Goal: Transaction & Acquisition: Purchase product/service

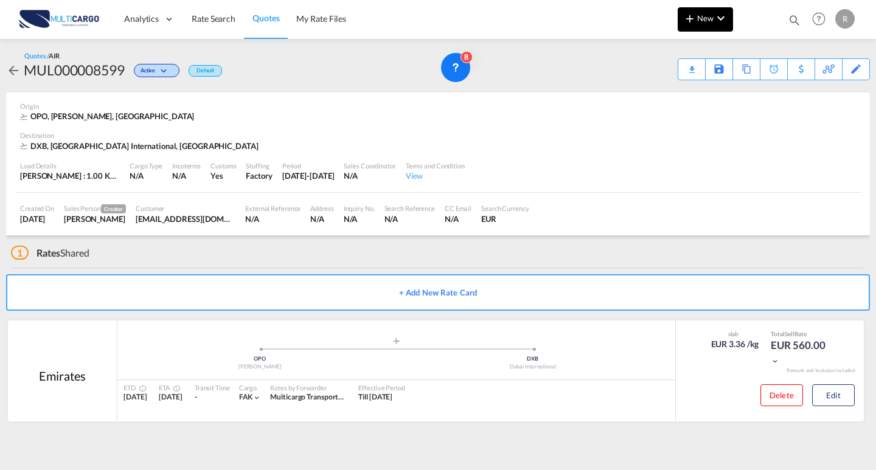
click at [716, 27] on button "New" at bounding box center [705, 19] width 55 height 24
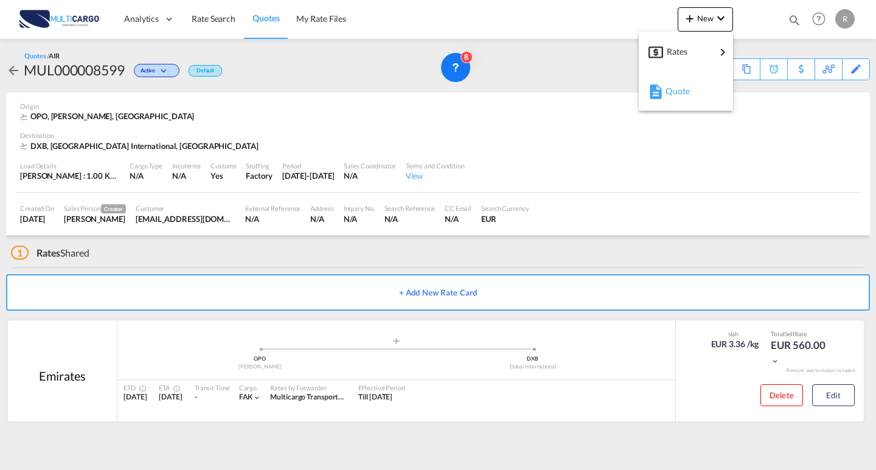
click at [683, 103] on div "Quote" at bounding box center [688, 91] width 45 height 30
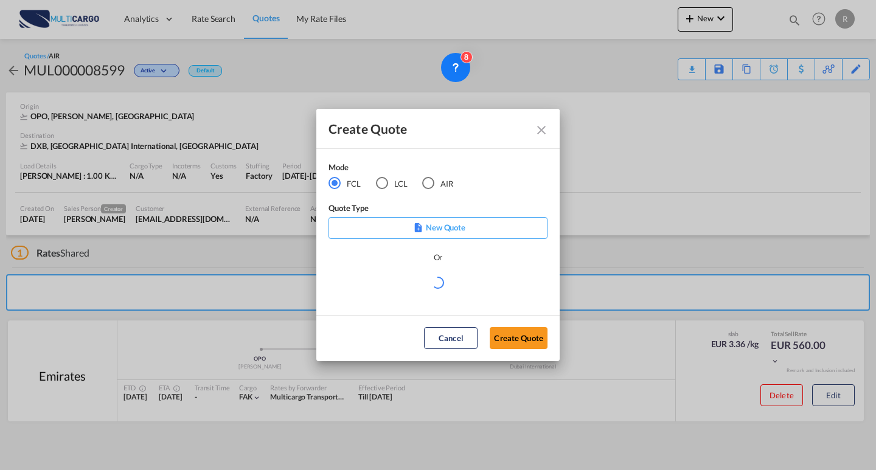
click at [439, 191] on div "Mode FCL LCL AIR" at bounding box center [399, 181] width 140 height 41
click at [437, 180] on md-radio-button "AIR" at bounding box center [437, 182] width 31 height 13
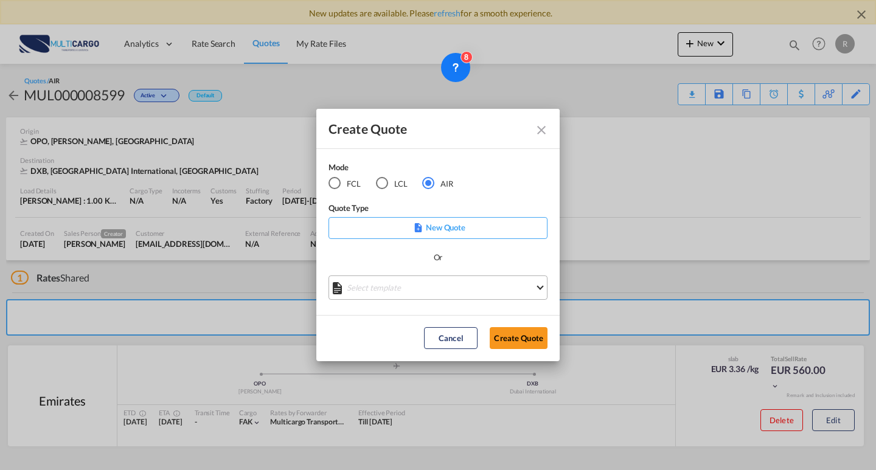
click at [446, 290] on md-select "Select template EXP EXW AIR 09/2025 [PERSON_NAME] | [DATE] IMP_DAP_AIR <500KG -…" at bounding box center [438, 288] width 219 height 24
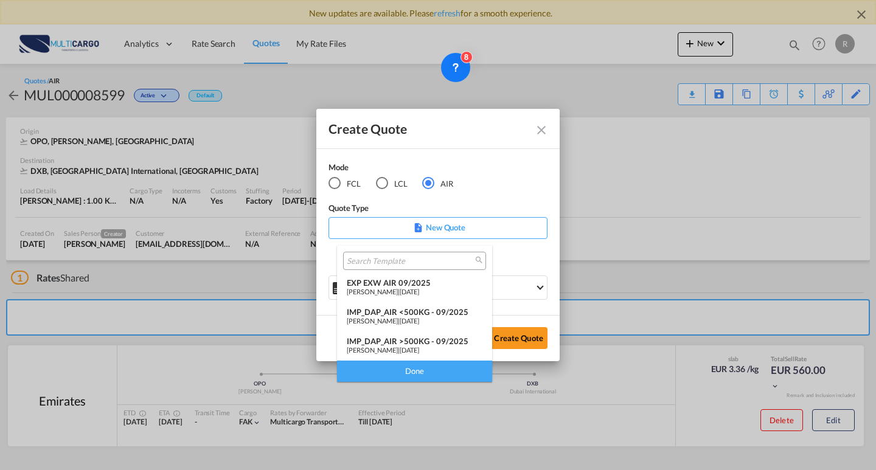
click at [400, 285] on div "EXP EXW AIR 09/2025" at bounding box center [415, 283] width 136 height 10
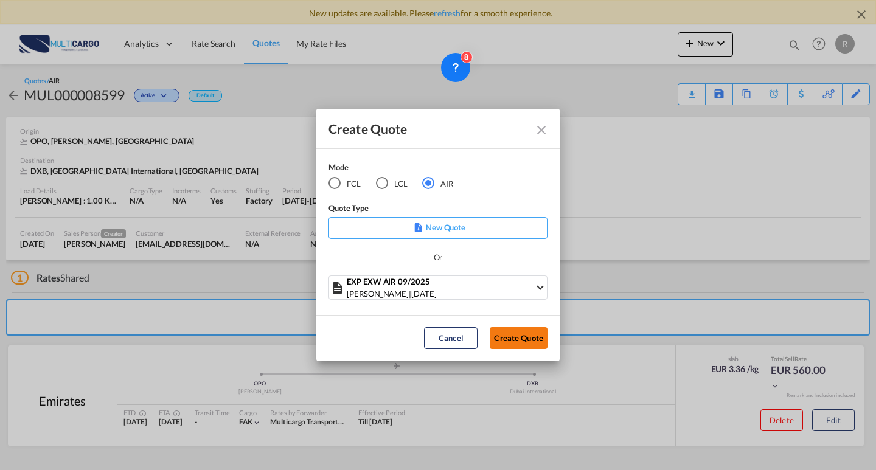
click at [491, 332] on button "Create Quote" at bounding box center [519, 338] width 58 height 22
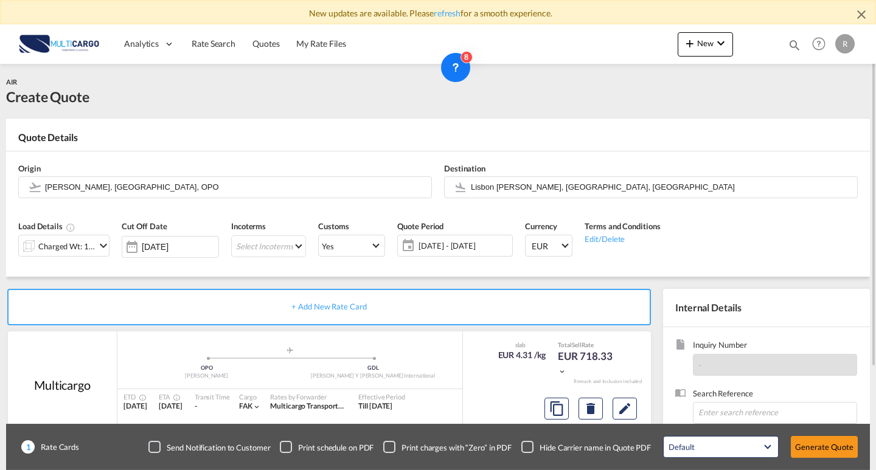
scroll to position [122, 0]
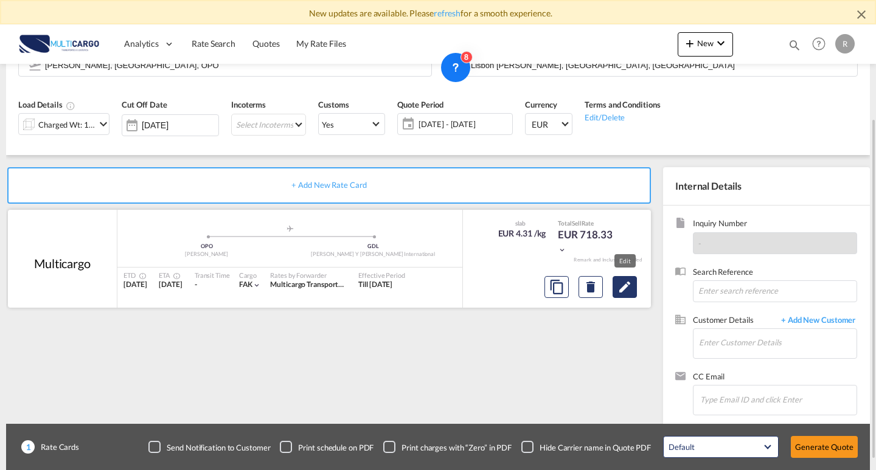
click at [615, 287] on button "Edit" at bounding box center [625, 287] width 24 height 22
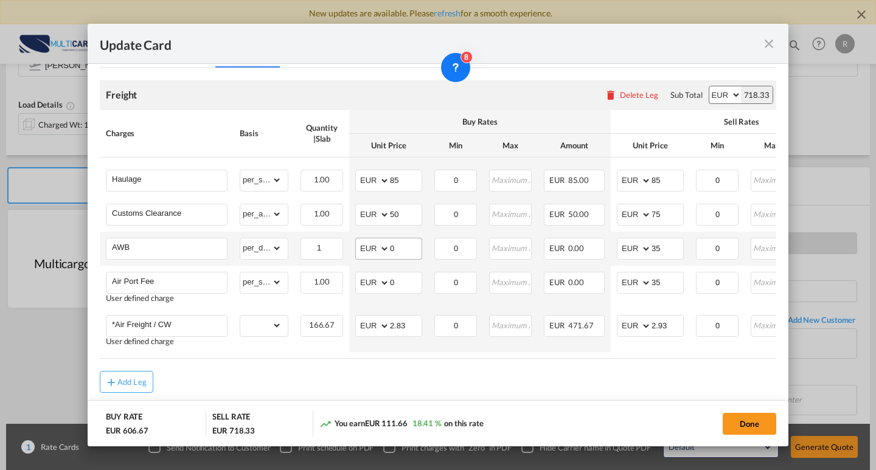
scroll to position [339, 0]
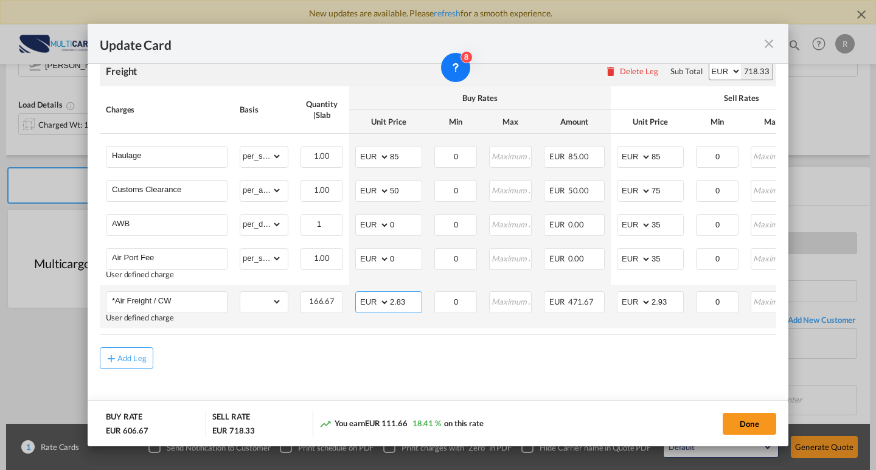
drag, startPoint x: 407, startPoint y: 298, endPoint x: 366, endPoint y: 287, distance: 42.1
click at [366, 287] on td "AED AFN ALL AMD ANG AOA ARS AUD AWG AZN BAM BBD BDT BGN BHD BIF BMD BND [PERSON…" at bounding box center [388, 306] width 79 height 43
type input "1.05"
drag, startPoint x: 629, startPoint y: 296, endPoint x: 729, endPoint y: 288, distance: 100.1
click at [612, 295] on td "AED AFN ALL AMD ANG AOA ARS AUD AWG AZN BAM BBD BDT BGN BHD BIF BMD BND [PERSON…" at bounding box center [650, 306] width 79 height 43
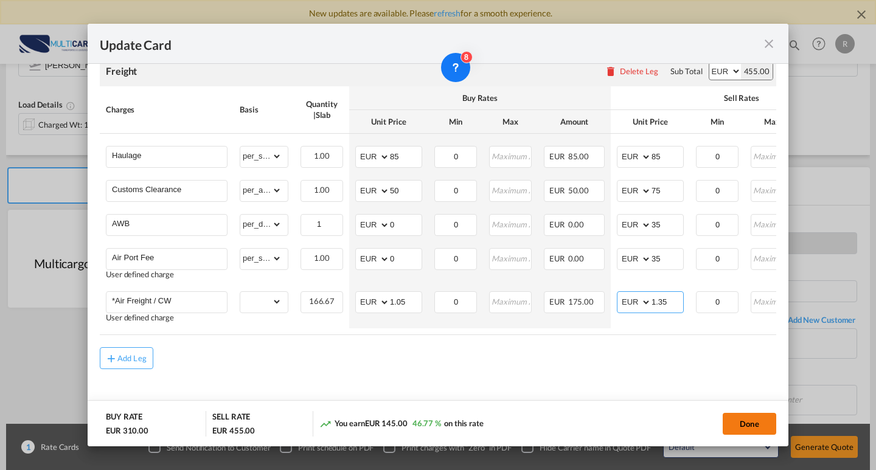
type input "1.35"
click at [733, 422] on button "Done" at bounding box center [750, 424] width 54 height 22
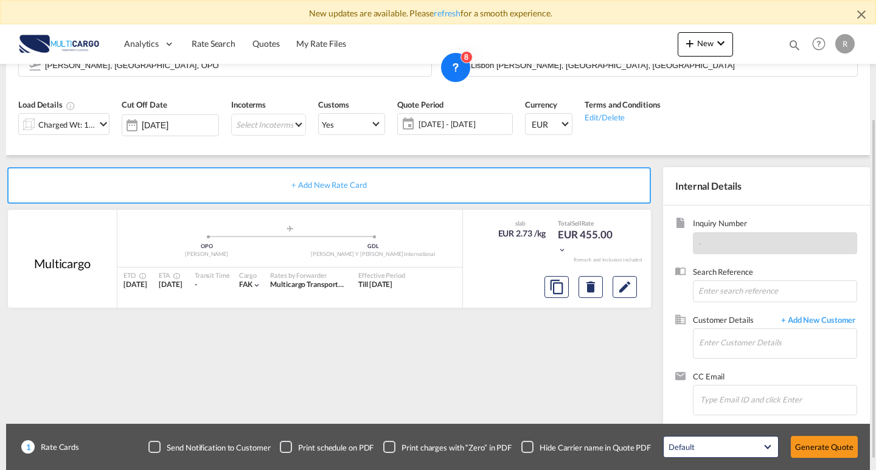
click at [86, 122] on div "Charged Wt: 166.67 KG" at bounding box center [66, 124] width 57 height 17
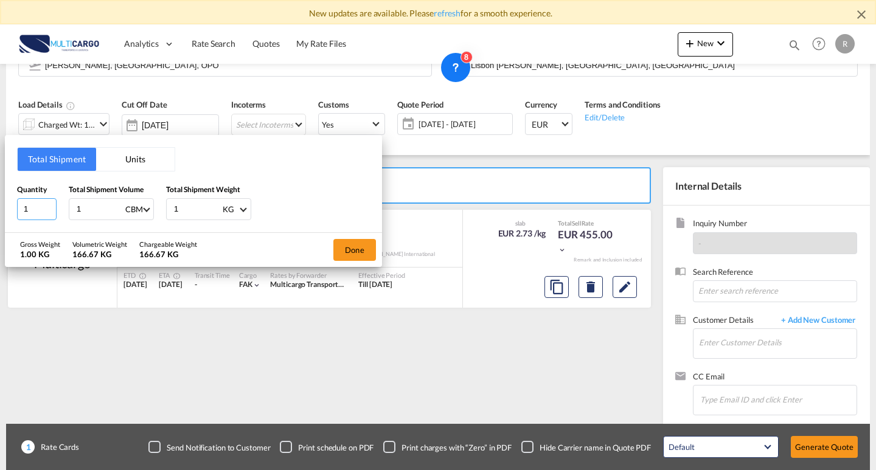
drag, startPoint x: 41, startPoint y: 209, endPoint x: 15, endPoint y: 203, distance: 26.7
click at [15, 203] on div "Total Shipment Units Quantity 1 Total Shipment Volume 1 CBM CBM CFT KG LB Total…" at bounding box center [193, 183] width 377 height 97
type input "4"
drag, startPoint x: 96, startPoint y: 209, endPoint x: 43, endPoint y: 198, distance: 53.6
click at [43, 198] on div "Quantity 4 Total Shipment Volume 1 CBM CBM CFT KG LB Total Shipment Weight 1 KG…" at bounding box center [193, 202] width 353 height 37
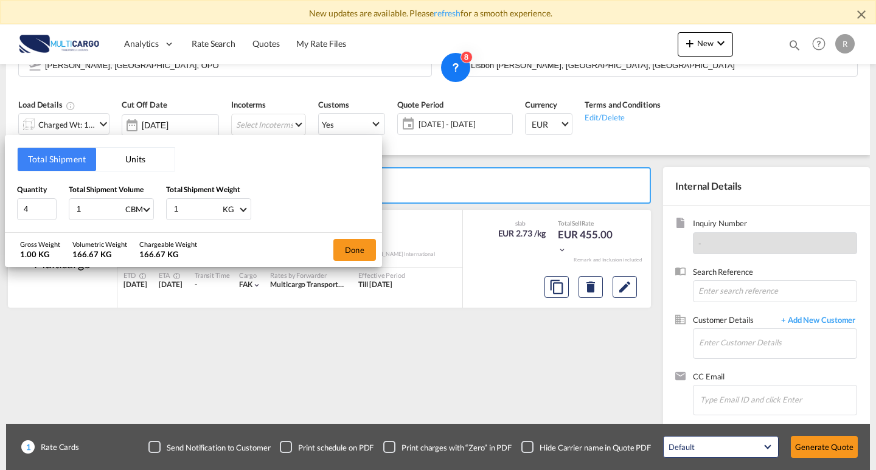
type input "0"
type input "0.51"
click at [82, 196] on div "Quantity 4 Total Shipment Volume 0.51 CBM CBM CFT KG LB Total Shipment Weight 1…" at bounding box center [193, 202] width 353 height 37
type input "120"
click at [345, 254] on button "Done" at bounding box center [355, 250] width 43 height 22
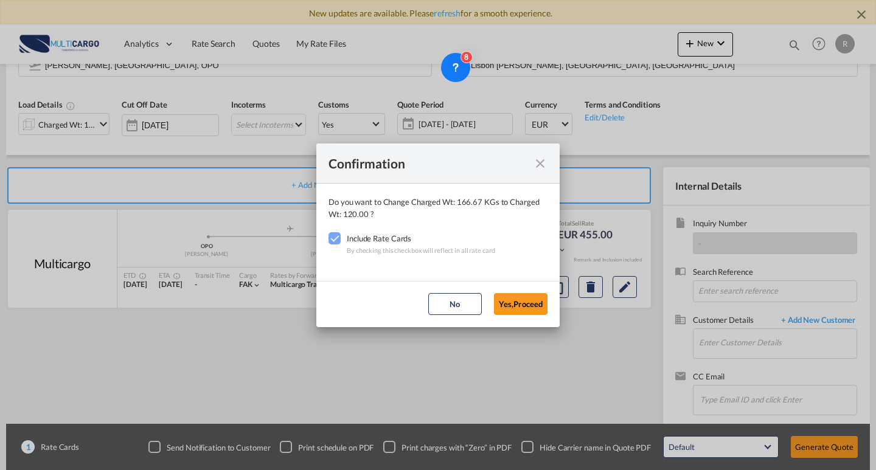
click at [507, 316] on md-dialog-actions "No Yes,Proceed" at bounding box center [437, 304] width 243 height 46
click at [513, 311] on button "Yes,Proceed" at bounding box center [521, 304] width 54 height 22
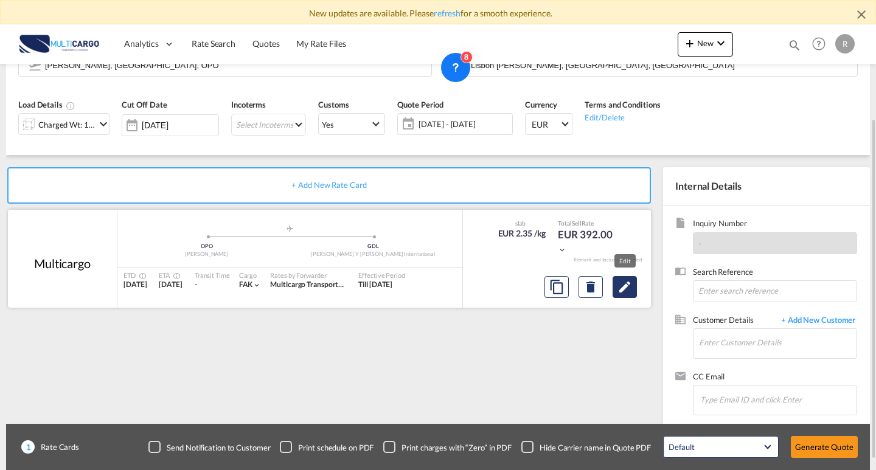
click at [626, 288] on md-icon "Edit" at bounding box center [625, 287] width 15 height 15
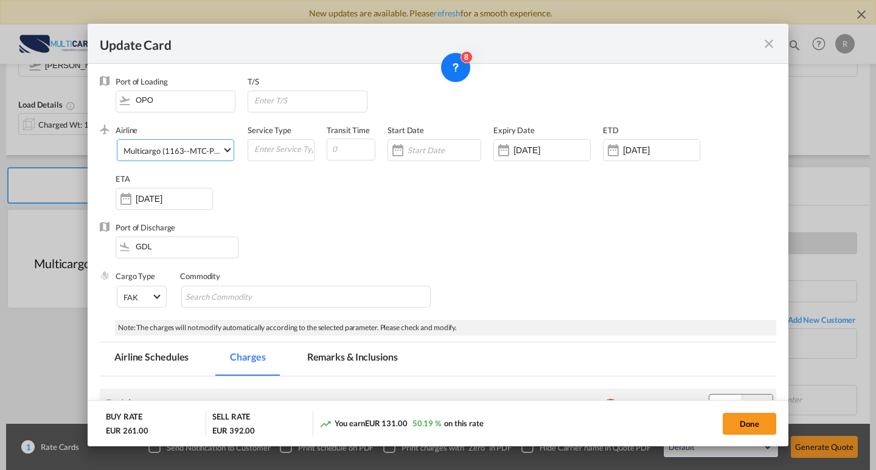
click at [180, 153] on div "Multicargo (1163--MTC-PT / -)" at bounding box center [177, 151] width 107 height 10
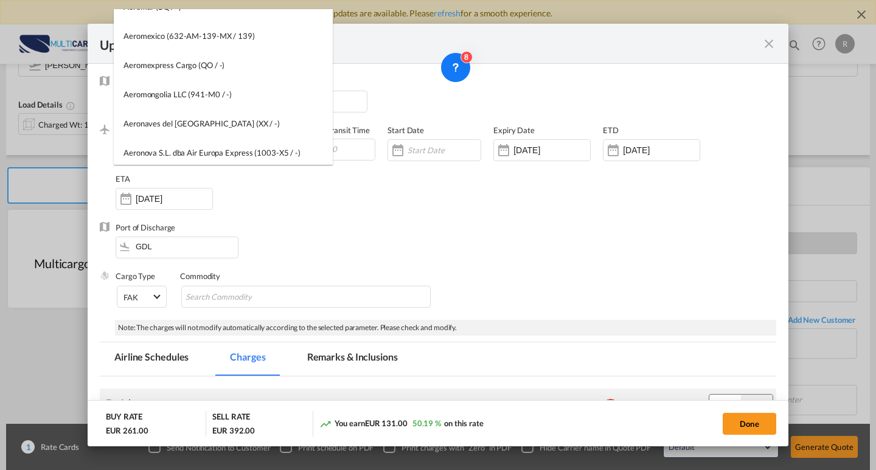
scroll to position [0, 0]
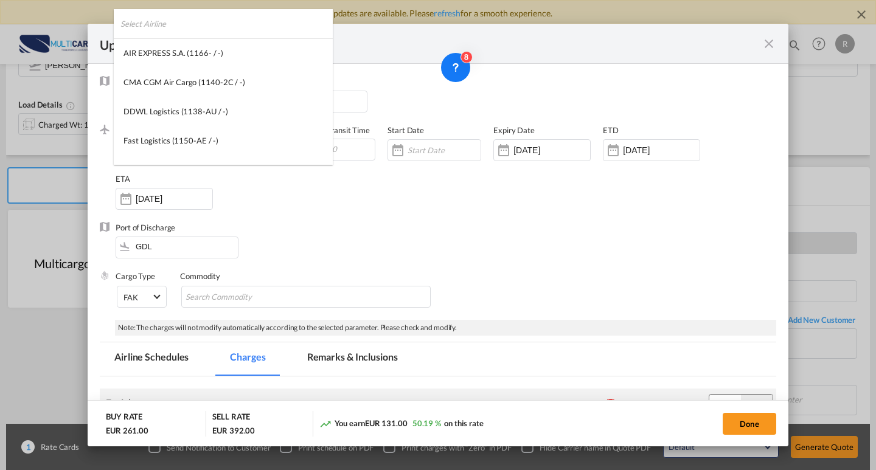
click at [259, 15] on input "search" at bounding box center [227, 23] width 212 height 29
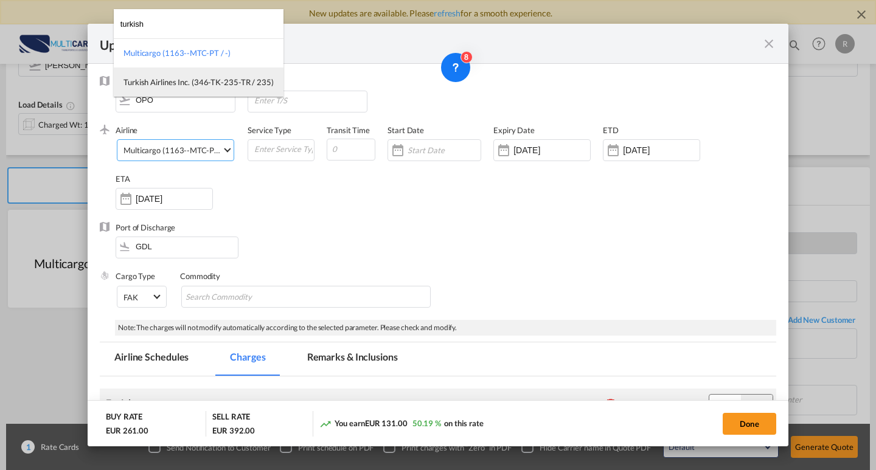
type input "turkish"
click at [173, 88] on div "Turkish Airlines Inc. (346-TK-235-TR / 235)" at bounding box center [199, 82] width 150 height 11
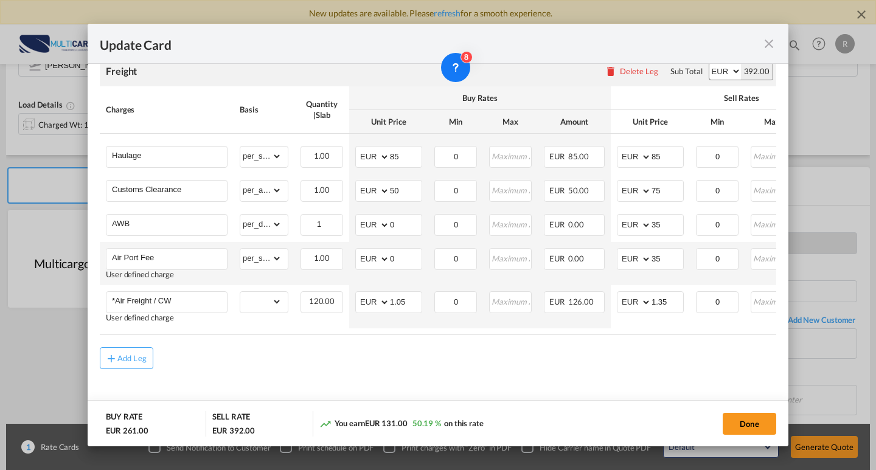
scroll to position [339, 0]
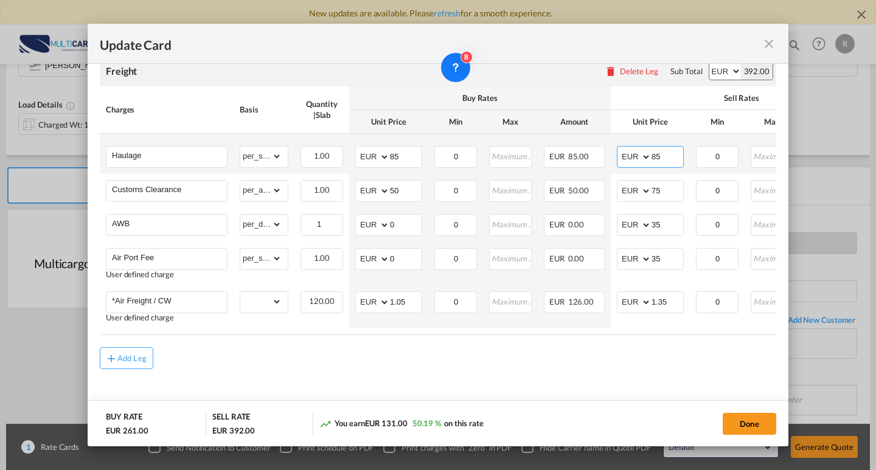
drag, startPoint x: 655, startPoint y: 151, endPoint x: 659, endPoint y: 144, distance: 8.2
click at [645, 146] on md-input-container "AED AFN ALL AMD ANG AOA ARS AUD AWG AZN BAM BBD BDT BGN BHD BIF BMD BND [PERSON…" at bounding box center [650, 157] width 67 height 22
drag, startPoint x: 670, startPoint y: 144, endPoint x: 628, endPoint y: 135, distance: 42.8
click at [632, 138] on td "AED AFN ALL AMD ANG AOA ARS AUD AWG AZN BAM BBD BDT BGN BHD BIF BMD BND [PERSON…" at bounding box center [650, 154] width 79 height 40
type input "120"
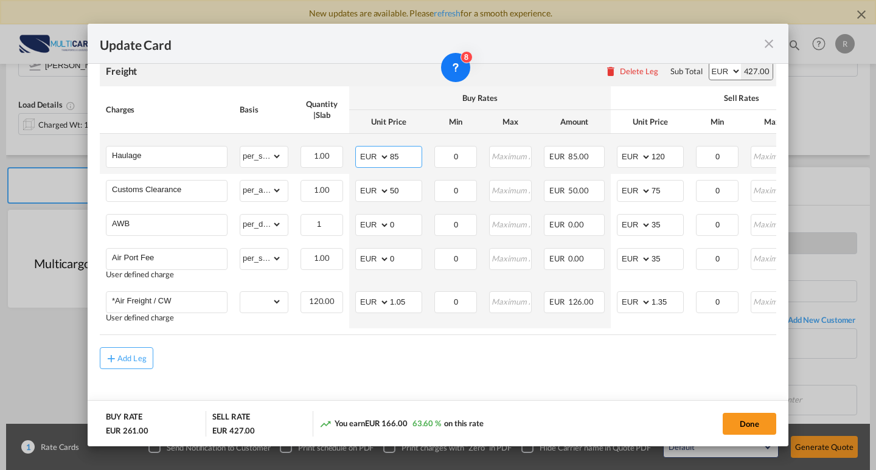
drag, startPoint x: 386, startPoint y: 149, endPoint x: 405, endPoint y: 147, distance: 19.0
click at [391, 147] on md-input-container "AED AFN ALL AMD ANG AOA ARS AUD AWG AZN BAM BBD BDT BGN BHD BIF BMD BND [PERSON…" at bounding box center [388, 157] width 67 height 22
drag, startPoint x: 404, startPoint y: 147, endPoint x: 382, endPoint y: 152, distance: 22.9
click at [382, 152] on md-input-container "AED AFN ALL AMD ANG AOA ARS AUD AWG AZN BAM BBD BDT BGN BHD BIF BMD BND [PERSON…" at bounding box center [388, 157] width 67 height 22
type input "120"
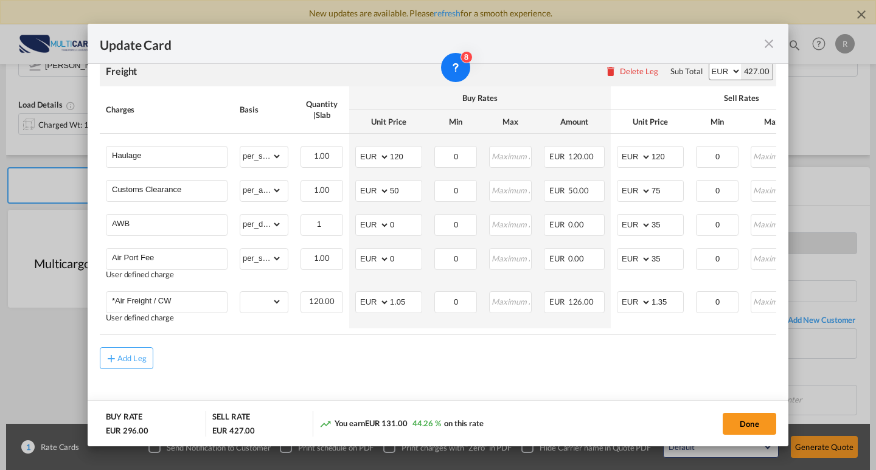
click at [587, 365] on div "Add Leg" at bounding box center [438, 359] width 677 height 22
click at [669, 299] on input "1.35" at bounding box center [668, 301] width 32 height 18
click at [573, 404] on md-dialog-actions "BUY RATE EUR 296.00 SELL RATE EUR 433.00 You earn EUR 137.00 46.28 % on this ra…" at bounding box center [438, 423] width 701 height 46
click at [666, 298] on input "1.40" at bounding box center [668, 301] width 32 height 18
drag, startPoint x: 665, startPoint y: 302, endPoint x: 659, endPoint y: 301, distance: 6.2
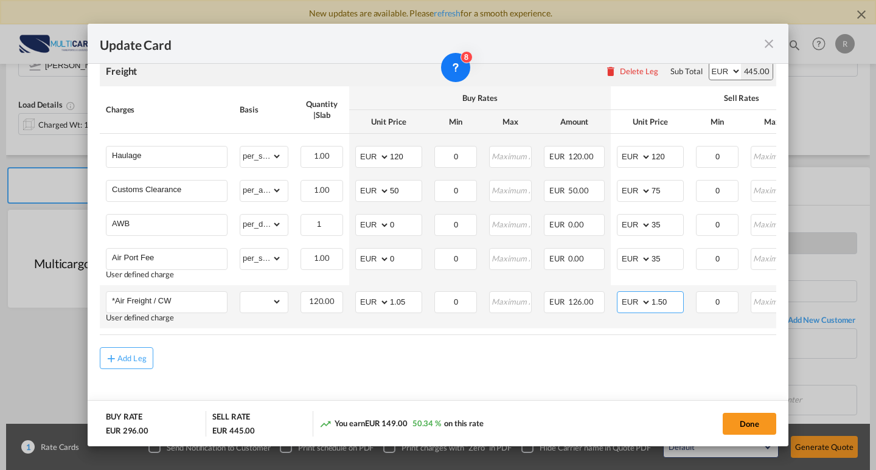
click at [659, 301] on input "1.50" at bounding box center [668, 301] width 32 height 18
drag, startPoint x: 667, startPoint y: 301, endPoint x: 657, endPoint y: 301, distance: 9.7
click at [657, 301] on input "1.50" at bounding box center [668, 301] width 32 height 18
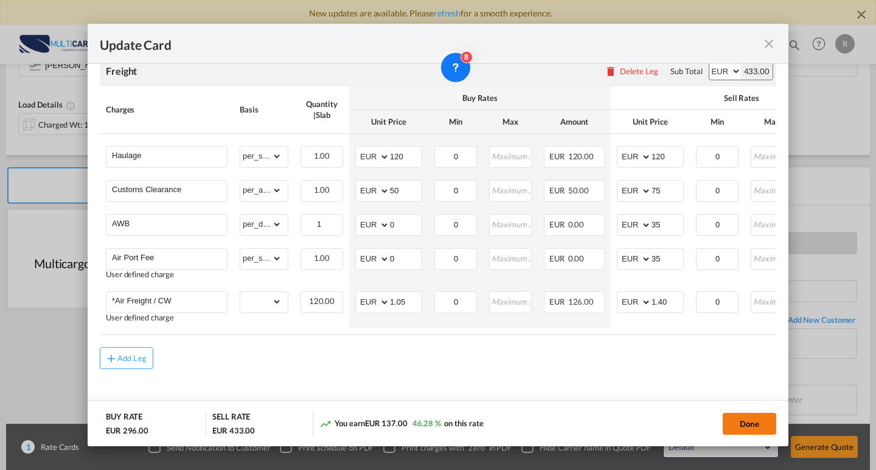
click at [735, 431] on button "Done" at bounding box center [750, 424] width 54 height 22
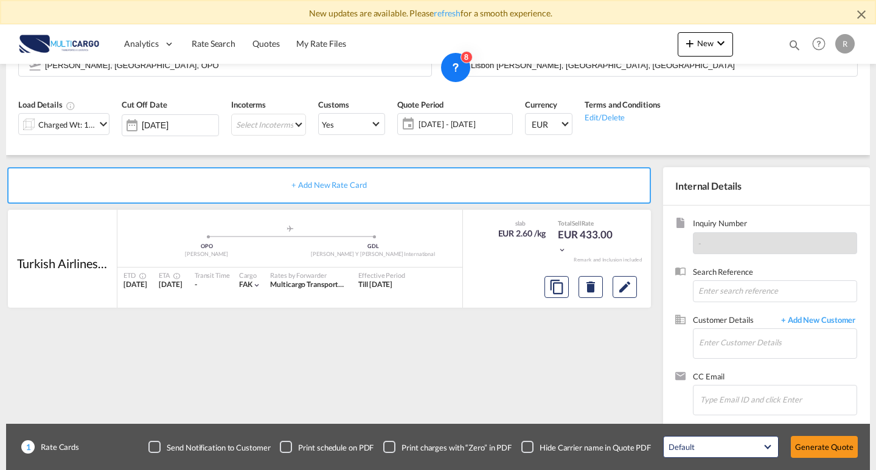
type input "1.4"
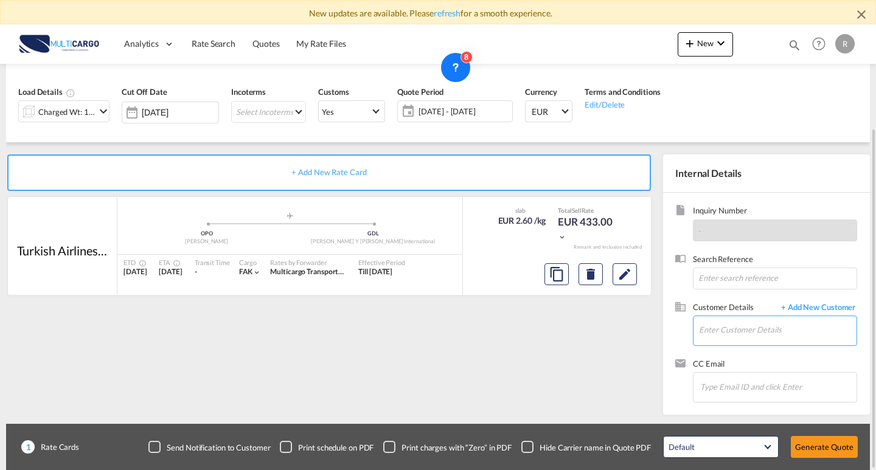
drag, startPoint x: 746, startPoint y: 330, endPoint x: 769, endPoint y: 331, distance: 23.7
click at [746, 330] on input "Enter Customer Details" at bounding box center [778, 329] width 158 height 27
type input "i"
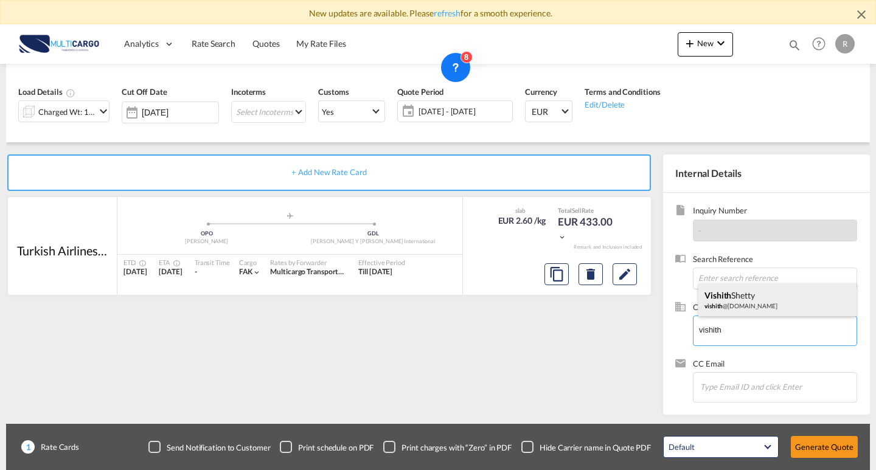
click at [741, 305] on div "Vishith Shetty vishith @[DOMAIN_NAME]" at bounding box center [778, 300] width 158 height 33
type input "CHANNEL FREIGHT SERVICES I PVT LTD., Vishith Shetty, [EMAIL_ADDRESS][DOMAIN_NAM…"
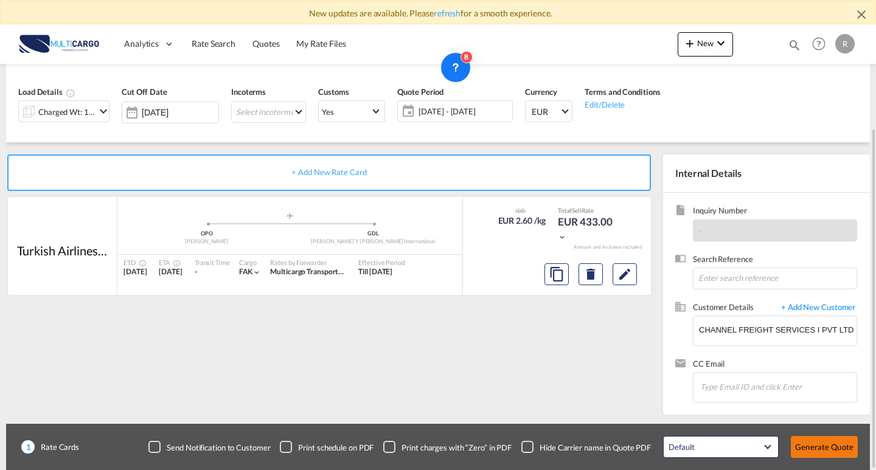
click at [826, 448] on button "Generate Quote" at bounding box center [824, 447] width 67 height 22
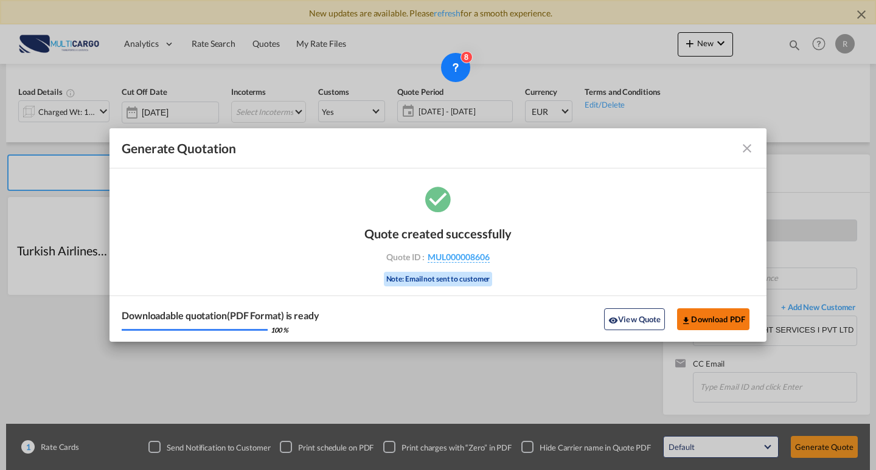
click at [719, 324] on button "Download PDF" at bounding box center [713, 320] width 72 height 22
click at [744, 147] on md-icon "icon-close fg-AAA8AD cursor m-0" at bounding box center [747, 148] width 15 height 15
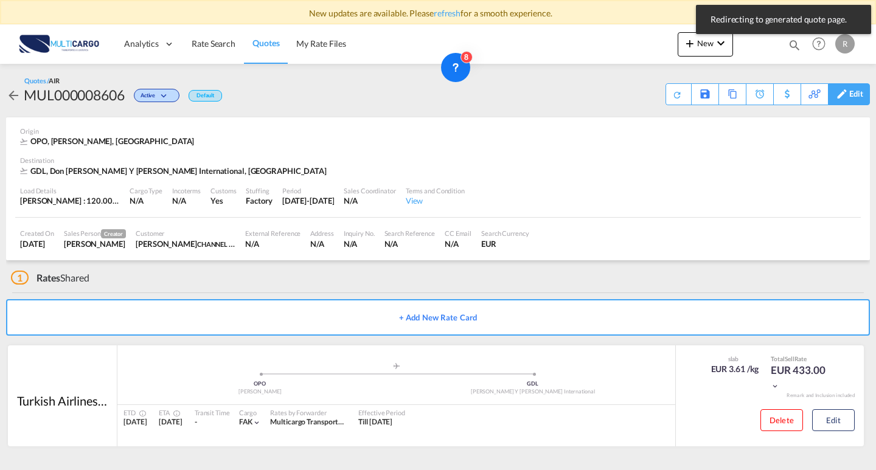
click at [848, 89] on div "Edit" at bounding box center [849, 94] width 42 height 22
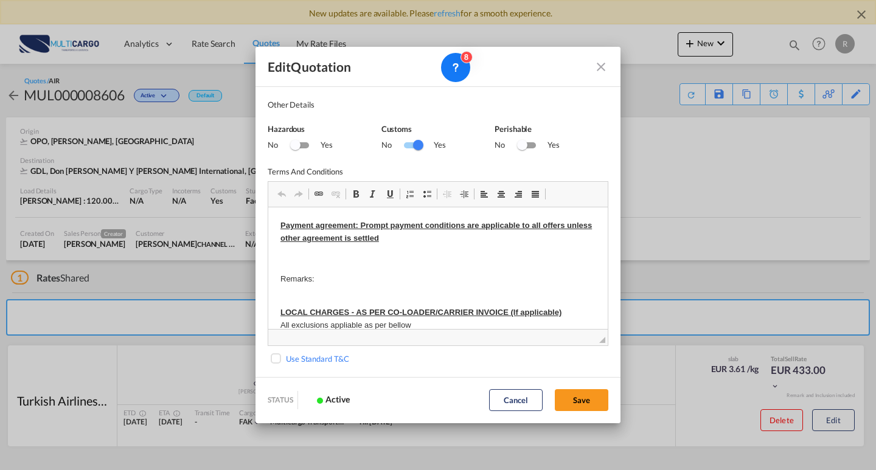
scroll to position [322, 0]
click at [603, 67] on md-icon "Close dialog" at bounding box center [601, 67] width 15 height 15
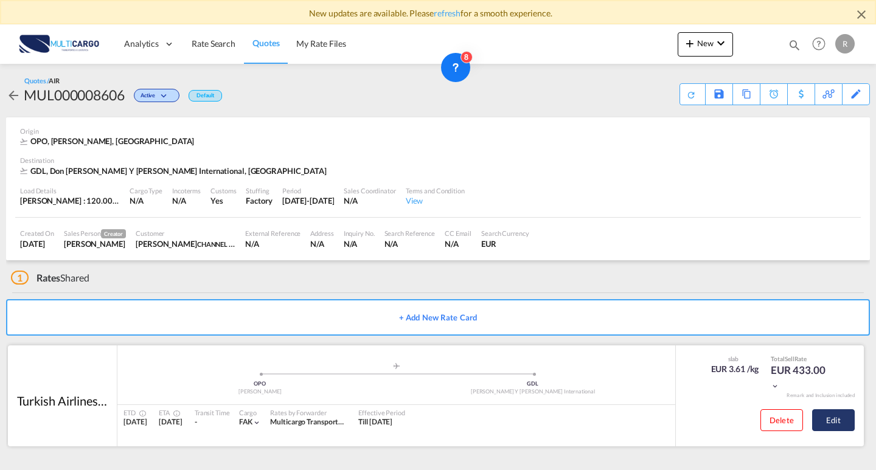
click at [820, 425] on button "Edit" at bounding box center [833, 421] width 43 height 22
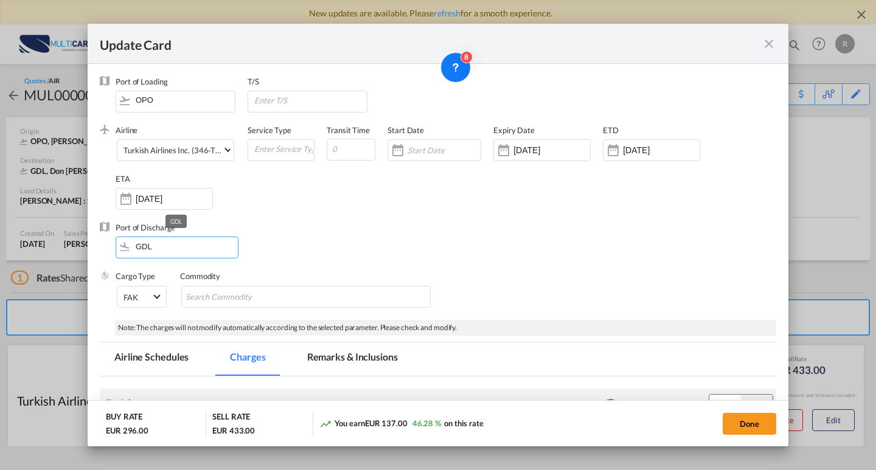
click at [171, 238] on input "GDL" at bounding box center [180, 246] width 116 height 18
drag, startPoint x: 171, startPoint y: 238, endPoint x: 40, endPoint y: 232, distance: 131.6
click at [38, 227] on div "Update Card Port of [GEOGRAPHIC_DATA] OPO T/S .a{fill:#aaa8ad;} Airline Turkish…" at bounding box center [438, 235] width 876 height 470
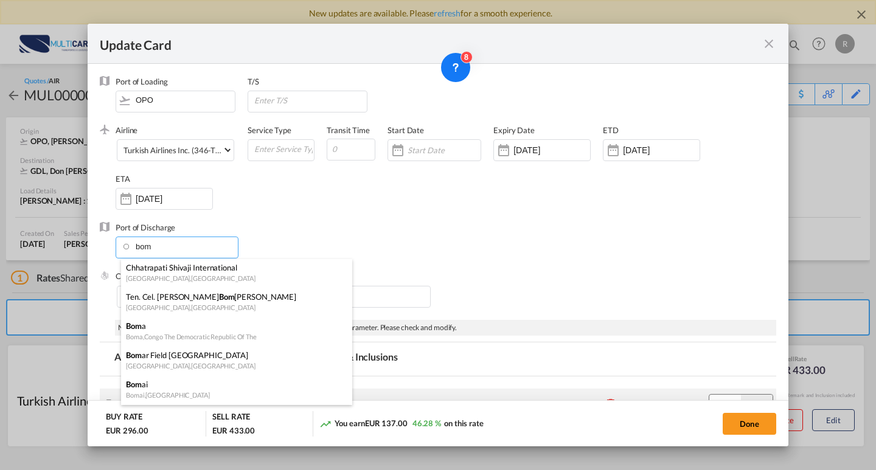
click at [231, 276] on div "[GEOGRAPHIC_DATA] , [GEOGRAPHIC_DATA]" at bounding box center [233, 278] width 214 height 9
type input "Chhatrapati Shivaji International, [GEOGRAPHIC_DATA], BOM"
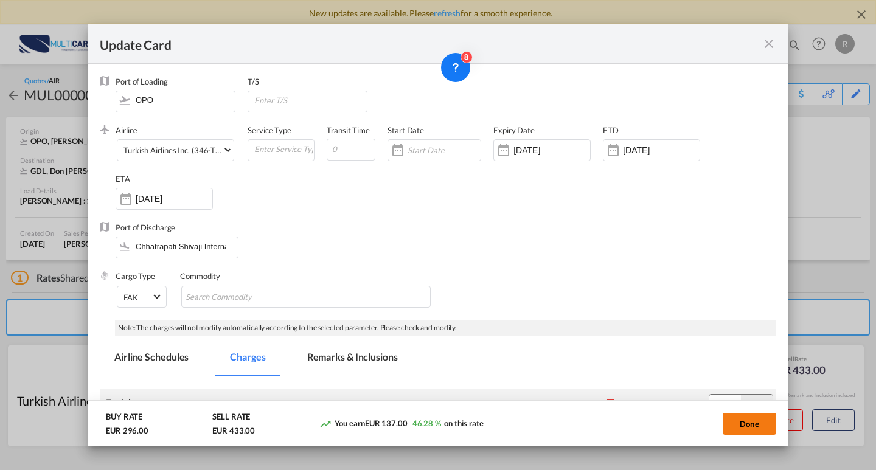
click at [730, 422] on button "Done" at bounding box center [750, 424] width 54 height 22
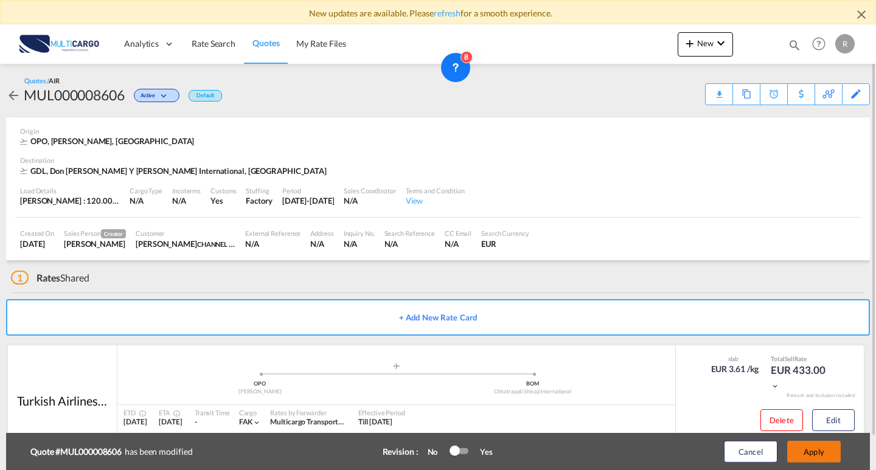
click at [811, 459] on button "Apply" at bounding box center [815, 452] width 54 height 22
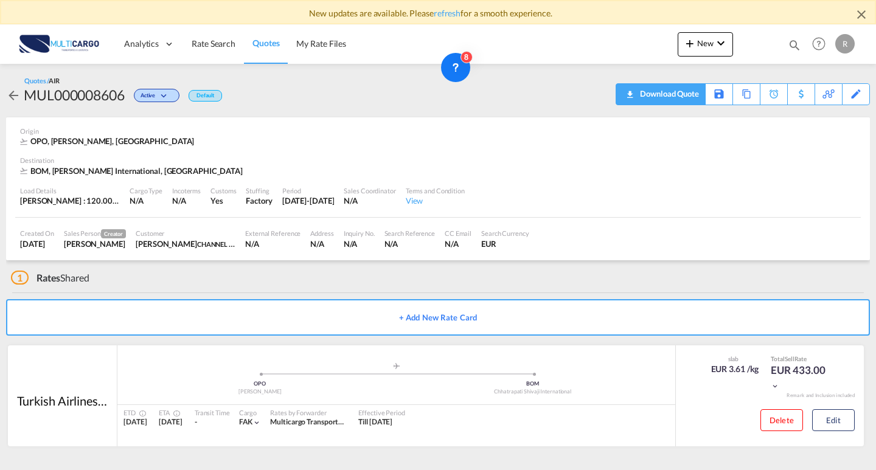
click at [694, 97] on div "Download Quote" at bounding box center [668, 93] width 62 height 19
click at [689, 39] on md-icon "icon-plus 400-fg" at bounding box center [690, 43] width 15 height 15
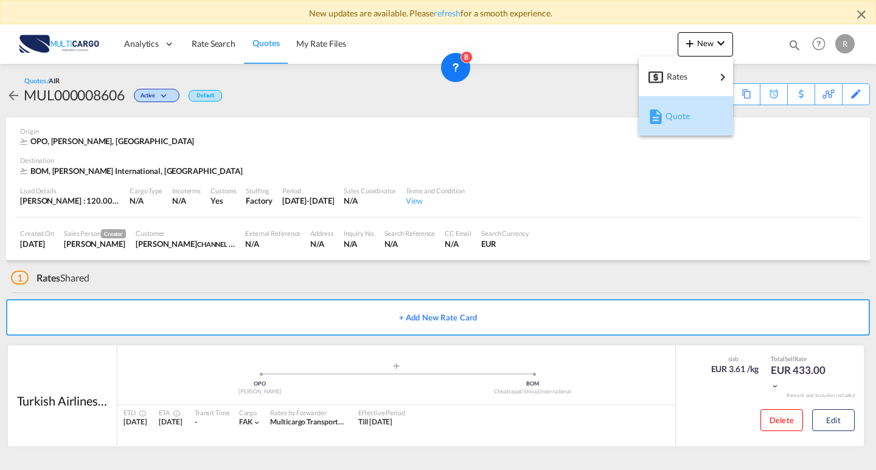
click at [694, 125] on div "Quote" at bounding box center [688, 116] width 45 height 30
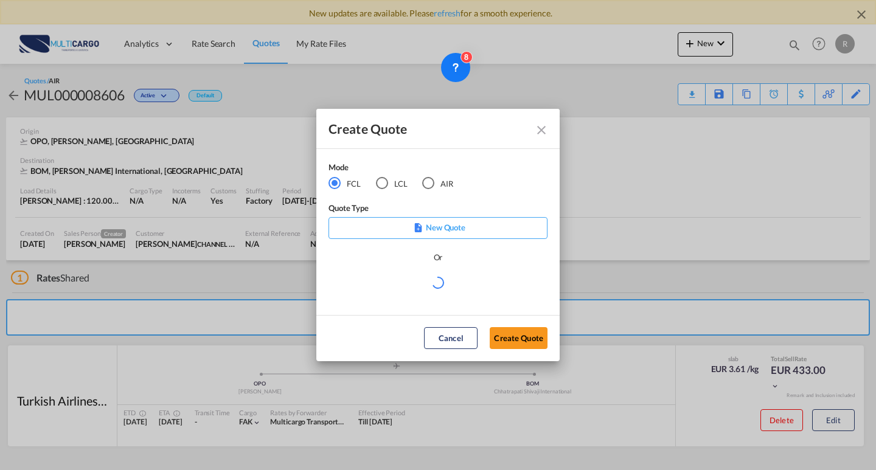
click at [425, 184] on div "AIR" at bounding box center [428, 183] width 12 height 12
click at [417, 268] on div "Or" at bounding box center [438, 263] width 219 height 24
click at [422, 281] on md-select "Select template EXP EXW MERC.Nacional 09/2025 [PERSON_NAME] | [DATE] IMP DAP FC…" at bounding box center [438, 288] width 219 height 24
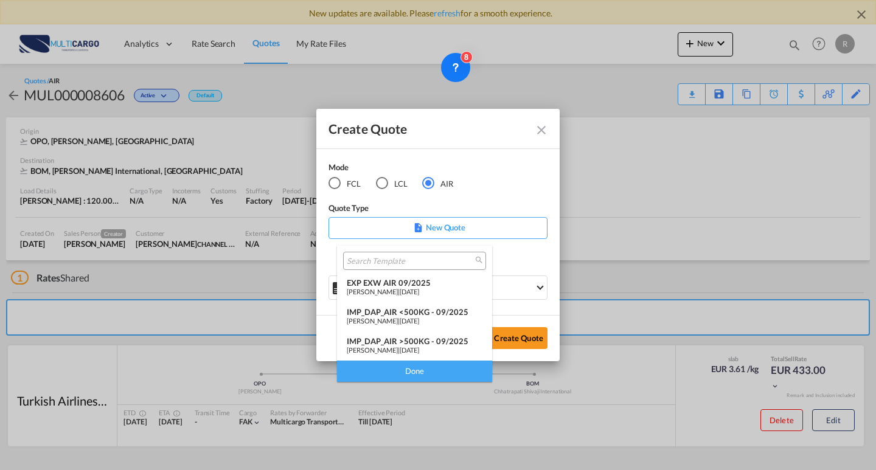
click at [444, 287] on div "EXP EXW AIR 09/2025" at bounding box center [415, 283] width 136 height 10
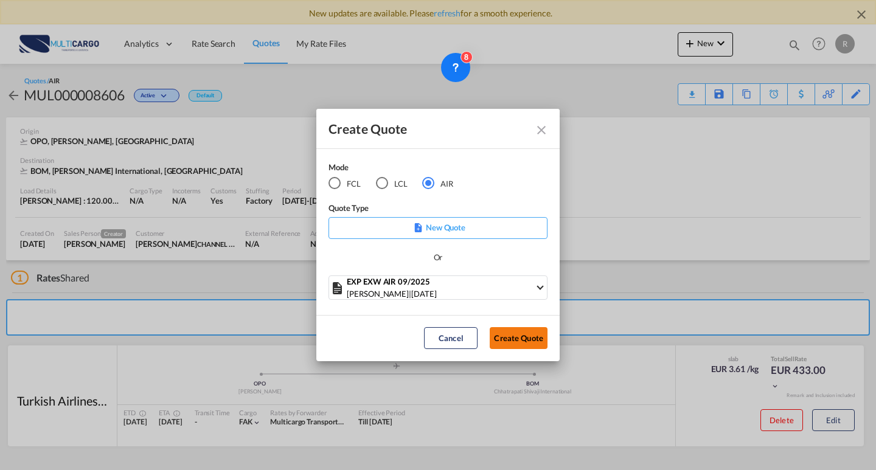
click at [510, 330] on button "Create Quote" at bounding box center [519, 338] width 58 height 22
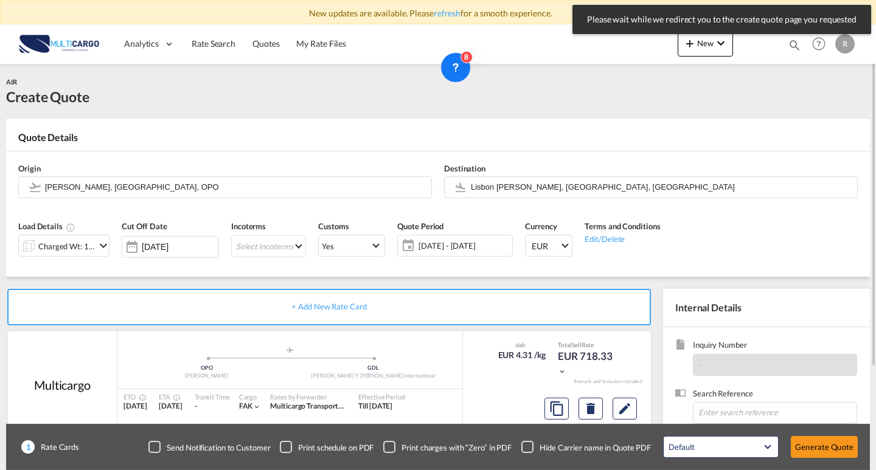
click at [108, 248] on md-icon "icon-chevron-down" at bounding box center [103, 246] width 15 height 15
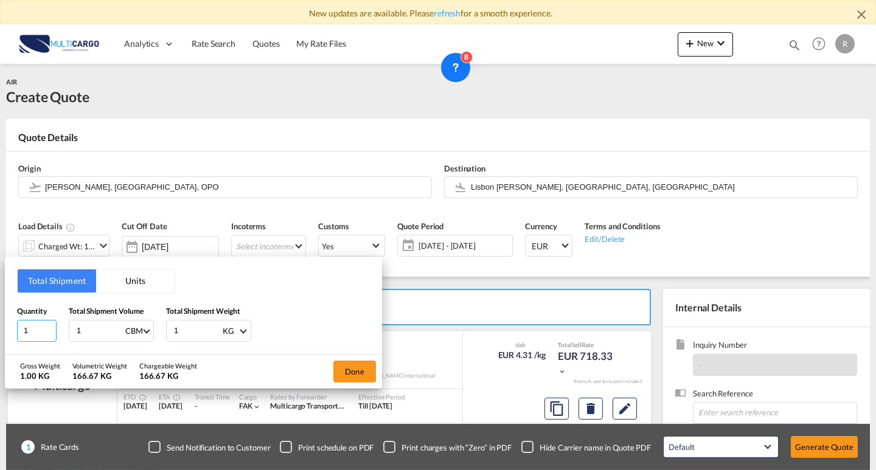
drag, startPoint x: 46, startPoint y: 335, endPoint x: 15, endPoint y: 330, distance: 30.9
click at [17, 330] on input "1" at bounding box center [37, 331] width 40 height 22
type input "2"
drag, startPoint x: 84, startPoint y: 326, endPoint x: 67, endPoint y: 314, distance: 20.9
click at [16, 309] on div "Total Shipment Units Quantity 2 Total Shipment Volume 1 CBM CBM CFT KG LB Total…" at bounding box center [193, 305] width 377 height 97
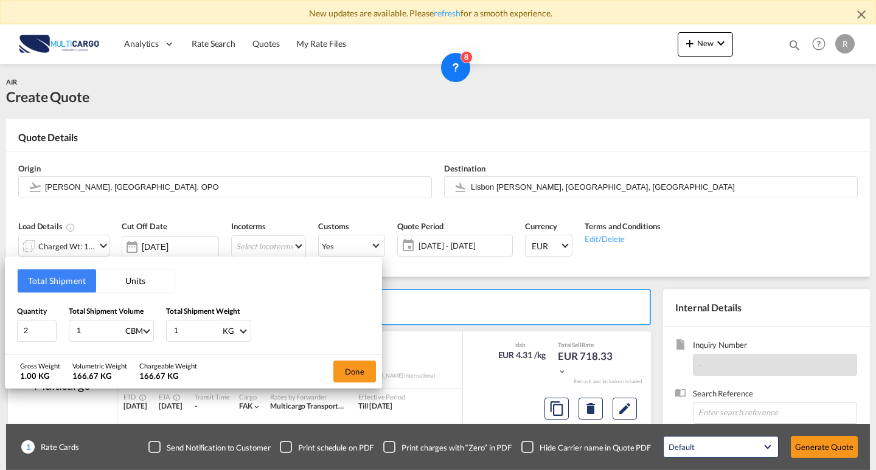
type input "2"
type input "2.59"
click at [108, 316] on div "Quantity 2 Total Shipment Volume 2.59 CBM CBM CFT KG LB Total Shipment Weight 1…" at bounding box center [193, 324] width 353 height 37
type input "245"
click at [350, 369] on button "Done" at bounding box center [355, 372] width 43 height 22
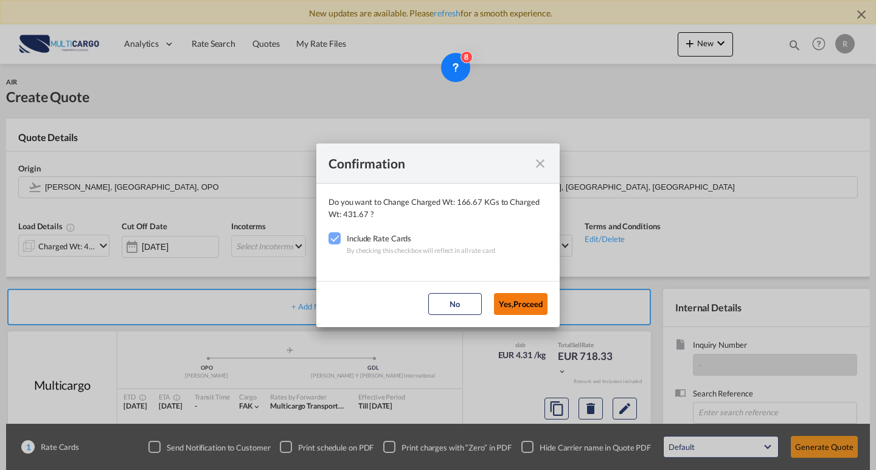
click at [525, 313] on button "Yes,Proceed" at bounding box center [521, 304] width 54 height 22
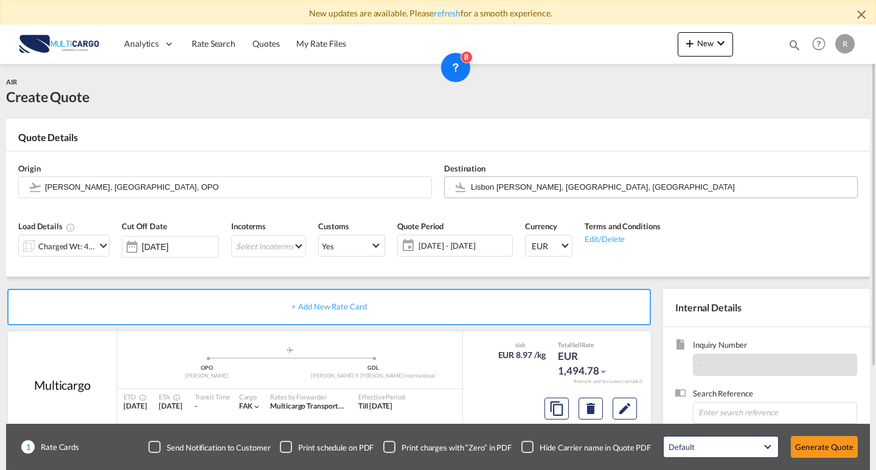
click at [601, 191] on input "Lisbon [PERSON_NAME], [GEOGRAPHIC_DATA], [GEOGRAPHIC_DATA]" at bounding box center [661, 186] width 380 height 21
drag, startPoint x: 557, startPoint y: 180, endPoint x: 567, endPoint y: 186, distance: 11.2
click at [376, 183] on div "Origin [PERSON_NAME], [GEOGRAPHIC_DATA], OPO Destination [GEOGRAPHIC_DATA] [GEO…" at bounding box center [438, 181] width 852 height 58
click at [508, 187] on input "Lisbon [PERSON_NAME], [GEOGRAPHIC_DATA], [GEOGRAPHIC_DATA]" at bounding box center [661, 186] width 380 height 21
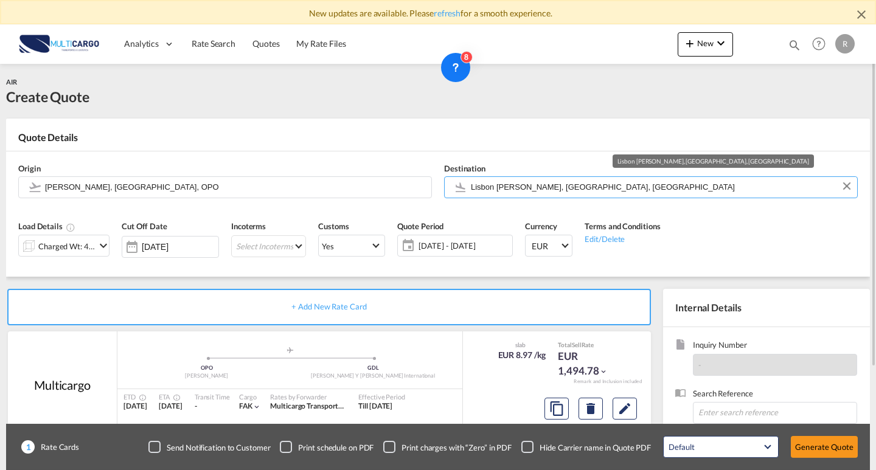
drag, startPoint x: 576, startPoint y: 186, endPoint x: 539, endPoint y: 200, distance: 39.7
click at [420, 200] on div "Origin [PERSON_NAME], [GEOGRAPHIC_DATA], OPO Destination [GEOGRAPHIC_DATA] [GEO…" at bounding box center [438, 181] width 852 height 58
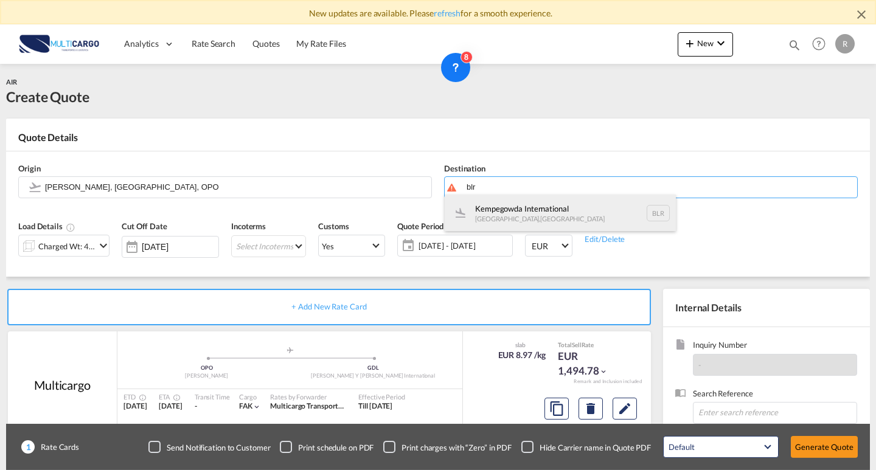
click at [566, 214] on div "Kempegowda International [GEOGRAPHIC_DATA] , [GEOGRAPHIC_DATA] BLR" at bounding box center [560, 213] width 231 height 37
type input "Kempegowda International, [GEOGRAPHIC_DATA], BLR"
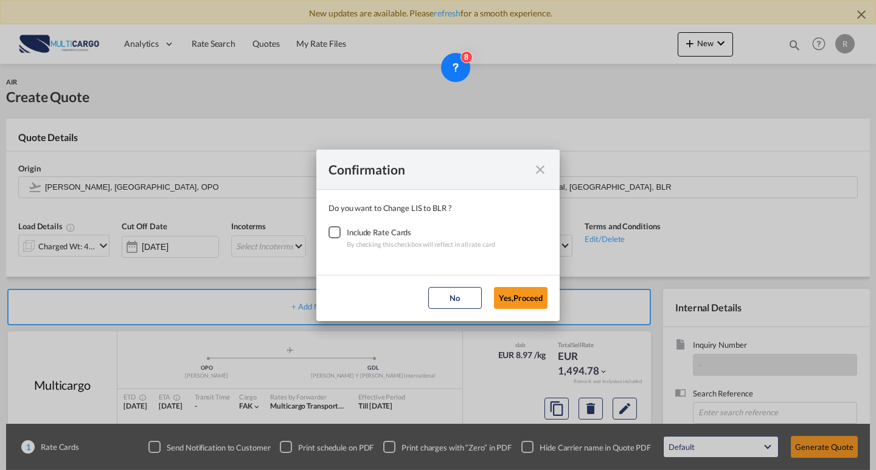
click at [341, 233] on div "Checkbox No Ink" at bounding box center [335, 232] width 12 height 12
click at [491, 290] on md-dialog-actions "No Yes,Proceed" at bounding box center [437, 298] width 243 height 46
click at [499, 292] on button "Yes,Proceed" at bounding box center [521, 298] width 54 height 22
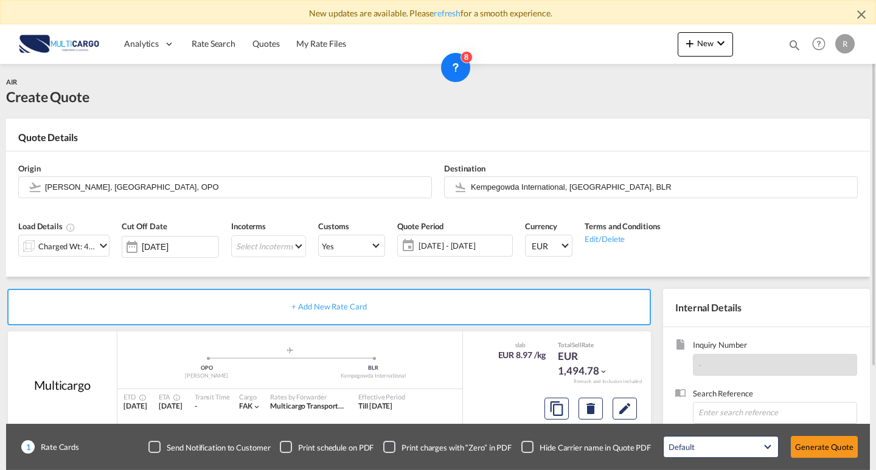
click at [749, 254] on div "Load Details Charged Wt: 431.67 KG Cut Off Date [DATE] Incoterms Select Incoter…" at bounding box center [438, 243] width 852 height 68
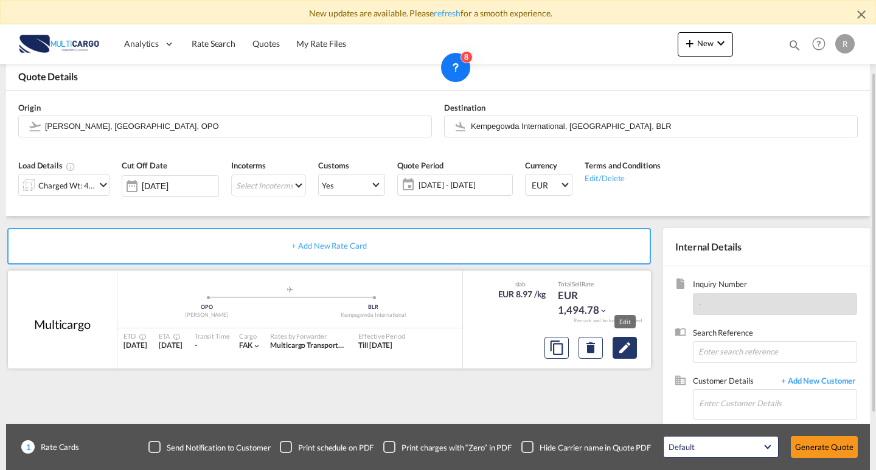
click at [626, 350] on md-icon "Edit" at bounding box center [625, 348] width 15 height 15
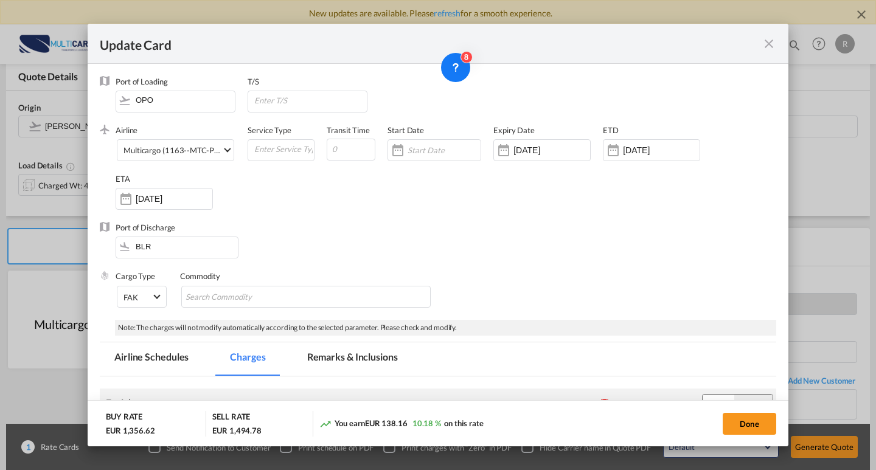
drag, startPoint x: 170, startPoint y: 161, endPoint x: 208, endPoint y: 180, distance: 42.5
click at [170, 161] on md-input-container "Multicargo (1163--MTC-PT / -) AIR EXPRESS S.A. (1166- / -) CMA CGM Air Cargo (1…" at bounding box center [176, 150] width 120 height 22
click at [217, 160] on md-select "Multicargo (1163--MTC-PT / -) AIR EXPRESS S.A. (1166- / -) CMA CGM Air Cargo (1…" at bounding box center [175, 150] width 117 height 22
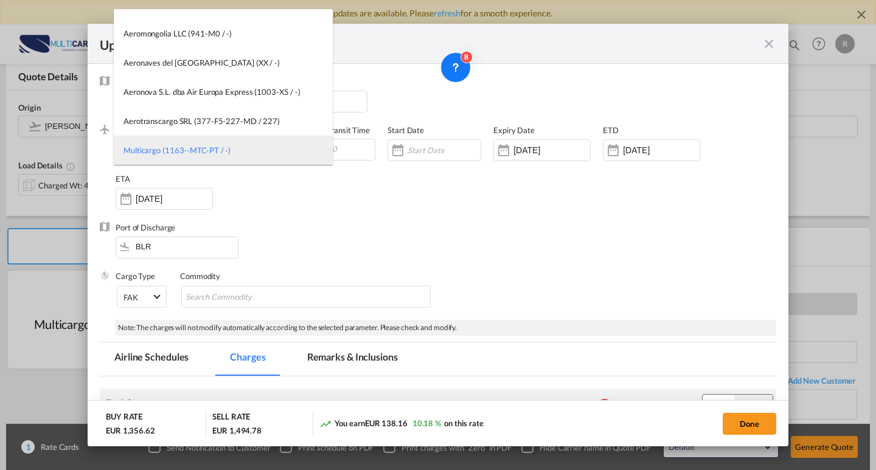
scroll to position [0, 0]
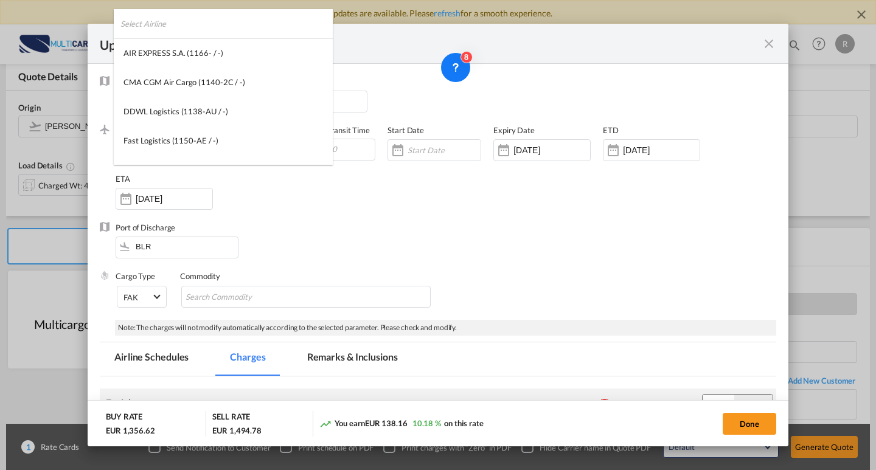
click at [224, 32] on input "search" at bounding box center [227, 23] width 212 height 29
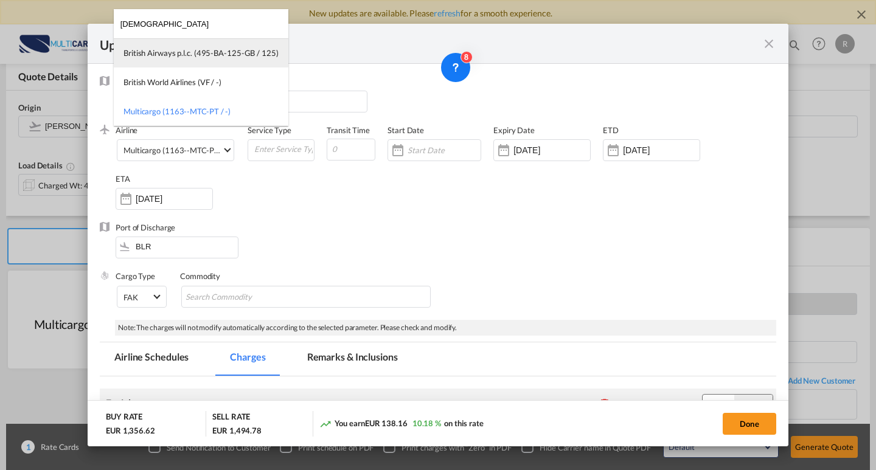
type input "[DEMOGRAPHIC_DATA]"
click at [197, 57] on div "British Airways p.l.c. (495-BA-125-GB / 125)" at bounding box center [201, 52] width 155 height 11
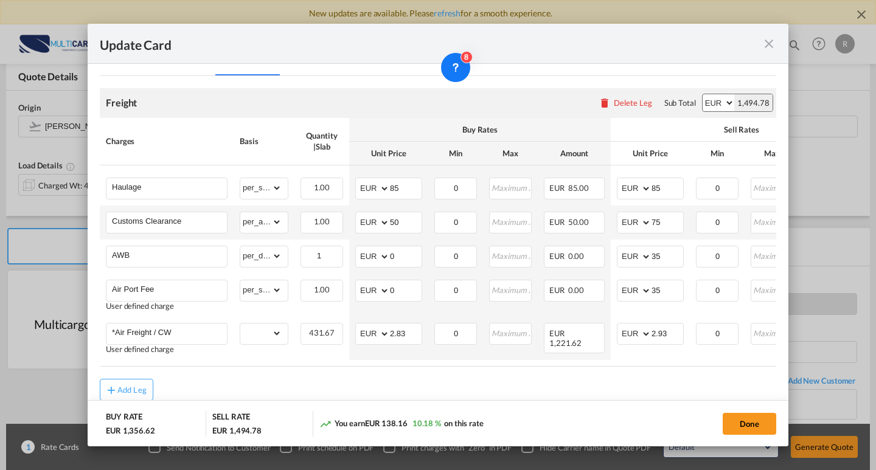
scroll to position [339, 0]
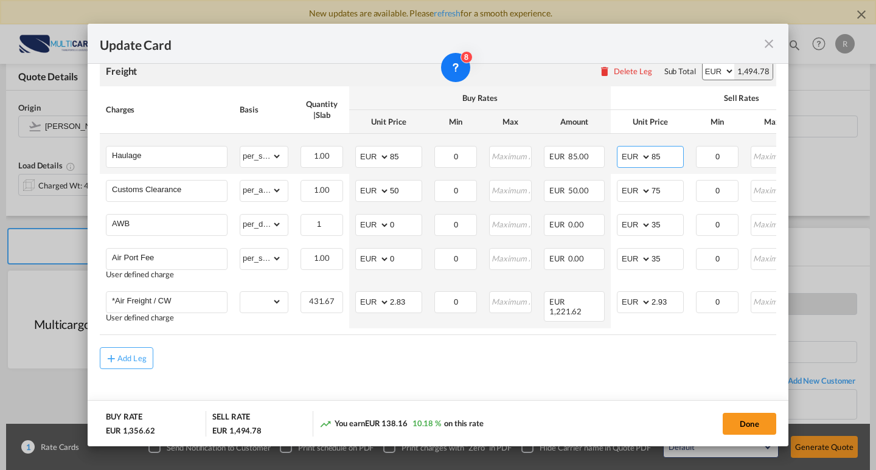
drag, startPoint x: 654, startPoint y: 156, endPoint x: 641, endPoint y: 153, distance: 13.1
click at [639, 153] on md-input-container "AED AFN ALL AMD ANG AOA ARS AUD AWG AZN BAM BBD BDT BGN BHD BIF BMD BND [PERSON…" at bounding box center [650, 157] width 67 height 22
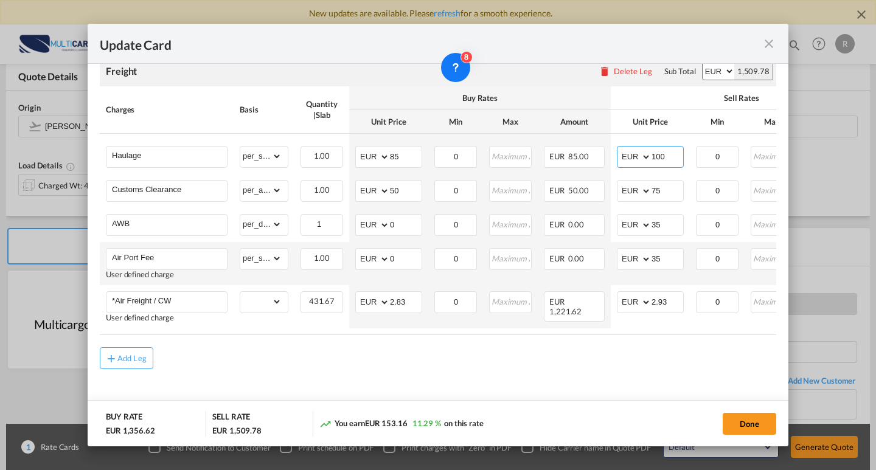
type input "100"
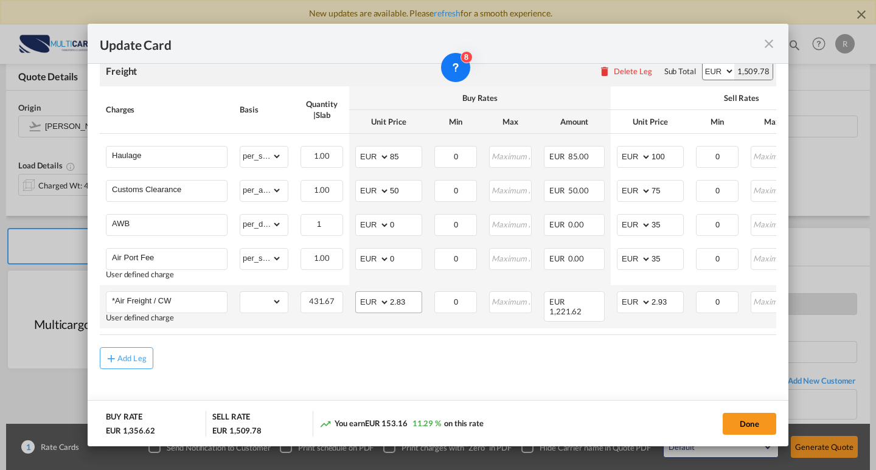
drag, startPoint x: 438, startPoint y: 274, endPoint x: 371, endPoint y: 299, distance: 70.9
click at [436, 274] on td "0 Please Enter Invalid Input" at bounding box center [455, 263] width 55 height 43
drag, startPoint x: 417, startPoint y: 299, endPoint x: 358, endPoint y: 293, distance: 59.3
click at [358, 293] on md-input-container "AED AFN ALL AMD ANG AOA ARS AUD AWG AZN BAM BBD BDT BGN BHD BIF BMD BND [PERSON…" at bounding box center [388, 303] width 67 height 22
type input "1.28"
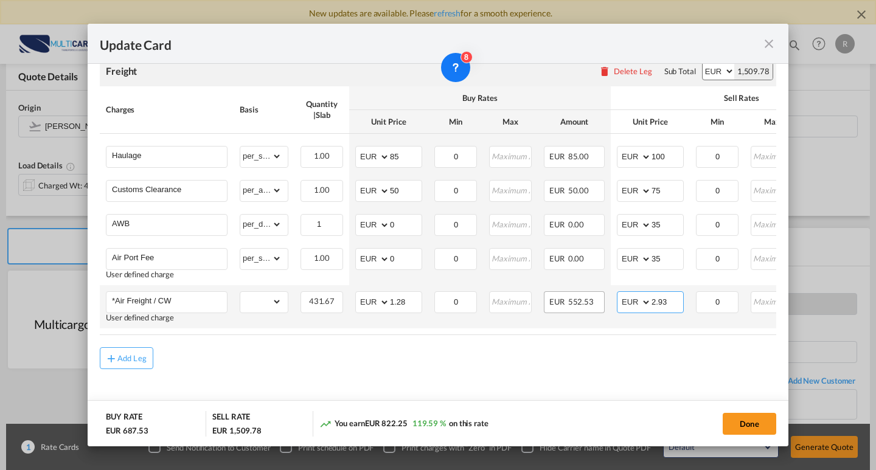
drag, startPoint x: 668, startPoint y: 302, endPoint x: 587, endPoint y: 298, distance: 81.7
click at [587, 298] on tr "*Air Freight / CW User defined charge Please Enter Already Exists gross_weight …" at bounding box center [531, 306] width 862 height 43
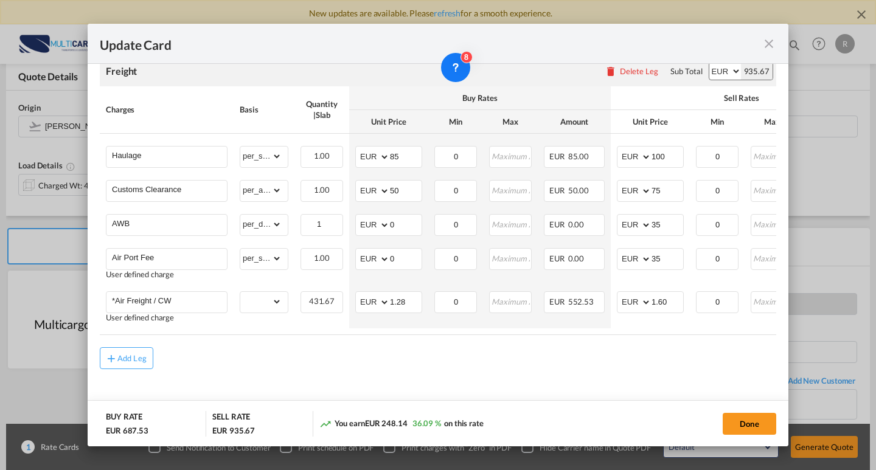
click at [695, 365] on div "Add Leg" at bounding box center [438, 359] width 677 height 22
drag, startPoint x: 672, startPoint y: 300, endPoint x: 658, endPoint y: 299, distance: 14.6
click at [658, 299] on input "1.60" at bounding box center [668, 301] width 32 height 18
type input "1.60"
drag, startPoint x: 674, startPoint y: 374, endPoint x: 679, endPoint y: 273, distance: 101.8
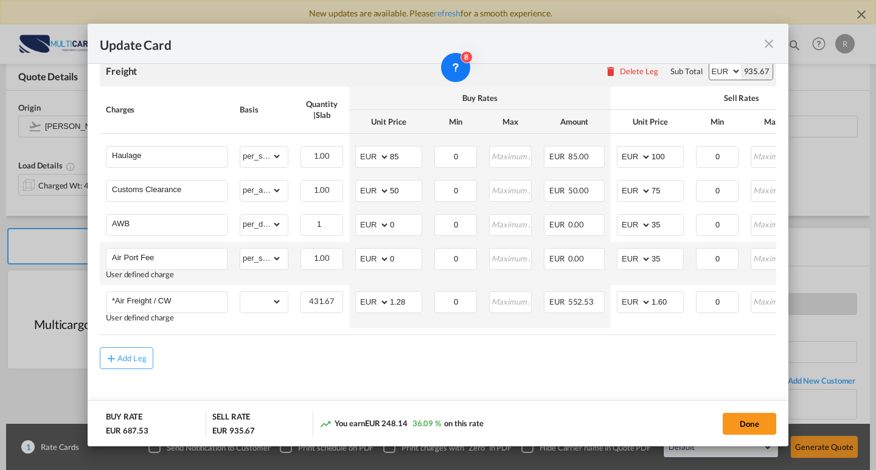
click at [671, 376] on md-content "Freight Please enter leg name Leg Name Already Exists Delete Leg Sub Total AED …" at bounding box center [438, 230] width 677 height 372
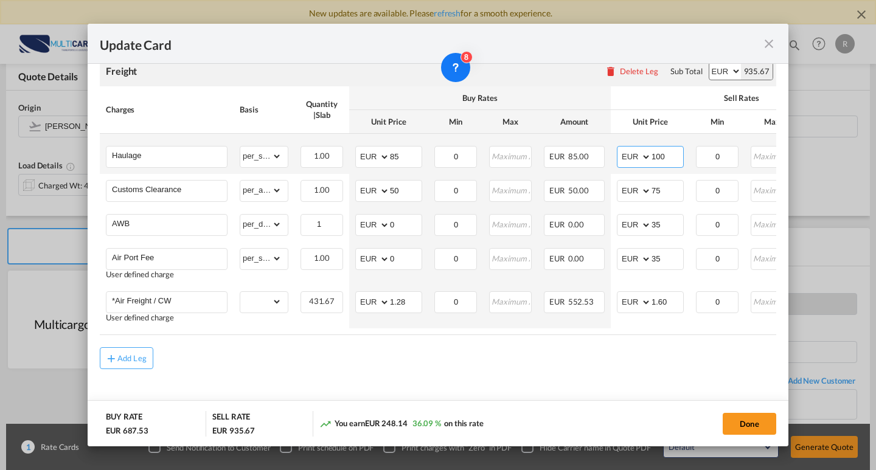
drag, startPoint x: 671, startPoint y: 147, endPoint x: 655, endPoint y: 145, distance: 15.9
click at [655, 147] on input "100" at bounding box center [668, 156] width 32 height 18
type input "1"
type input "85"
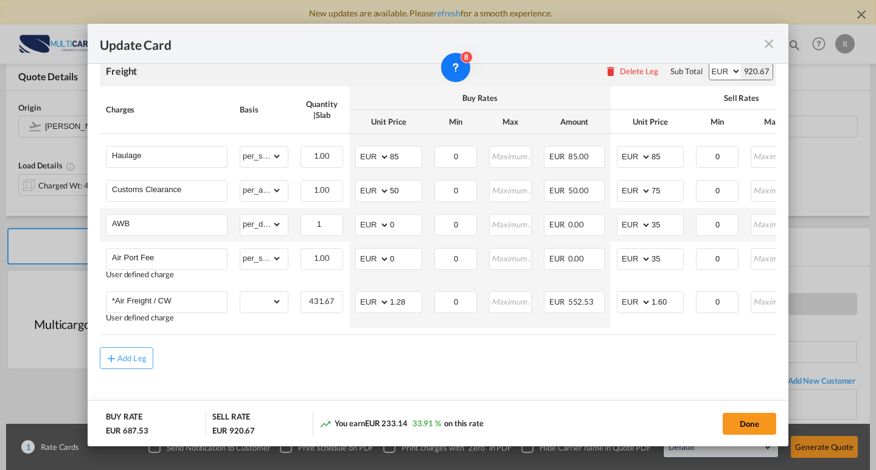
drag, startPoint x: 607, startPoint y: 383, endPoint x: 534, endPoint y: 232, distance: 167.9
click at [607, 383] on md-content "Freight Please enter leg name Leg Name Already Exists Delete Leg Sub Total AED …" at bounding box center [438, 230] width 677 height 372
drag, startPoint x: 736, startPoint y: 421, endPoint x: 617, endPoint y: 359, distance: 133.7
click at [736, 421] on button "Done" at bounding box center [750, 424] width 54 height 22
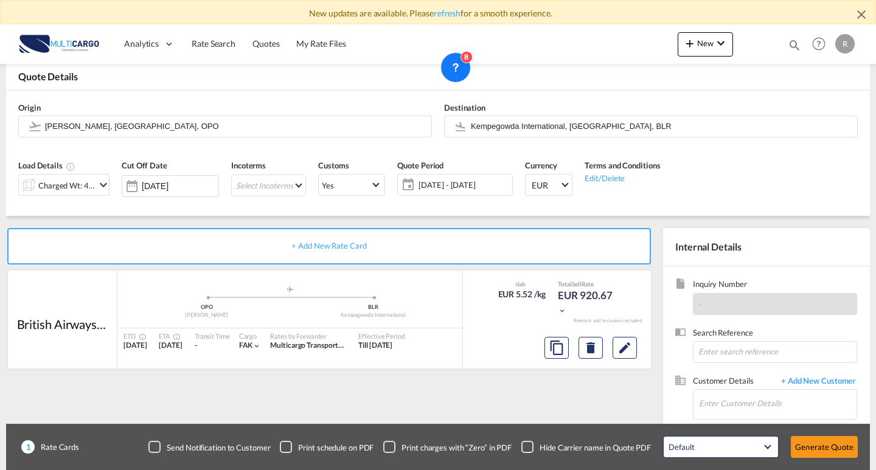
type input "1.6"
click at [72, 189] on div "Charged Wt: 431.67 KG" at bounding box center [66, 185] width 57 height 17
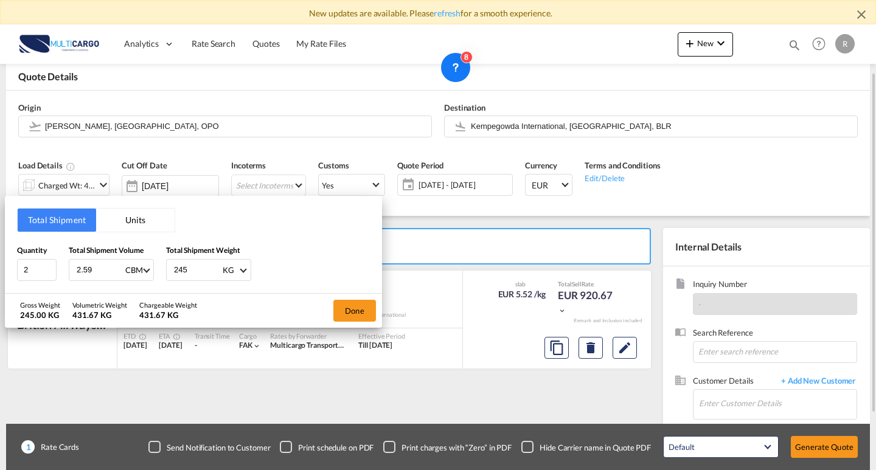
drag, startPoint x: 847, startPoint y: 135, endPoint x: 786, endPoint y: 193, distance: 83.9
click at [838, 135] on div "Total Shipment Units Quantity 2 Total Shipment Volume 2.59 CBM CBM CFT KG LB To…" at bounding box center [438, 235] width 876 height 470
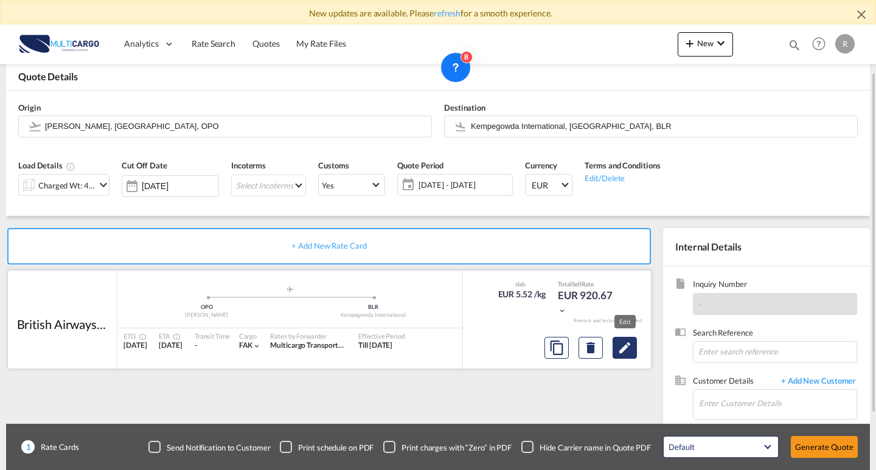
click at [615, 342] on button "Edit" at bounding box center [625, 348] width 24 height 22
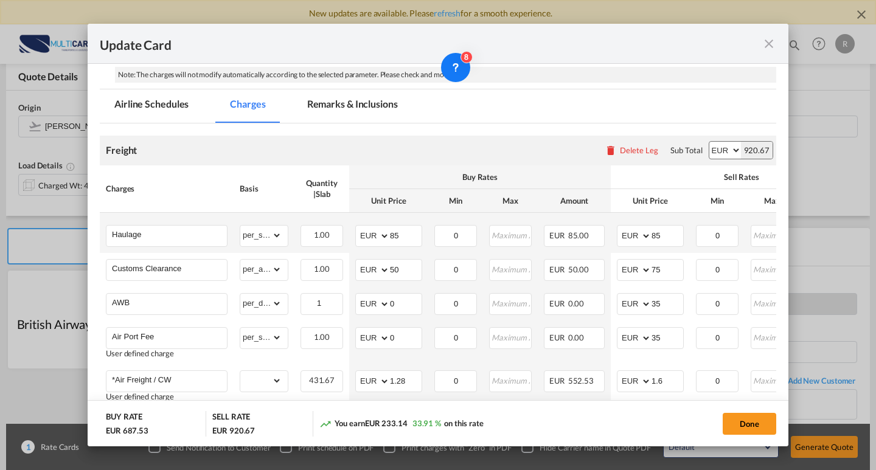
scroll to position [304, 0]
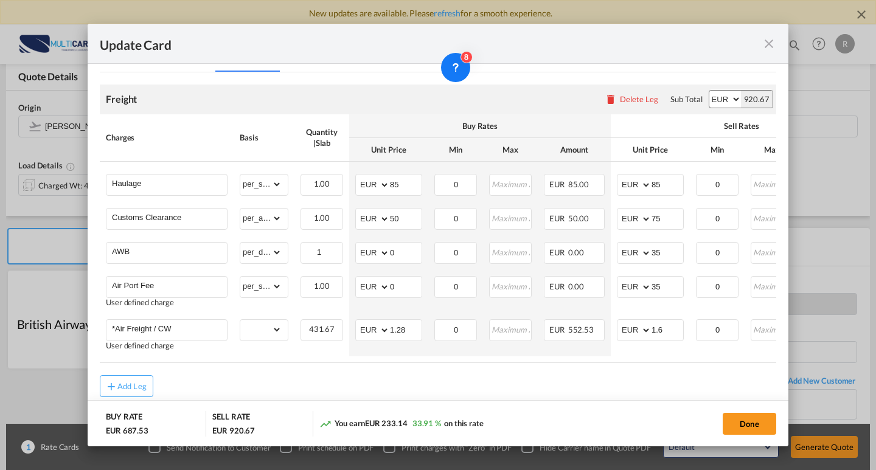
click at [844, 149] on div "Update Card Port of [GEOGRAPHIC_DATA] OPO T/S .a{fill:#aaa8ad;} Airline British…" at bounding box center [438, 235] width 876 height 470
click at [769, 46] on md-icon "icon-close fg-AAA8AD m-0 pointer" at bounding box center [769, 44] width 15 height 15
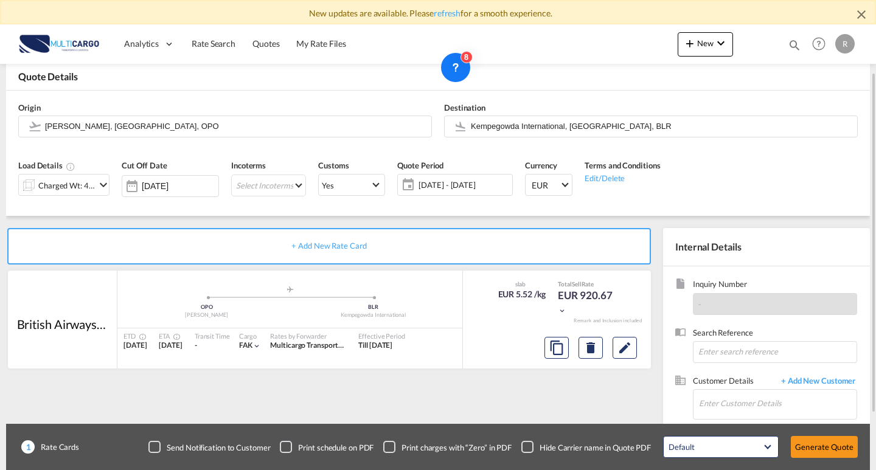
click at [97, 189] on md-icon "icon-chevron-down" at bounding box center [103, 185] width 15 height 15
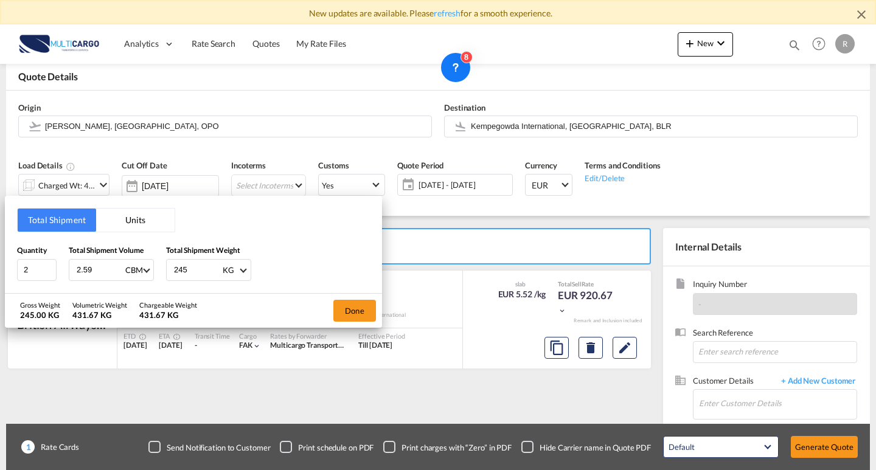
click at [136, 220] on button "Units" at bounding box center [135, 220] width 79 height 23
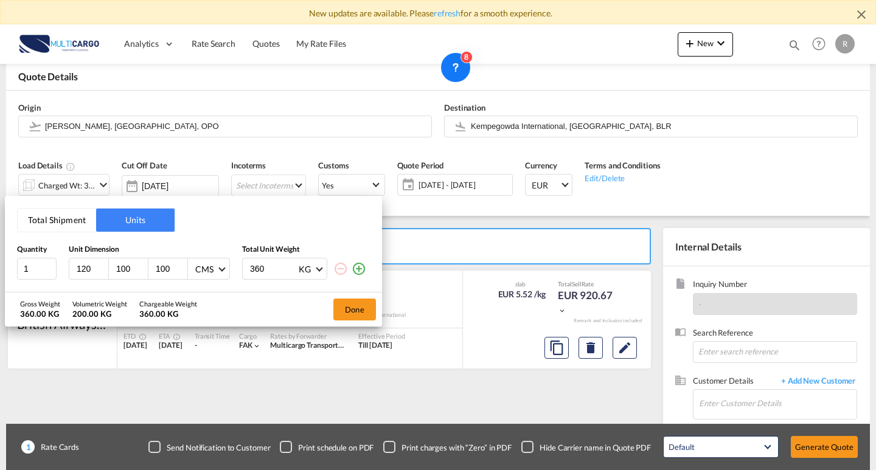
drag, startPoint x: 64, startPoint y: 226, endPoint x: 106, endPoint y: 227, distance: 42.0
click at [65, 227] on button "Total Shipment" at bounding box center [57, 220] width 79 height 23
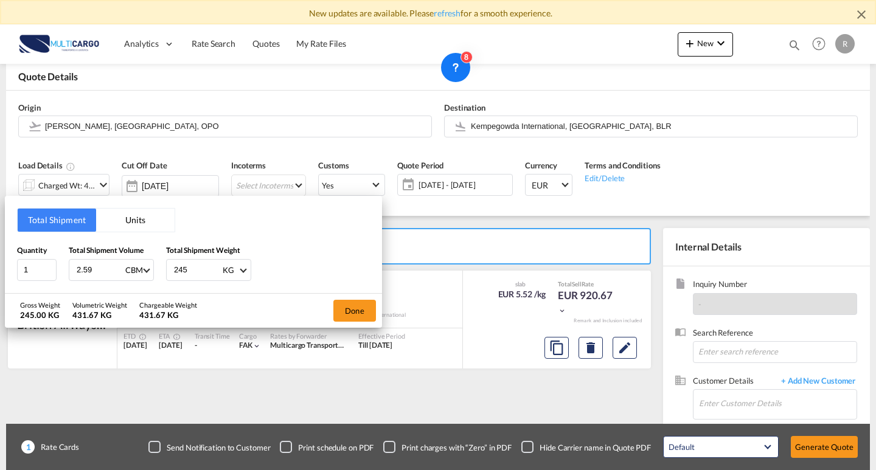
click at [164, 227] on button "Units" at bounding box center [135, 220] width 79 height 23
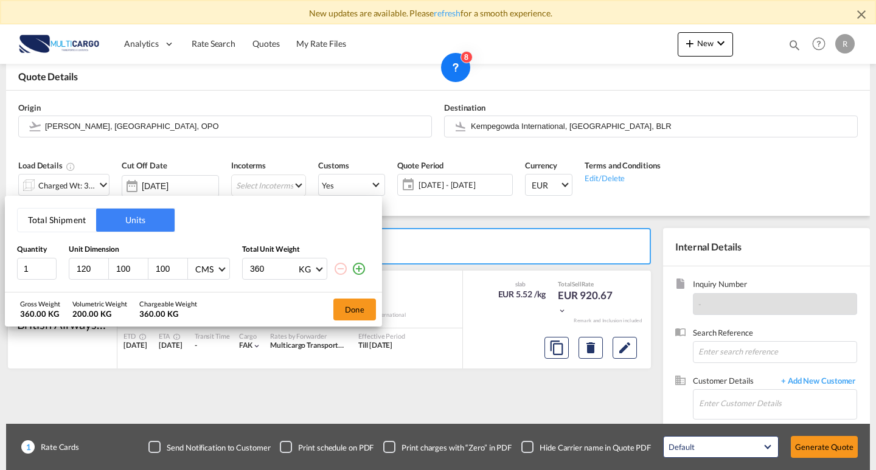
drag, startPoint x: 273, startPoint y: 270, endPoint x: 220, endPoint y: 261, distance: 53.0
click at [220, 261] on div "1 120 100 100 CMS CMS Inches 360 KG KG LB" at bounding box center [193, 269] width 353 height 22
drag, startPoint x: 132, startPoint y: 270, endPoint x: 15, endPoint y: 254, distance: 117.8
click at [15, 254] on div "Total Shipment Units Quantity Unit Dimension Total Unit Weight 1 120 100 100 CM…" at bounding box center [193, 244] width 377 height 96
type input "80"
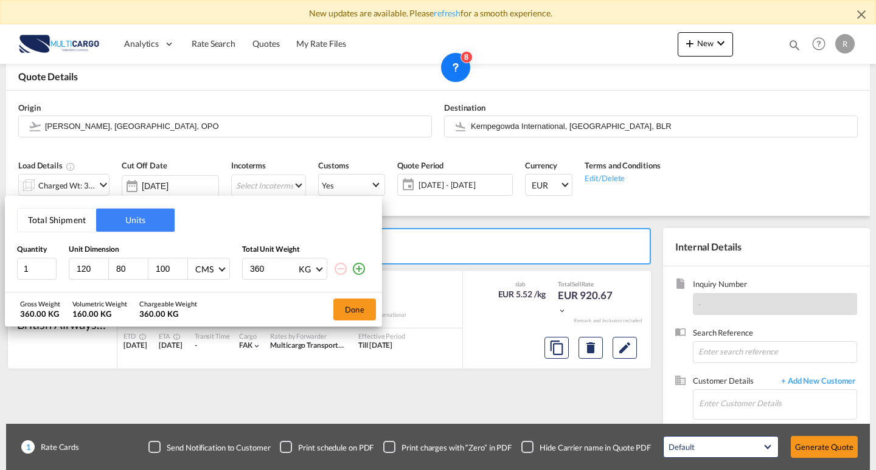
drag, startPoint x: 169, startPoint y: 270, endPoint x: 118, endPoint y: 261, distance: 51.2
click at [118, 261] on div "120 80 100 CMS CMS Inches" at bounding box center [149, 269] width 161 height 22
type input "120"
drag, startPoint x: 243, startPoint y: 267, endPoint x: 228, endPoint y: 265, distance: 15.3
click at [228, 265] on div "1 120 80 120 CMS CMS Inches 360 KG KG LB" at bounding box center [193, 269] width 353 height 22
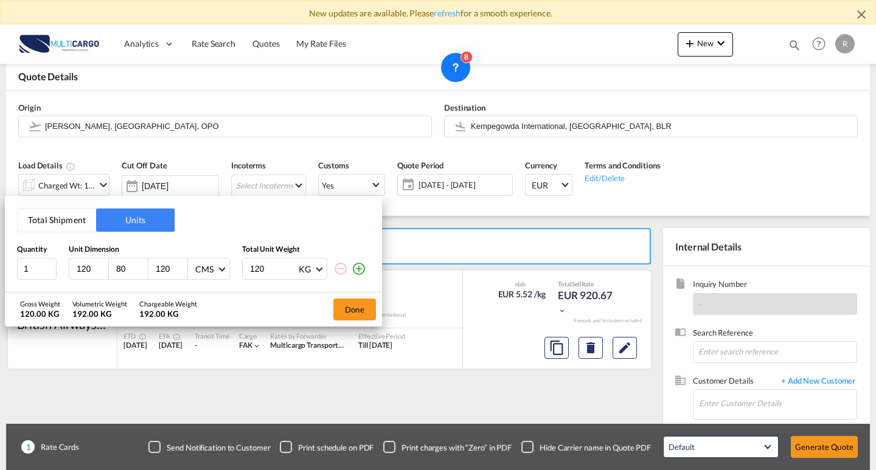
type input "120"
drag, startPoint x: 359, startPoint y: 267, endPoint x: 336, endPoint y: 267, distance: 23.1
click at [350, 267] on div at bounding box center [350, 269] width 33 height 22
click at [355, 269] on md-icon "icon-plus-circle-outline" at bounding box center [359, 269] width 15 height 15
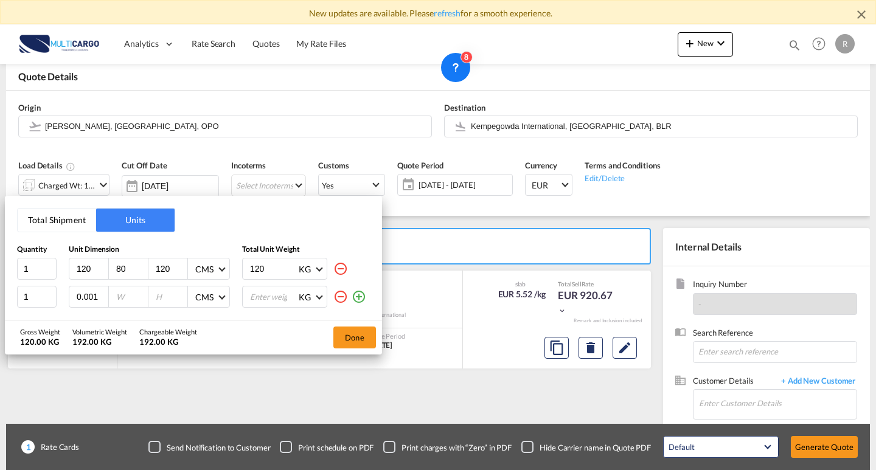
type input "0.001"
click at [102, 299] on input "0.001" at bounding box center [91, 297] width 33 height 11
drag, startPoint x: 97, startPoint y: 297, endPoint x: 59, endPoint y: 290, distance: 39.0
click at [56, 291] on div "1 0.001 CMS CMS Inches KG KG LB" at bounding box center [193, 297] width 353 height 22
type input "120"
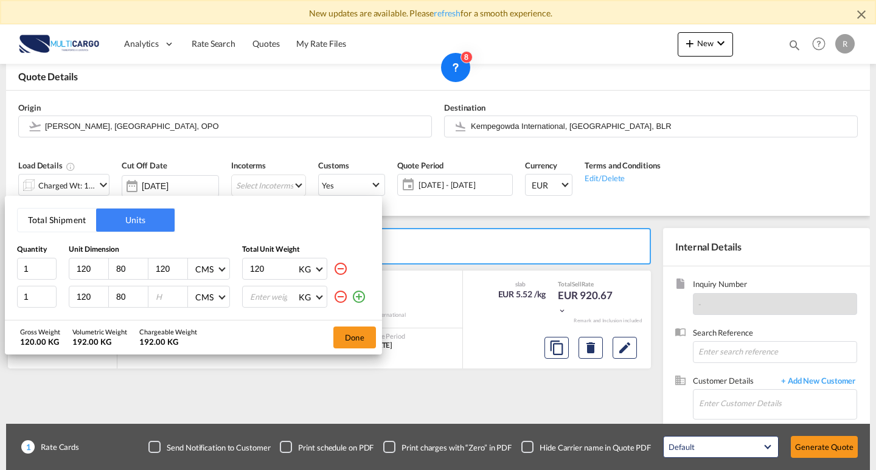
type input "80"
type input "150"
click at [270, 300] on input "number" at bounding box center [273, 297] width 49 height 21
type input "125"
click at [283, 340] on div "Gross Weight 245.00 KG Volumetric Weight 432.00 KG Chargeable Weight 432.00 KG …" at bounding box center [193, 338] width 377 height 34
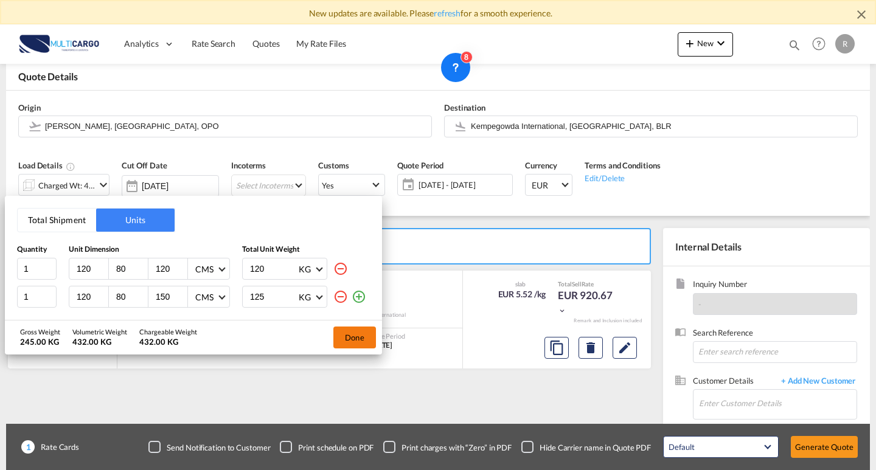
click at [358, 338] on button "Done" at bounding box center [355, 338] width 43 height 22
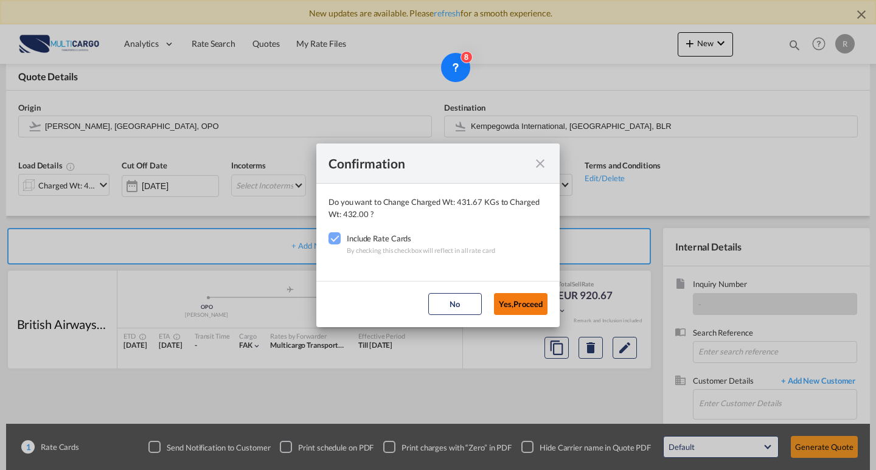
click at [508, 309] on button "Yes,Proceed" at bounding box center [521, 304] width 54 height 22
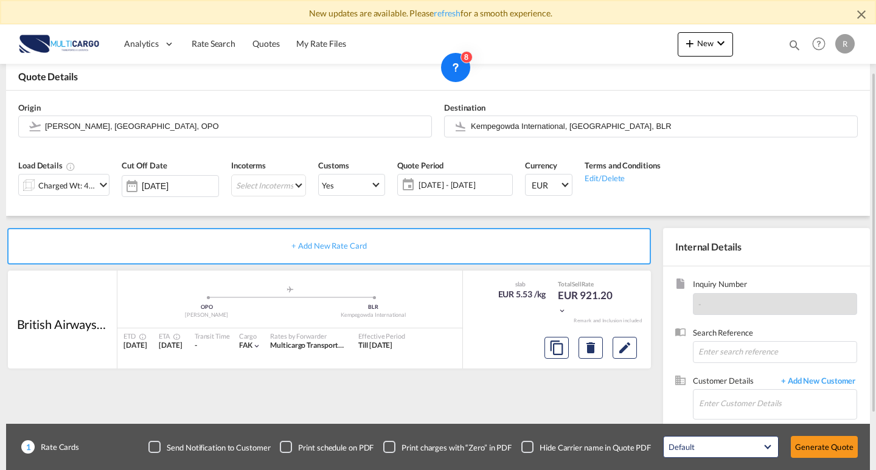
click at [99, 180] on md-icon "icon-chevron-down" at bounding box center [103, 185] width 15 height 15
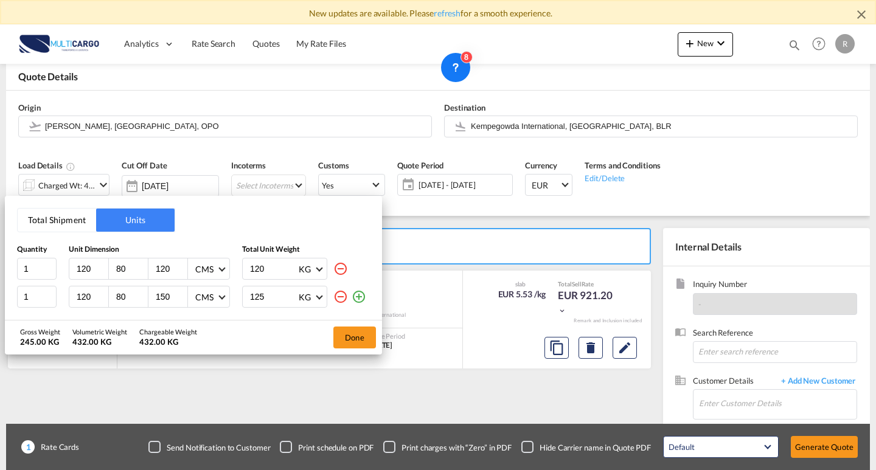
click at [97, 181] on div "Total Shipment Units Quantity Unit Dimension Total Unit Weight 1 120 80 120 CMS…" at bounding box center [438, 235] width 876 height 470
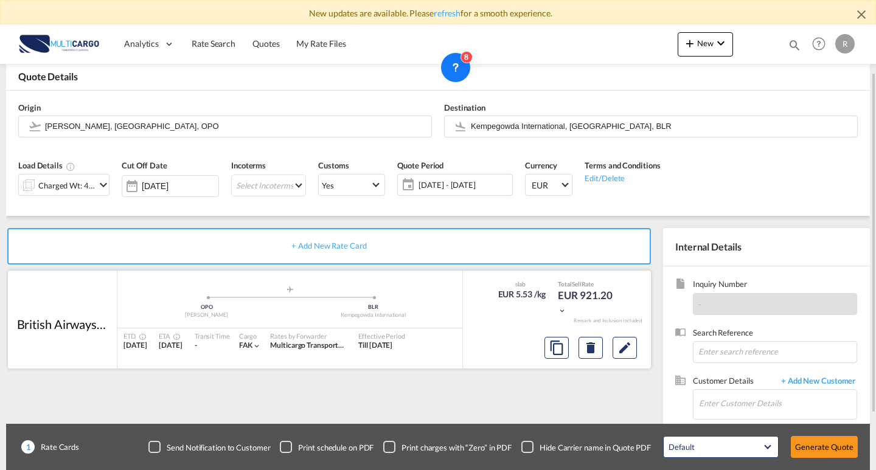
click at [397, 330] on div "Effective Period Till [DATE]" at bounding box center [381, 342] width 58 height 26
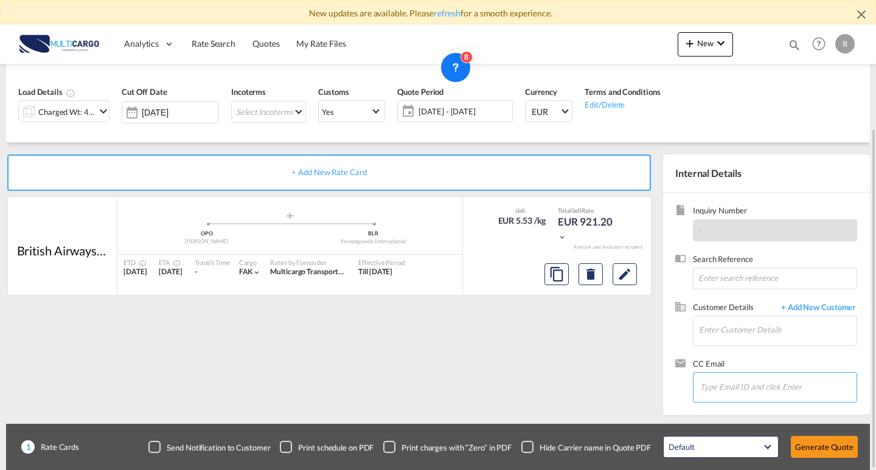
click at [749, 388] on input "Chips input." at bounding box center [761, 387] width 122 height 26
click at [744, 285] on input at bounding box center [775, 279] width 164 height 22
type input "amplus"
drag, startPoint x: 743, startPoint y: 283, endPoint x: 561, endPoint y: 266, distance: 182.8
click at [556, 264] on div "+ Add New Rate Card British Airways p.l.c. added by you .a{fill:#aaa8ad;} .a{fi…" at bounding box center [438, 278] width 864 height 273
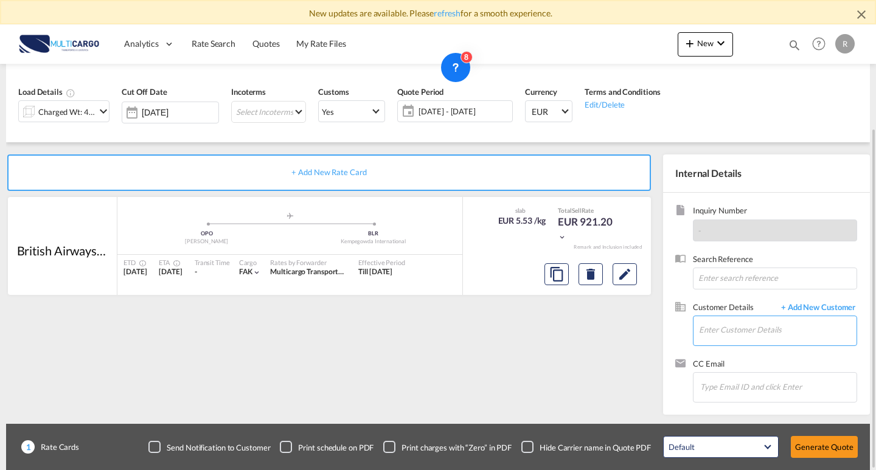
click at [736, 332] on input "Enter Customer Details" at bounding box center [778, 329] width 158 height 27
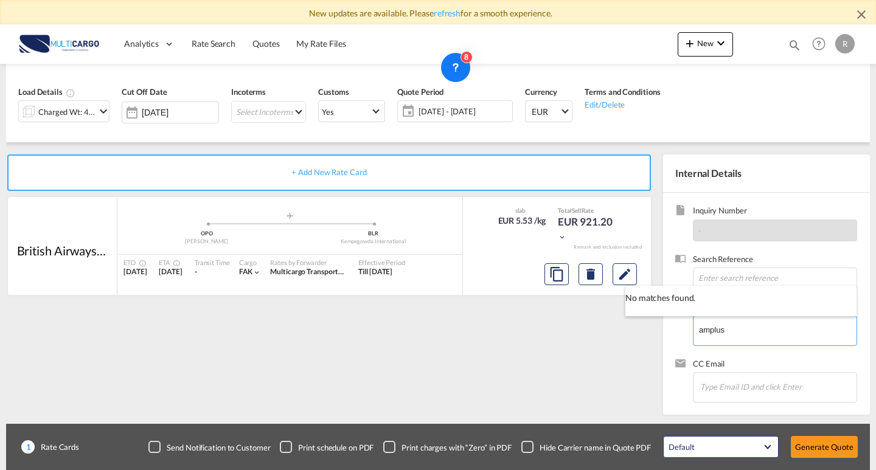
type input "amplus"
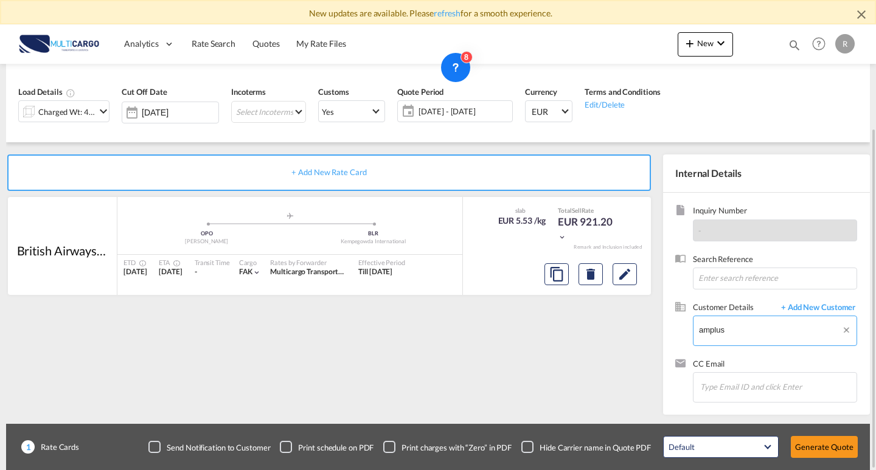
click at [672, 312] on div "Inquiry Number - Search Reference Customer Details + Add New Customer Enter Cus…" at bounding box center [766, 304] width 207 height 222
click at [707, 338] on input "Enter Customer Details" at bounding box center [778, 329] width 158 height 27
paste input "[EMAIL_ADDRESS][DOMAIN_NAME]"
drag, startPoint x: 840, startPoint y: 327, endPoint x: 716, endPoint y: 321, distance: 124.9
click at [716, 321] on input "[EMAIL_ADDRESS][DOMAIN_NAME]" at bounding box center [778, 329] width 158 height 27
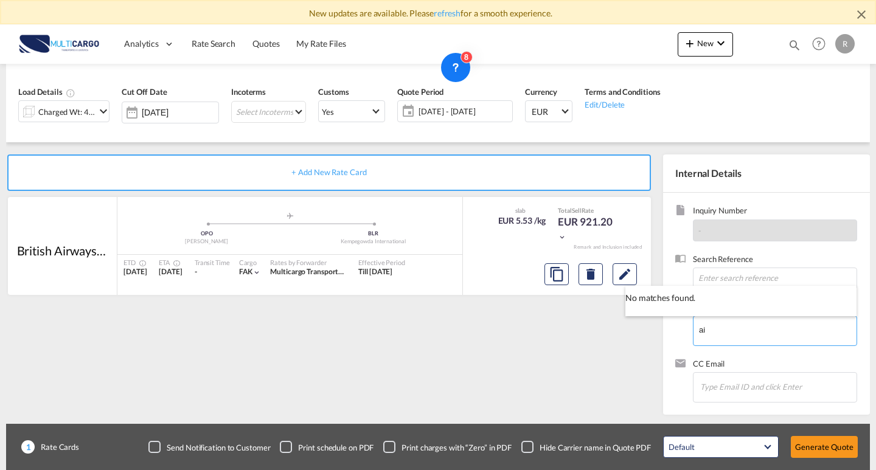
type input "a"
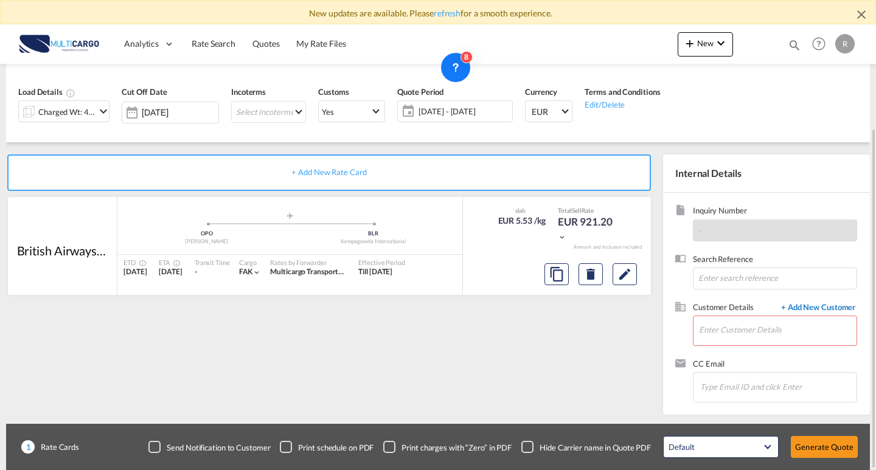
click at [854, 304] on span "+ Add New Customer" at bounding box center [816, 309] width 82 height 14
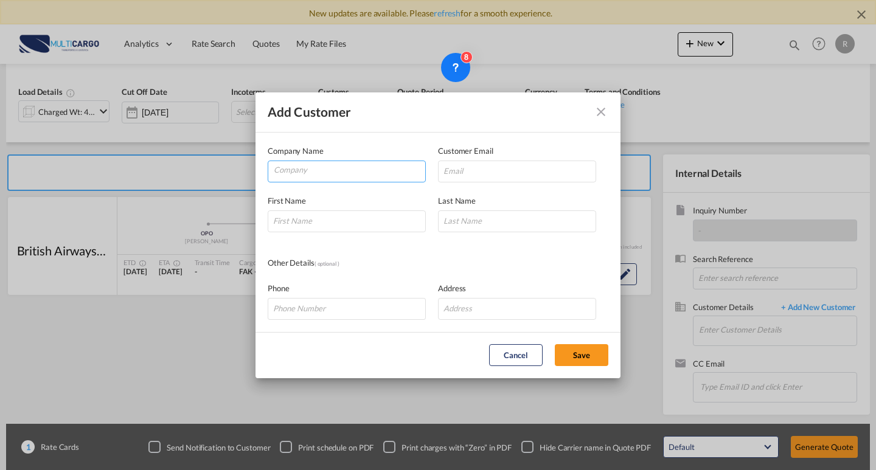
click at [378, 162] on input "Company" at bounding box center [350, 170] width 152 height 18
type input "Amplus Logistics"
click at [377, 253] on md-dialog-content "Company Name Amplus Logistics Customer Email First Name Last Name Other Details…" at bounding box center [438, 233] width 365 height 200
click at [475, 180] on input "Add Customer Company ..." at bounding box center [517, 172] width 158 height 22
paste input "[EMAIL_ADDRESS][DOMAIN_NAME]"
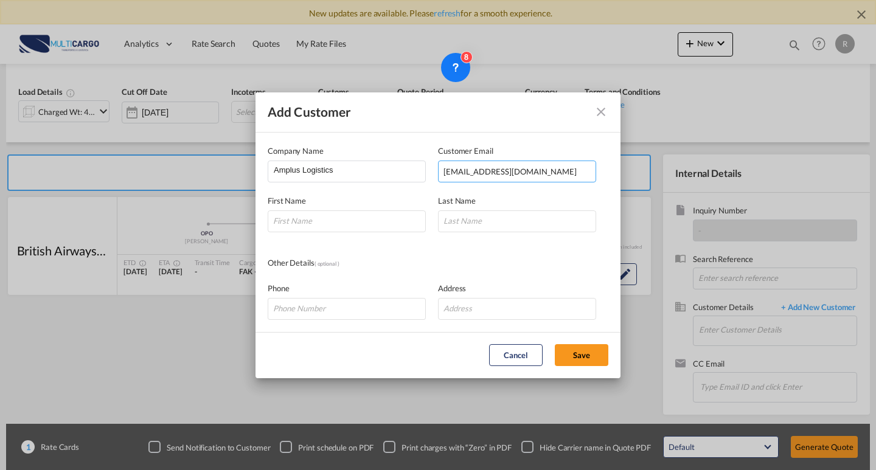
type input "[EMAIL_ADDRESS][DOMAIN_NAME]"
click at [302, 204] on span "First Name" at bounding box center [287, 201] width 38 height 10
drag, startPoint x: 317, startPoint y: 218, endPoint x: 393, endPoint y: 222, distance: 76.2
click at [318, 218] on input "Add Customer Company ..." at bounding box center [347, 222] width 158 height 22
paste input "[PERSON_NAME]"
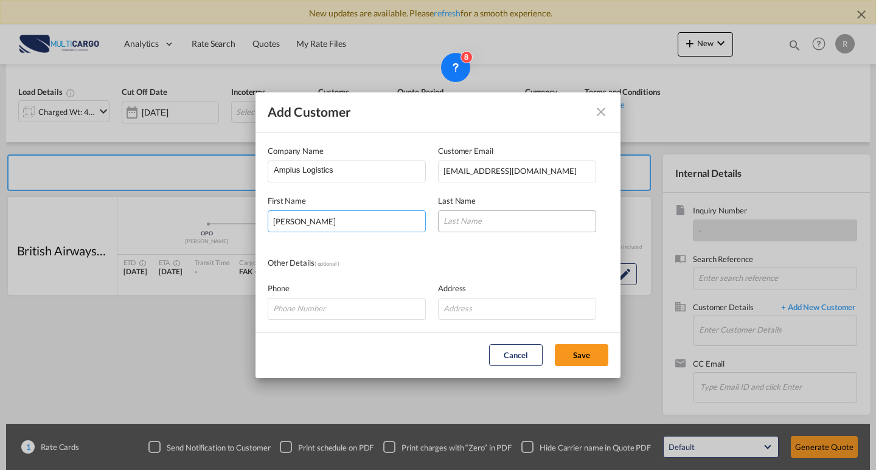
type input "[PERSON_NAME]"
click at [491, 222] on input "Add Customer Company ..." at bounding box center [517, 222] width 158 height 22
paste input "[PERSON_NAME]"
type input "[PERSON_NAME]"
click at [570, 348] on button "Save" at bounding box center [582, 355] width 54 height 22
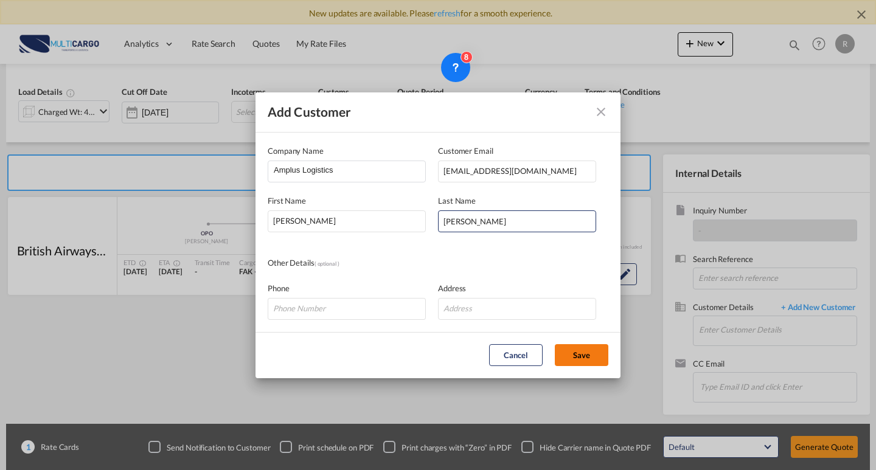
type input "Amplus Logistics, [PERSON_NAME] [PERSON_NAME], [EMAIL_ADDRESS][DOMAIN_NAME]"
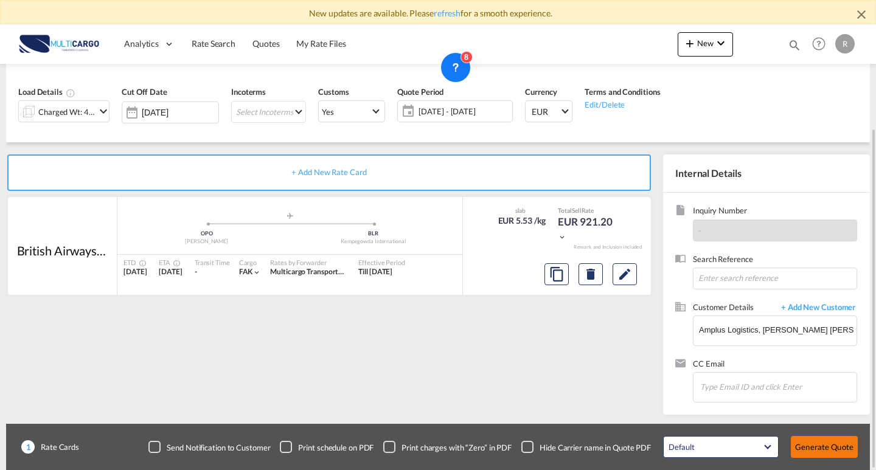
click at [826, 453] on button "Generate Quote" at bounding box center [824, 447] width 67 height 22
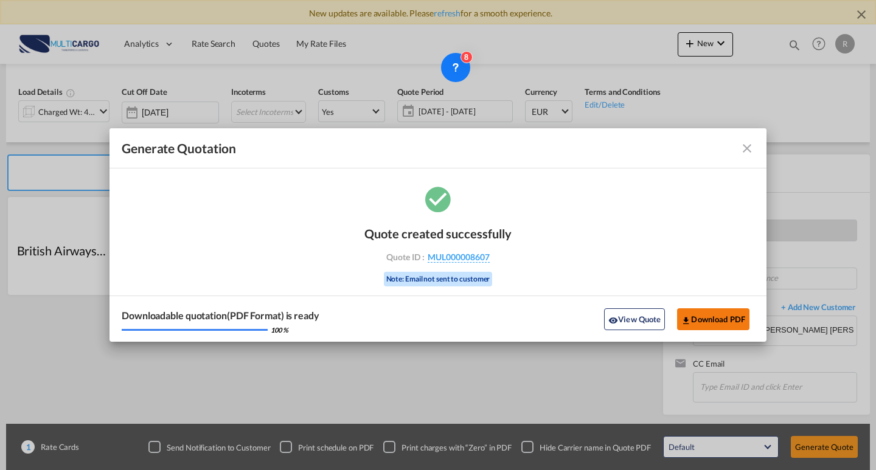
click at [723, 316] on button "Download PDF" at bounding box center [713, 320] width 72 height 22
click at [195, 209] on div "Quote created successfully Quote ID : MUL000008607 Note: Email not sent to cust…" at bounding box center [438, 263] width 657 height 159
drag, startPoint x: 752, startPoint y: 149, endPoint x: 743, endPoint y: 138, distance: 14.4
click at [752, 149] on md-icon "icon-close fg-AAA8AD cursor m-0" at bounding box center [747, 148] width 15 height 15
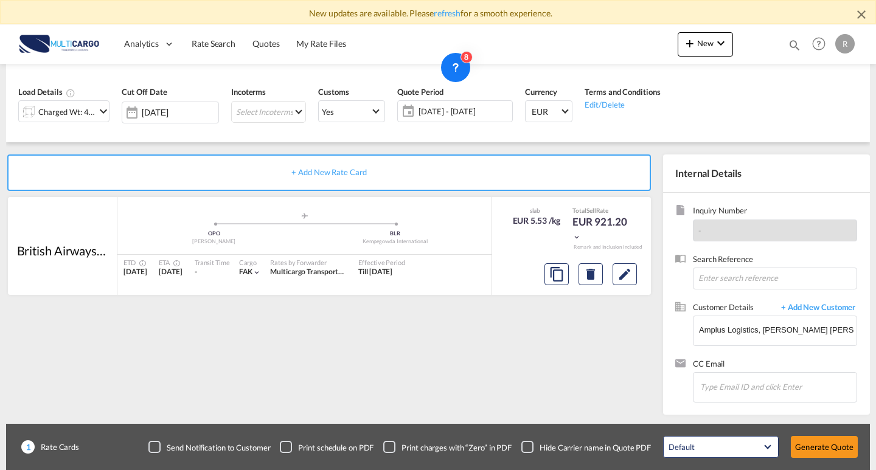
click at [715, 52] on div "Generate Quotation Quote created successfully Quote ID : MUL000008607 Note: Ema…" at bounding box center [438, 235] width 876 height 470
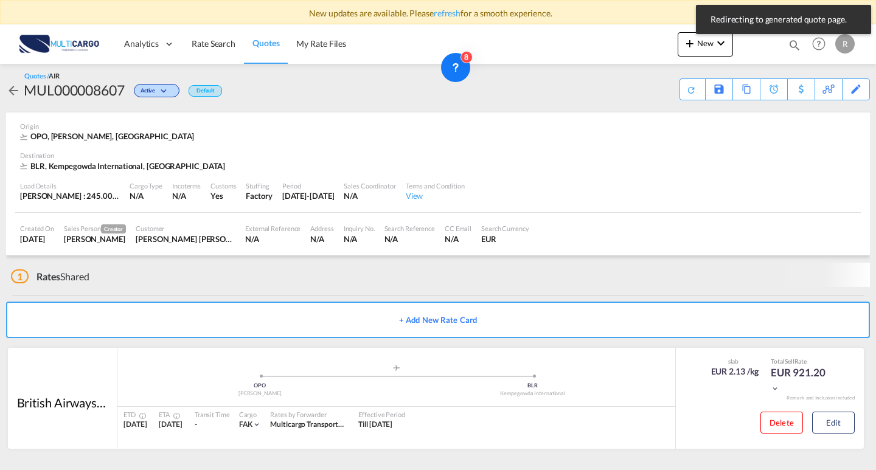
scroll to position [5, 0]
click at [715, 52] on button "New" at bounding box center [705, 44] width 55 height 24
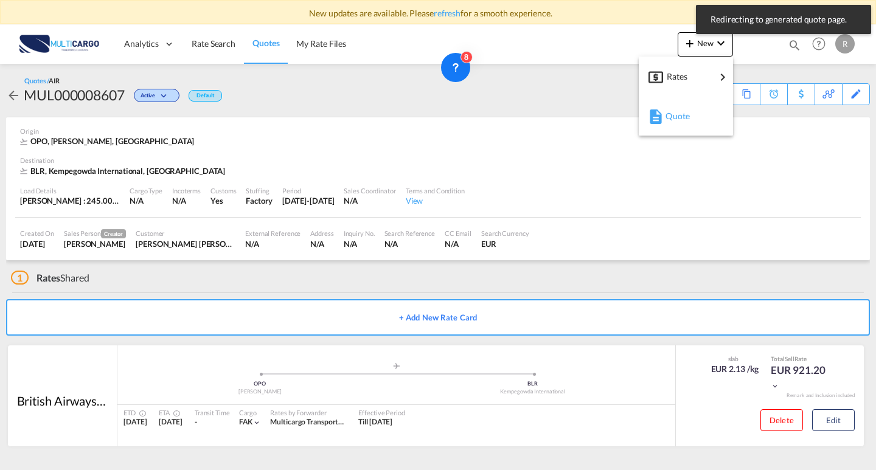
click at [665, 128] on div "Quote" at bounding box center [686, 116] width 75 height 30
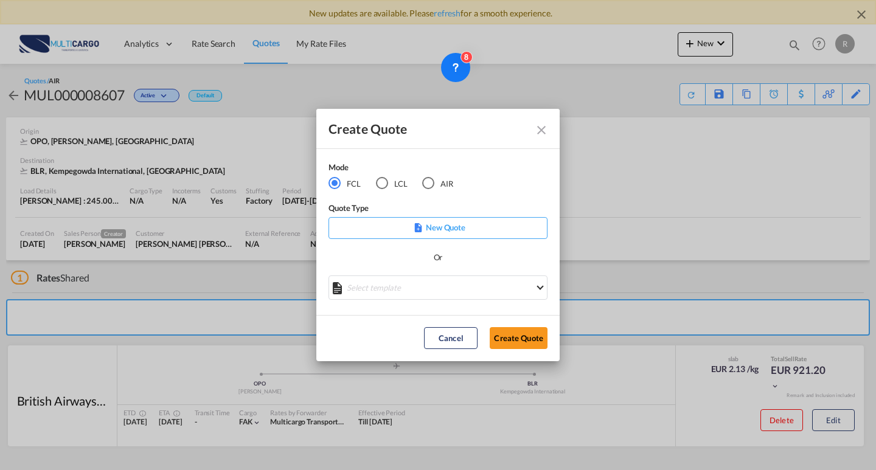
click at [400, 180] on md-radio-button "LCL" at bounding box center [392, 182] width 32 height 13
click at [449, 297] on md-select "Select template EXP LCL Globelink 09/2025 [PERSON_NAME] | [DATE] EXP [GEOGRAPHI…" at bounding box center [438, 288] width 219 height 24
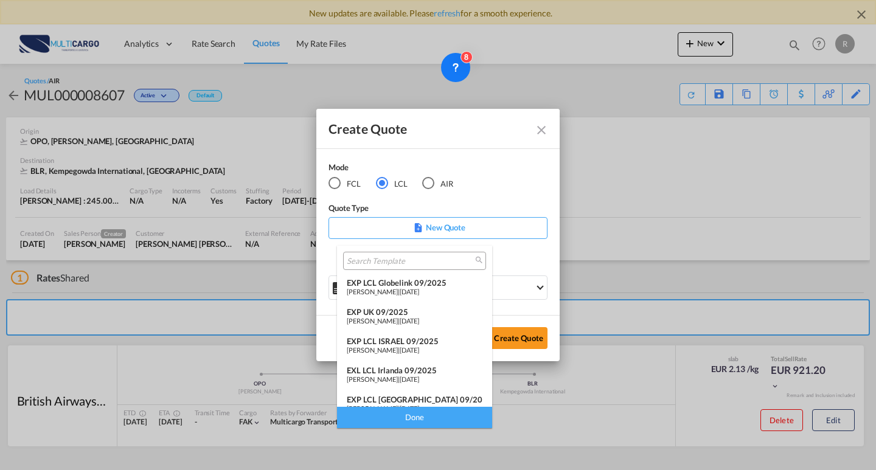
click at [436, 287] on div "EXP LCL Globelink 09/2025" at bounding box center [415, 283] width 136 height 10
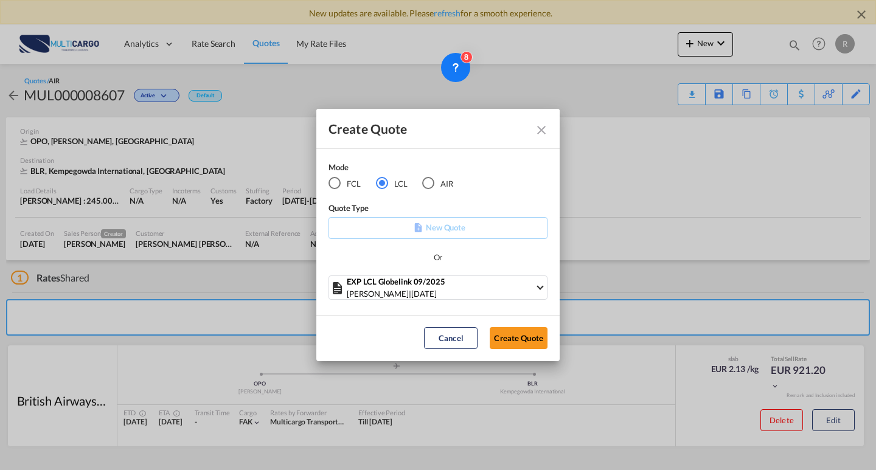
drag, startPoint x: 536, startPoint y: 343, endPoint x: 558, endPoint y: 324, distance: 28.5
click at [537, 343] on button "Create Quote" at bounding box center [519, 338] width 58 height 22
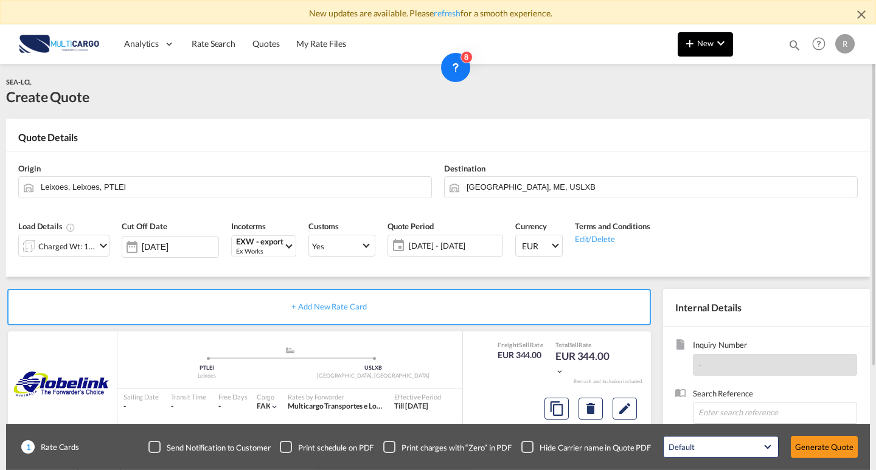
click at [712, 41] on span "New" at bounding box center [706, 43] width 46 height 10
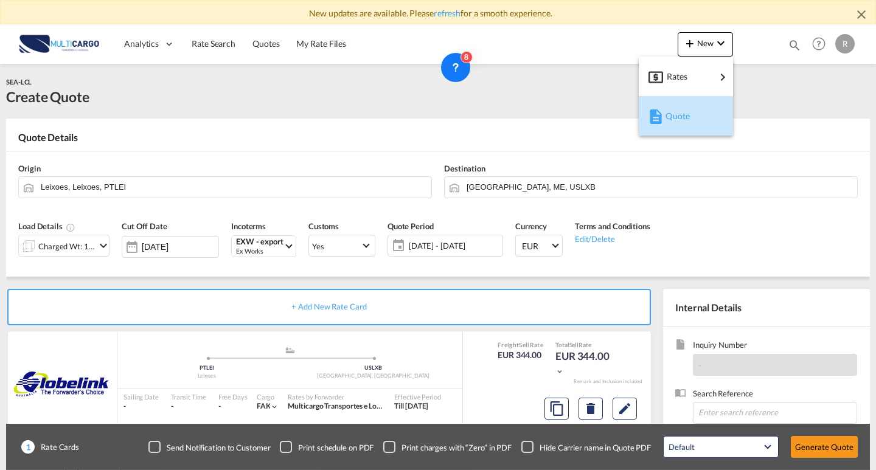
click at [679, 117] on span "Quote" at bounding box center [672, 116] width 13 height 24
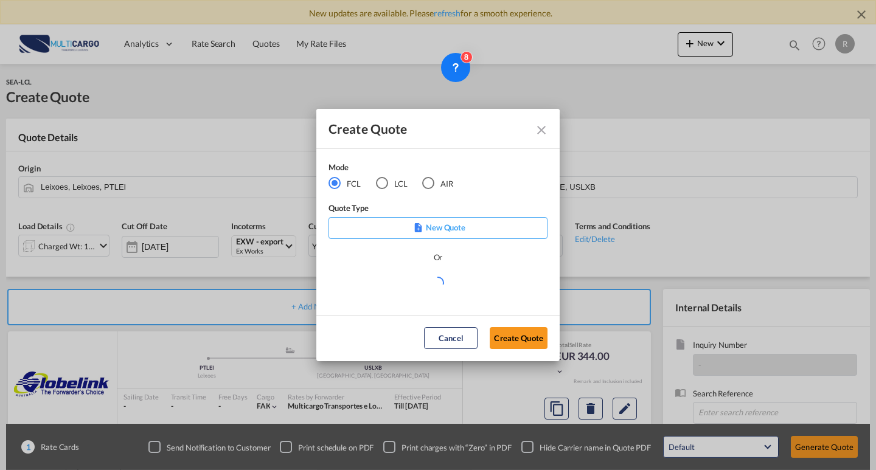
click at [438, 182] on md-radio-button "AIR" at bounding box center [437, 182] width 31 height 13
click at [413, 288] on md-select "Select template EXP EXW MERC.Nacional 09/2025 [PERSON_NAME] | [DATE] IMP DAP FC…" at bounding box center [438, 288] width 219 height 24
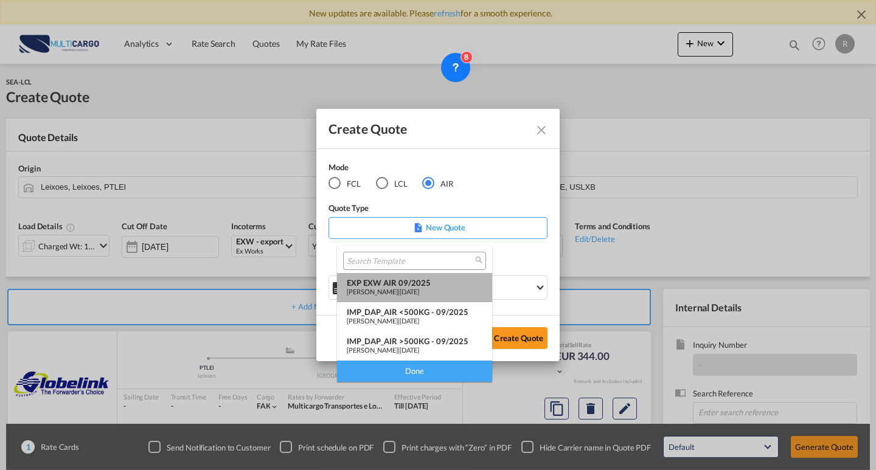
click at [413, 288] on span "[DATE]" at bounding box center [409, 292] width 19 height 8
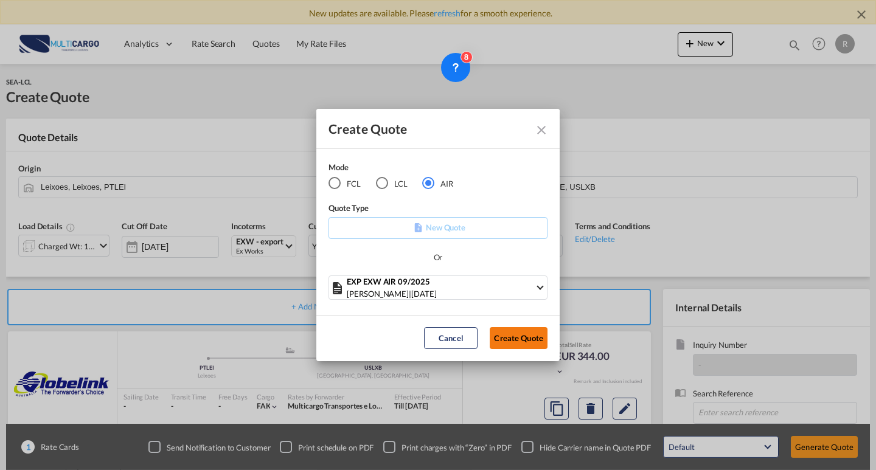
drag, startPoint x: 513, startPoint y: 342, endPoint x: 519, endPoint y: 338, distance: 6.9
click at [514, 341] on button "Create Quote" at bounding box center [519, 338] width 58 height 22
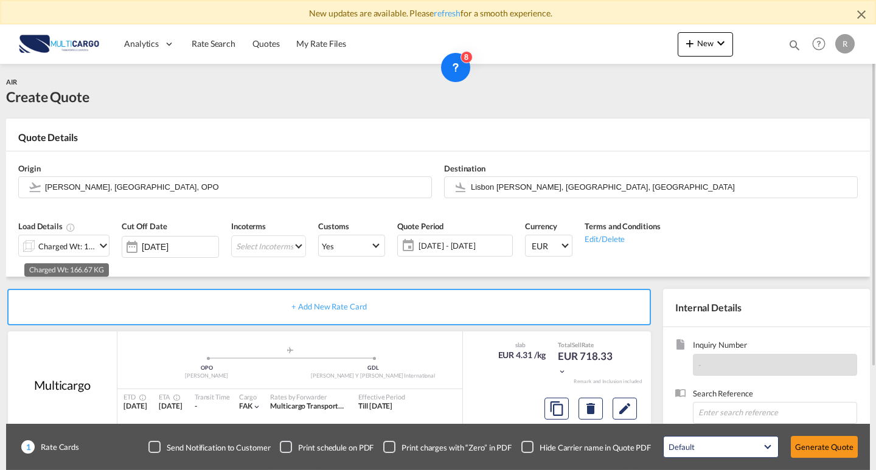
click at [85, 245] on div "Charged Wt: 166.67 KG" at bounding box center [66, 246] width 57 height 17
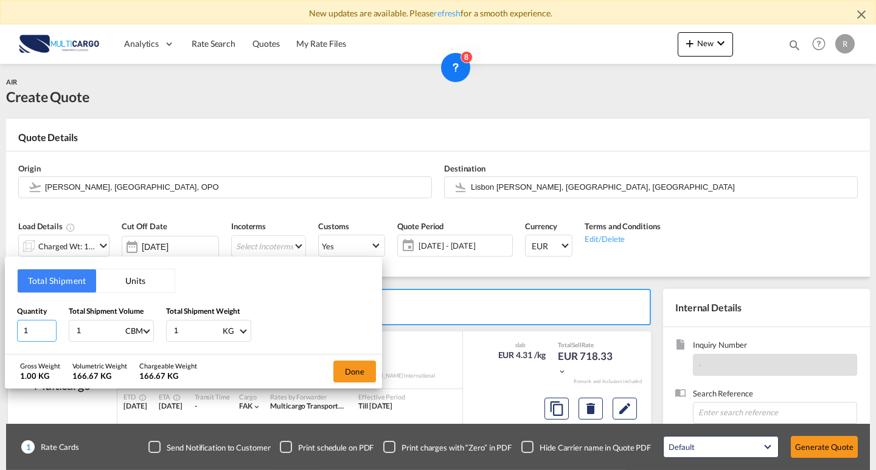
click at [22, 334] on input "1" at bounding box center [37, 331] width 40 height 22
type input "13"
drag, startPoint x: 86, startPoint y: 329, endPoint x: 94, endPoint y: 336, distance: 10.8
click at [55, 326] on div "Quantity 13 Total Shipment Volume 1 CBM CBM CFT KG LB Total Shipment Weight 1 K…" at bounding box center [193, 324] width 353 height 37
type input "1.93"
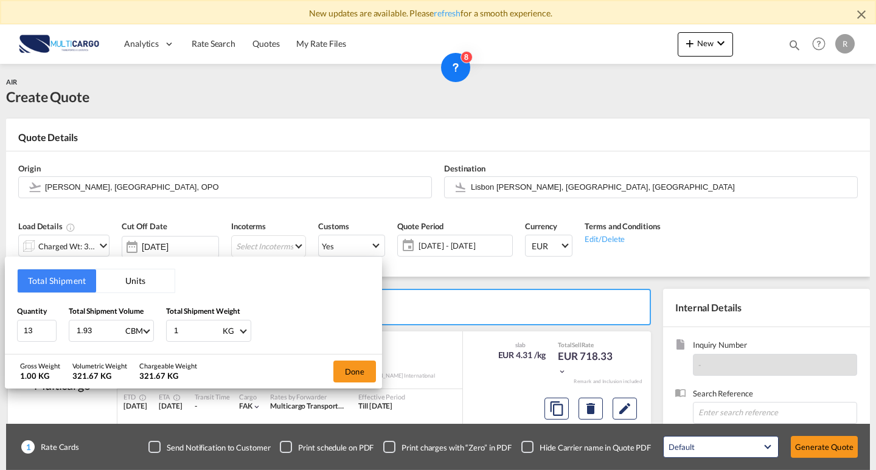
drag, startPoint x: 167, startPoint y: 337, endPoint x: 150, endPoint y: 332, distance: 17.7
click at [150, 332] on div "Total Shipment Units Quantity 13 Total Shipment Volume 1.93 CBM CBM CFT KG LB T…" at bounding box center [193, 305] width 377 height 97
drag, startPoint x: 170, startPoint y: 327, endPoint x: 151, endPoint y: 326, distance: 18.9
click at [151, 326] on div "Quantity 13 Total Shipment Volume 1.93 CBM CBM CFT KG LB Total Shipment Weight …" at bounding box center [193, 324] width 353 height 37
type input "260"
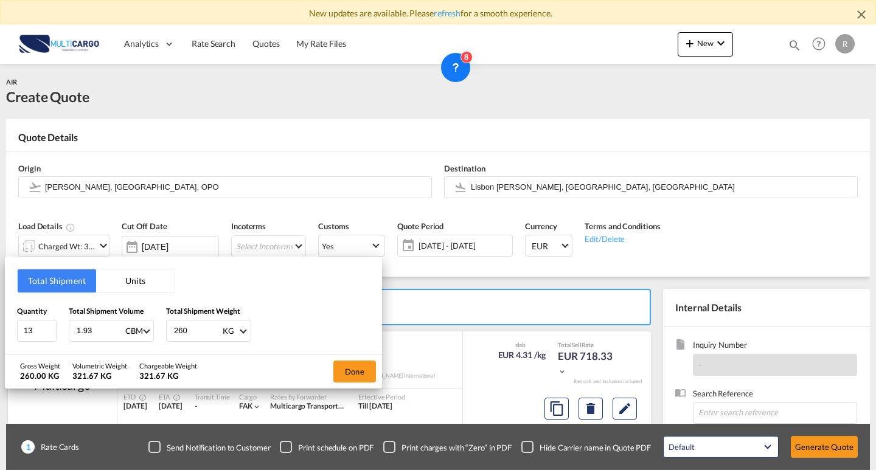
drag, startPoint x: 248, startPoint y: 367, endPoint x: 379, endPoint y: 376, distance: 131.1
click at [250, 367] on div "Gross Weight 260.00 KG Volumetric Weight 321.67 KG Chargeable Weight 321.67 KG …" at bounding box center [193, 372] width 377 height 34
click at [348, 376] on button "Done" at bounding box center [355, 372] width 43 height 22
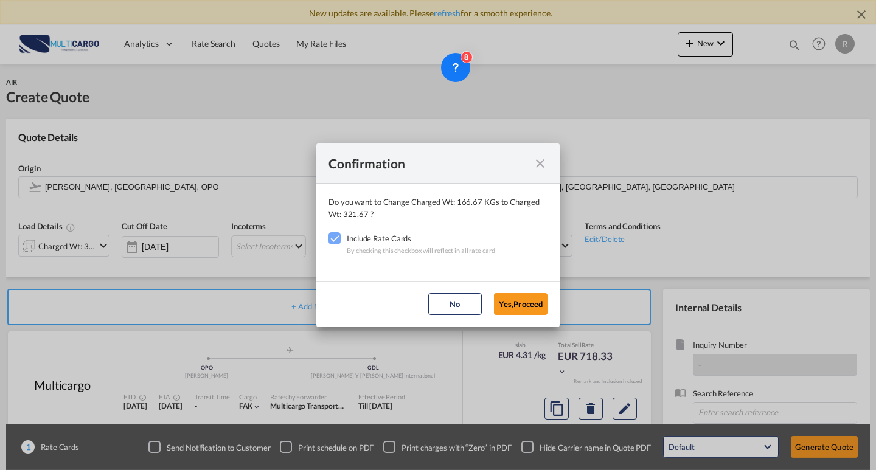
click at [496, 306] on button "Yes,Proceed" at bounding box center [521, 304] width 54 height 22
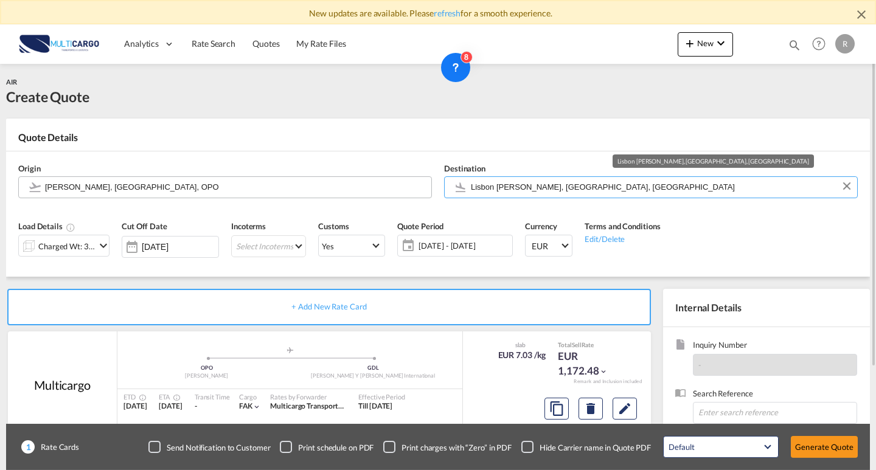
drag, startPoint x: 565, startPoint y: 188, endPoint x: 394, endPoint y: 187, distance: 171.6
click at [369, 184] on div "Origin [PERSON_NAME], [GEOGRAPHIC_DATA], OPO Destination [GEOGRAPHIC_DATA] [GEO…" at bounding box center [438, 181] width 852 height 58
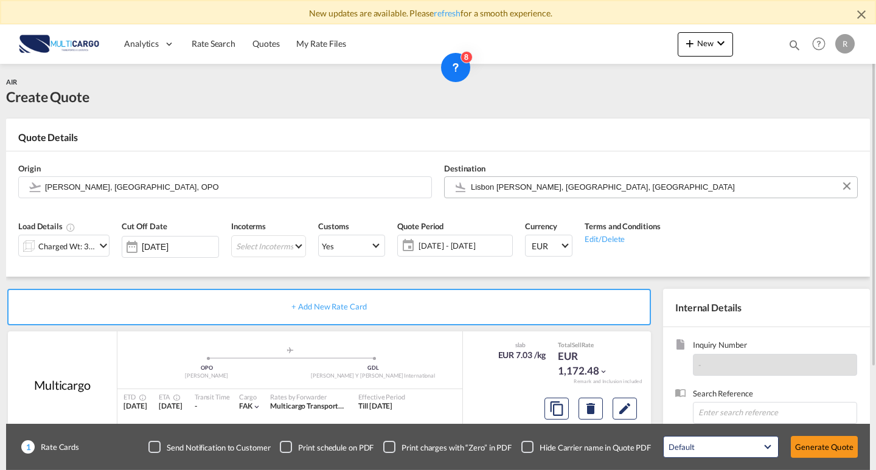
drag, startPoint x: 581, startPoint y: 189, endPoint x: 468, endPoint y: 186, distance: 113.3
click at [344, 175] on div "Origin [PERSON_NAME], [GEOGRAPHIC_DATA], OPO Destination [GEOGRAPHIC_DATA] [GEO…" at bounding box center [438, 181] width 852 height 58
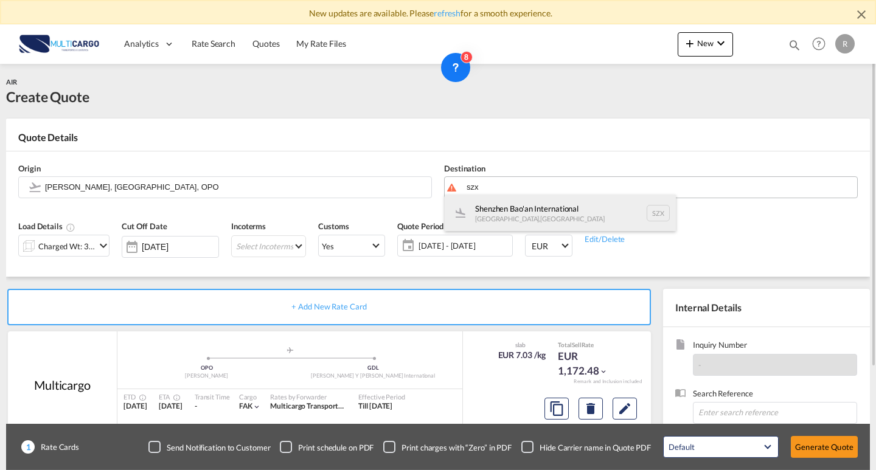
click at [617, 203] on div "Shenzhen Bao'an International [GEOGRAPHIC_DATA] , [GEOGRAPHIC_DATA] SZX" at bounding box center [560, 213] width 231 height 37
type input "Shenzhen Bao'an International, [GEOGRAPHIC_DATA], SZX"
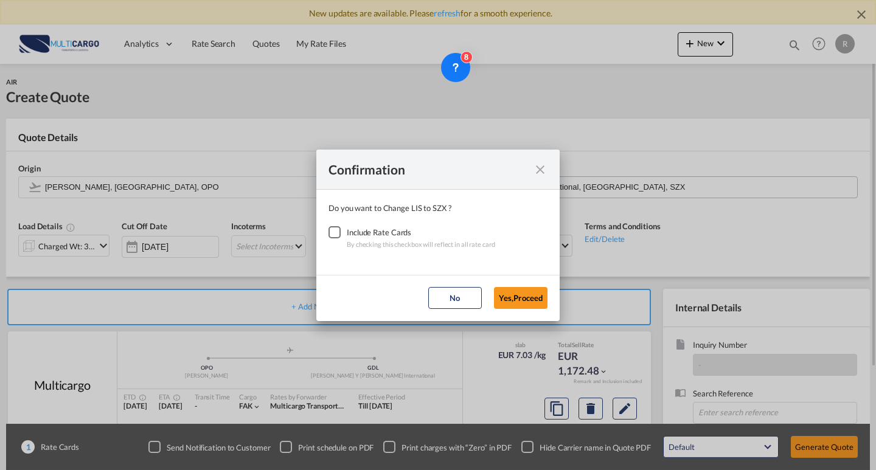
click at [370, 240] on div "By checking this checkbox will reflect in all rate card" at bounding box center [421, 245] width 148 height 12
click at [339, 234] on div "Checkbox No Ink" at bounding box center [335, 232] width 12 height 12
click at [519, 301] on button "Yes,Proceed" at bounding box center [521, 298] width 54 height 22
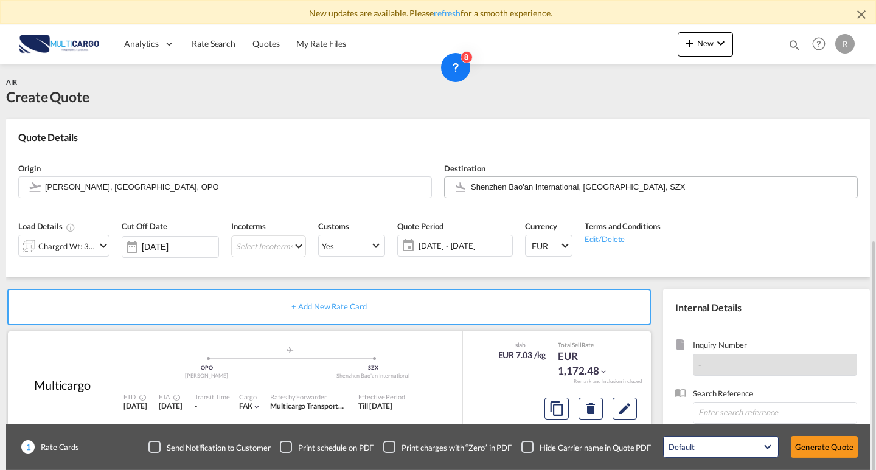
scroll to position [61, 0]
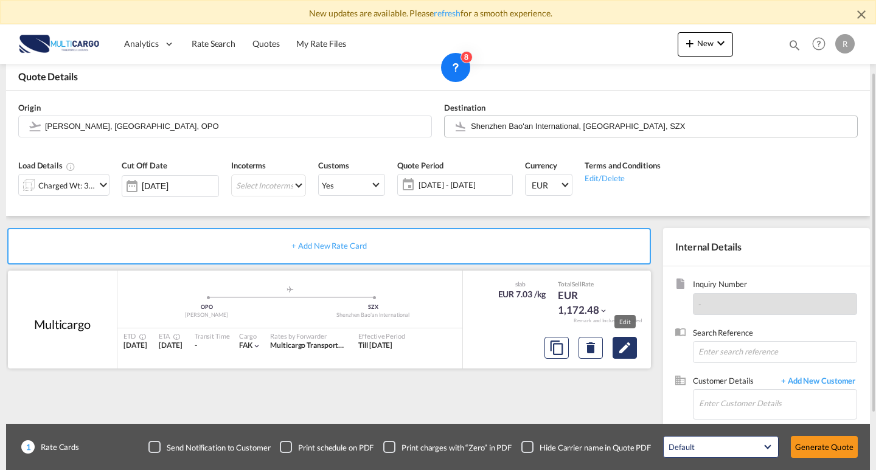
click at [622, 344] on md-icon "Edit" at bounding box center [625, 348] width 15 height 15
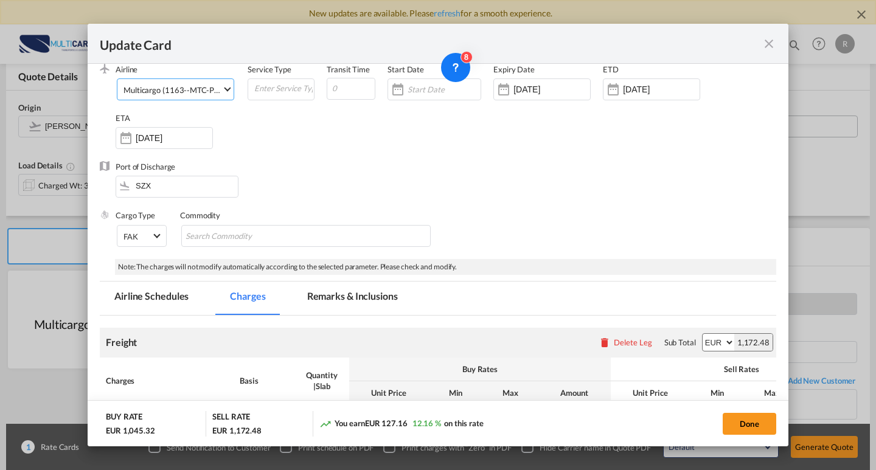
click at [192, 93] on div "Multicargo (1163--MTC-PT / -)" at bounding box center [177, 90] width 107 height 10
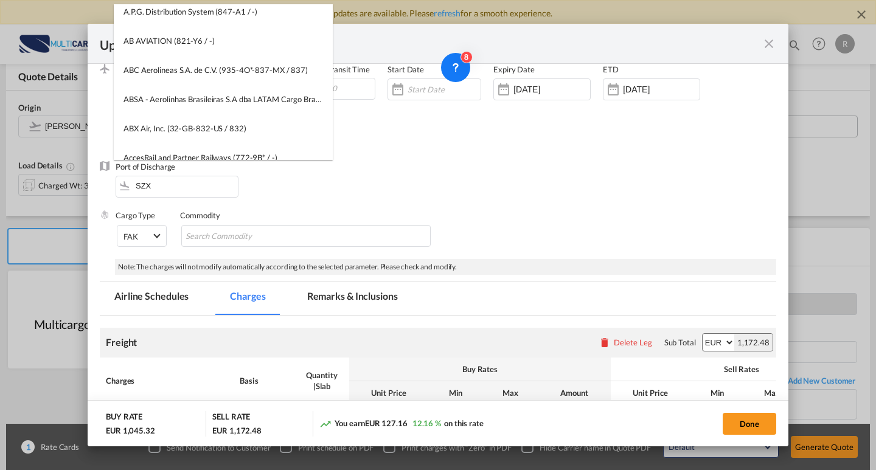
scroll to position [0, 0]
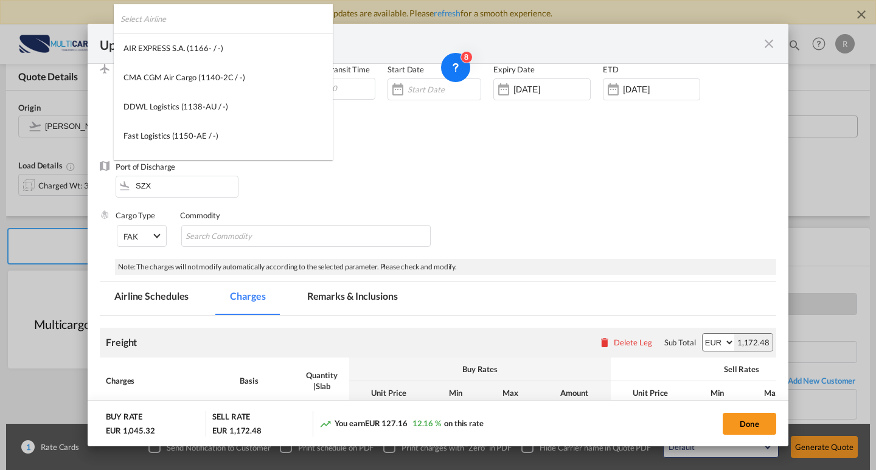
click at [246, 12] on input "search" at bounding box center [227, 18] width 212 height 29
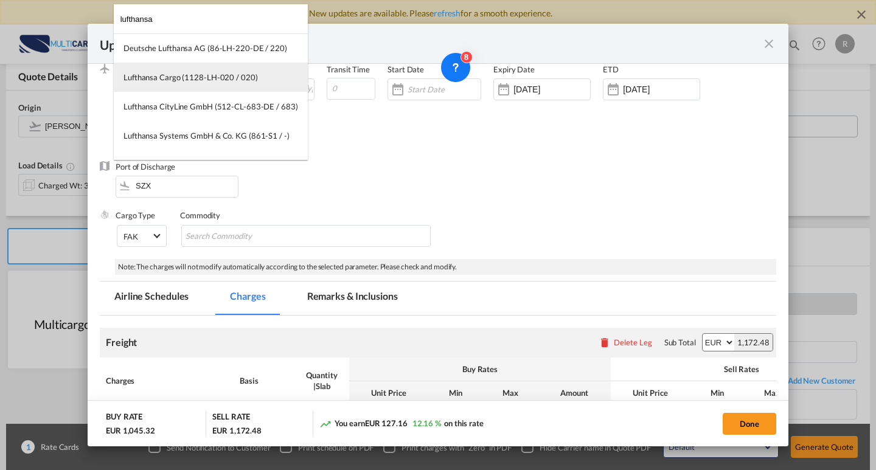
type input "lufthansa"
drag, startPoint x: 232, startPoint y: 79, endPoint x: 295, endPoint y: 117, distance: 74.0
click at [232, 79] on div "Lufthansa Cargo (1128-LH-020 / 020)" at bounding box center [191, 77] width 134 height 11
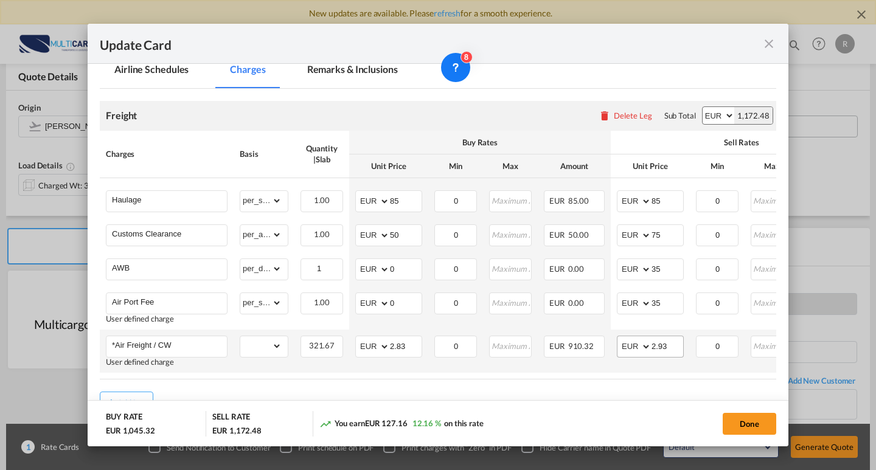
scroll to position [339, 0]
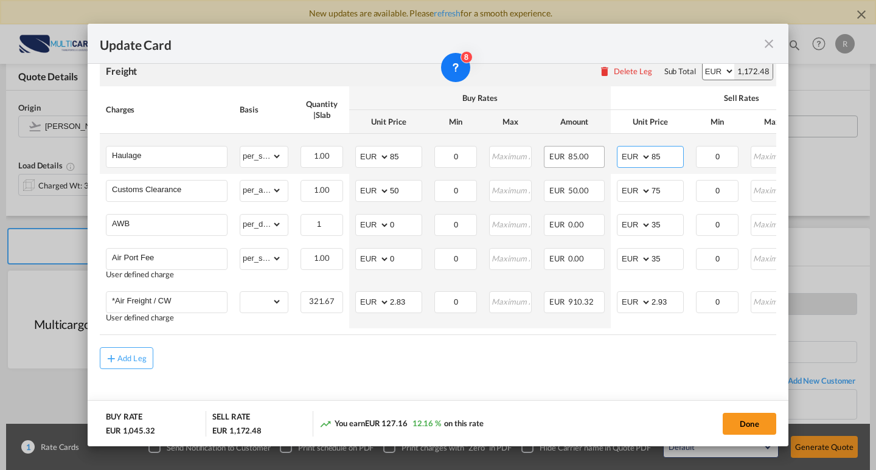
drag, startPoint x: 666, startPoint y: 146, endPoint x: 600, endPoint y: 142, distance: 65.9
click at [600, 142] on tr "Haulage Please Enter Already Exists gross_weight volumetric_weight per_shipment…" at bounding box center [531, 154] width 862 height 40
type input "140"
drag, startPoint x: 478, startPoint y: 373, endPoint x: 533, endPoint y: 332, distance: 69.1
click at [478, 372] on md-content "Freight Please enter leg name Leg Name Already Exists Delete Leg Sub Total AED …" at bounding box center [438, 230] width 677 height 372
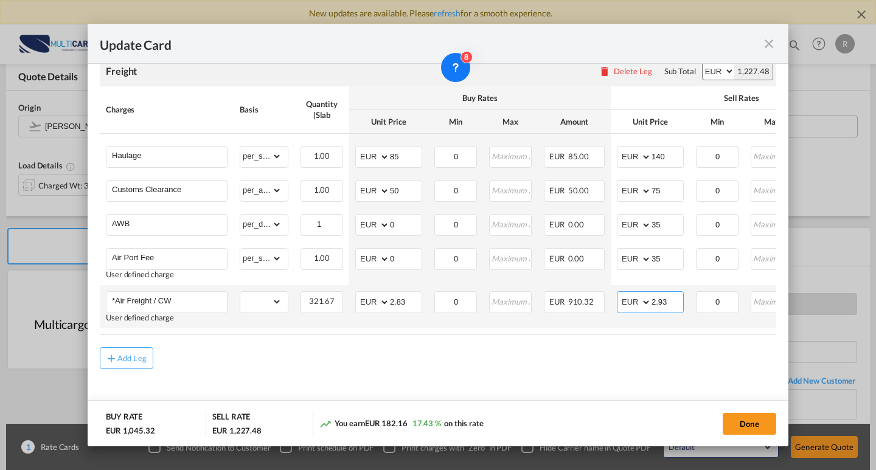
drag, startPoint x: 632, startPoint y: 295, endPoint x: 678, endPoint y: 312, distance: 49.3
click at [627, 295] on md-input-container "AED AFN ALL AMD ANG AOA ARS AUD AWG AZN BAM BBD BDT BGN BHD BIF BMD BND [PERSON…" at bounding box center [650, 303] width 67 height 22
drag, startPoint x: 408, startPoint y: 300, endPoint x: 400, endPoint y: 299, distance: 8.0
click at [392, 299] on input "2.83" at bounding box center [406, 301] width 32 height 18
type input "0.96"
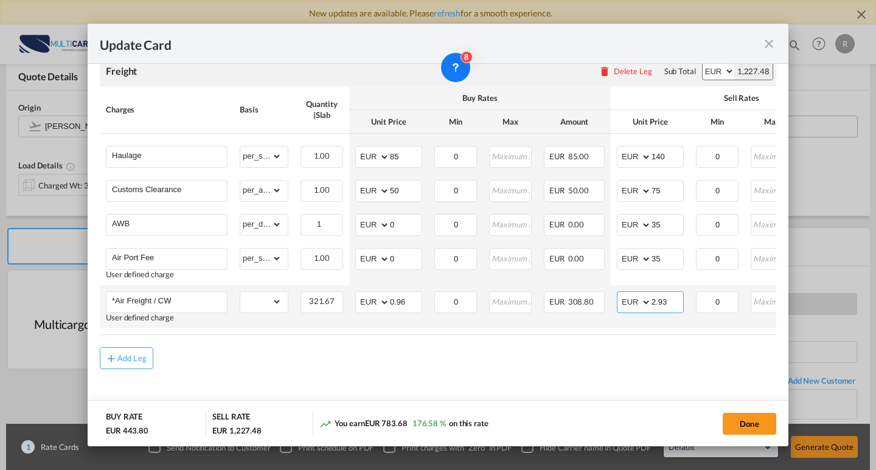
drag, startPoint x: 647, startPoint y: 296, endPoint x: 639, endPoint y: 294, distance: 8.3
click at [639, 294] on md-input-container "AED AFN ALL AMD ANG AOA ARS AUD AWG AZN BAM BBD BDT BGN BHD BIF BMD BND [PERSON…" at bounding box center [650, 303] width 67 height 22
type input "1.25"
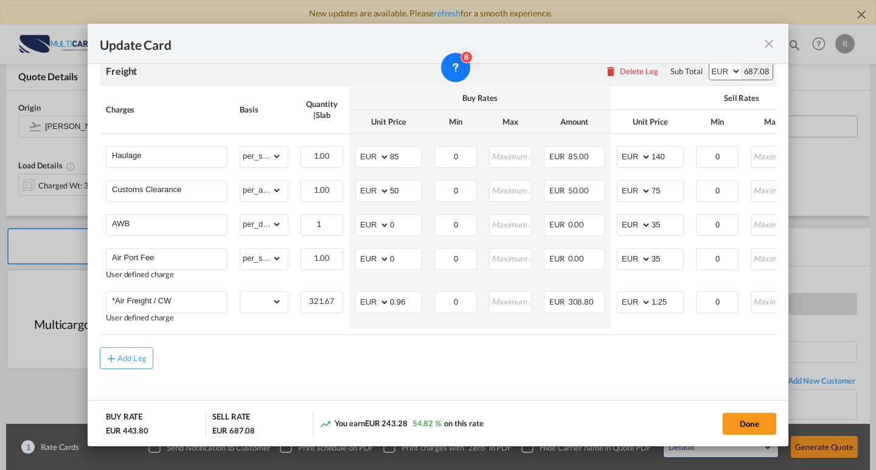
click at [627, 380] on md-content "Freight Please enter leg name Leg Name Already Exists Delete Leg Sub Total AED …" at bounding box center [438, 230] width 677 height 372
drag, startPoint x: 397, startPoint y: 147, endPoint x: 382, endPoint y: 144, distance: 15.4
click at [380, 146] on md-input-container "AED AFN ALL AMD ANG AOA ARS AUD AWG AZN BAM BBD BDT BGN BHD BIF BMD BND [PERSON…" at bounding box center [388, 157] width 67 height 22
type input "140"
click at [589, 376] on md-content "Freight Please enter leg name Leg Name Already Exists Delete Leg Sub Total AED …" at bounding box center [438, 230] width 677 height 372
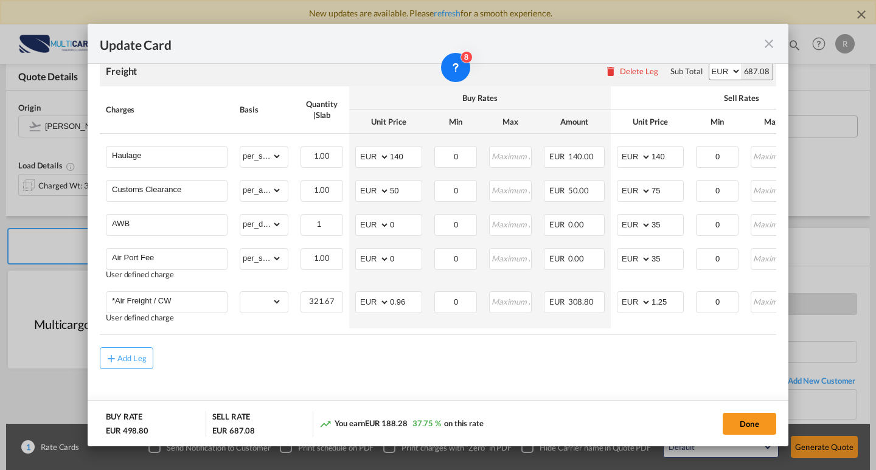
drag, startPoint x: 741, startPoint y: 424, endPoint x: 746, endPoint y: 400, distance: 24.1
click at [741, 424] on button "Done" at bounding box center [750, 424] width 54 height 22
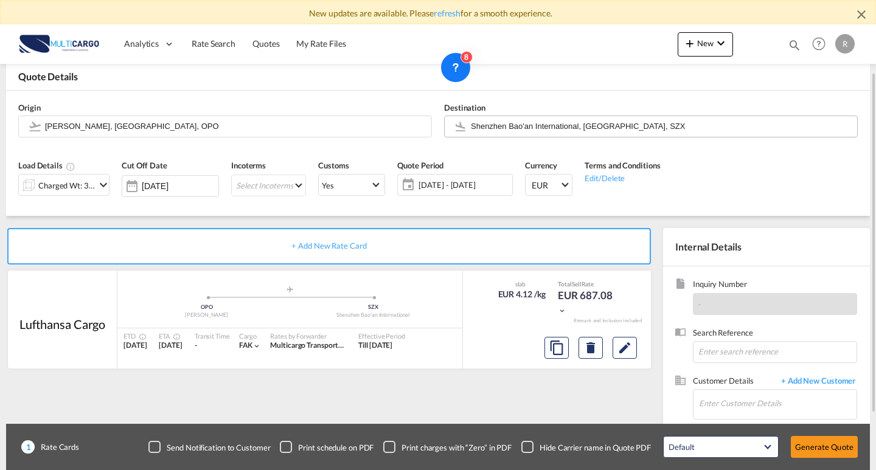
scroll to position [134, 0]
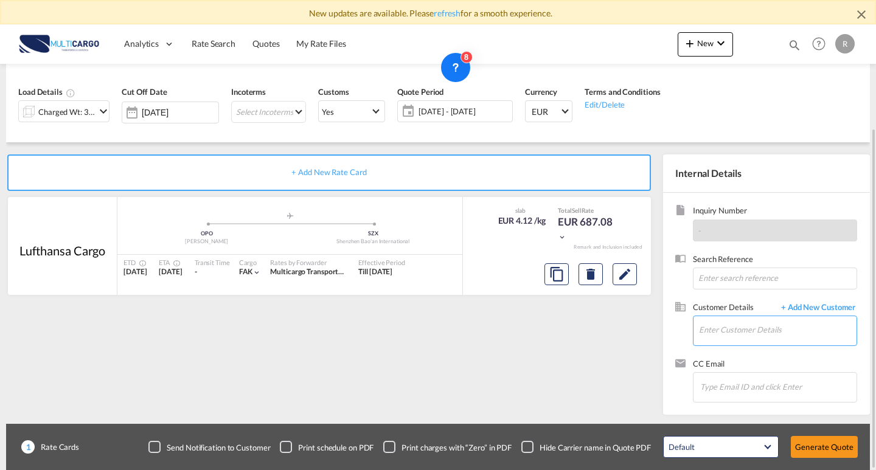
drag, startPoint x: 722, startPoint y: 334, endPoint x: 732, endPoint y: 332, distance: 9.8
click at [723, 334] on input "Enter Customer Details" at bounding box center [778, 329] width 158 height 27
click at [737, 332] on input "Enter Customer Details" at bounding box center [778, 329] width 158 height 27
click at [742, 302] on span "Customer Details" at bounding box center [734, 309] width 82 height 14
click at [761, 329] on body "New updates are available. Please refresh for a smooth experience. Analytics Re…" at bounding box center [438, 235] width 876 height 470
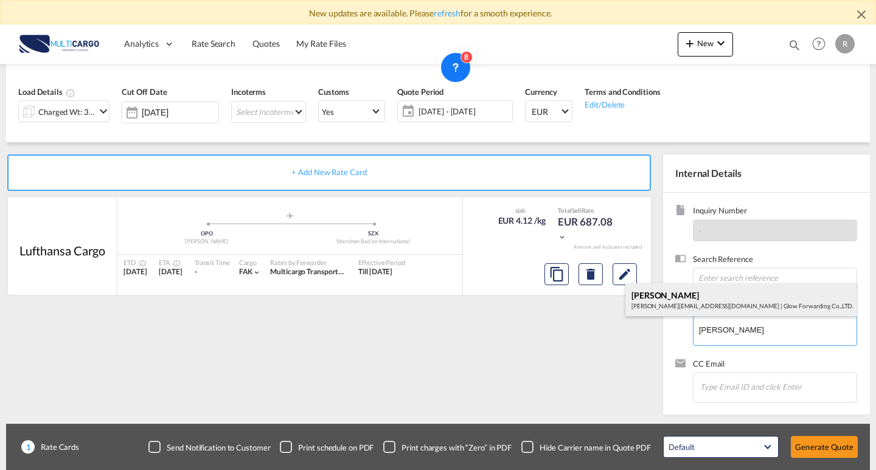
click at [716, 295] on div "[PERSON_NAME] [PERSON_NAME][EMAIL_ADDRESS][DOMAIN_NAME] | Glow Forwarding Co.,L…" at bounding box center [741, 300] width 231 height 33
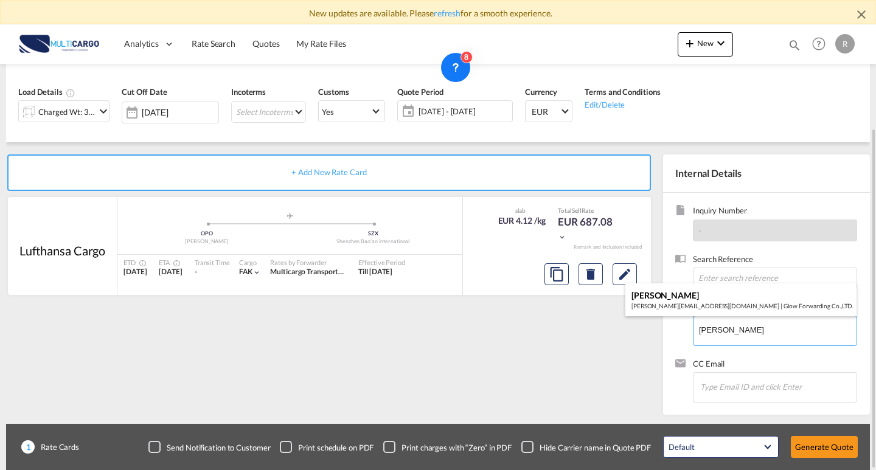
type input "Glow Forwarding Co.,LTD., [PERSON_NAME], [PERSON_NAME][EMAIL_ADDRESS][DOMAIN_NA…"
click at [840, 460] on div "Default All in Leg Totals Default Generate Quote" at bounding box center [760, 447] width 207 height 34
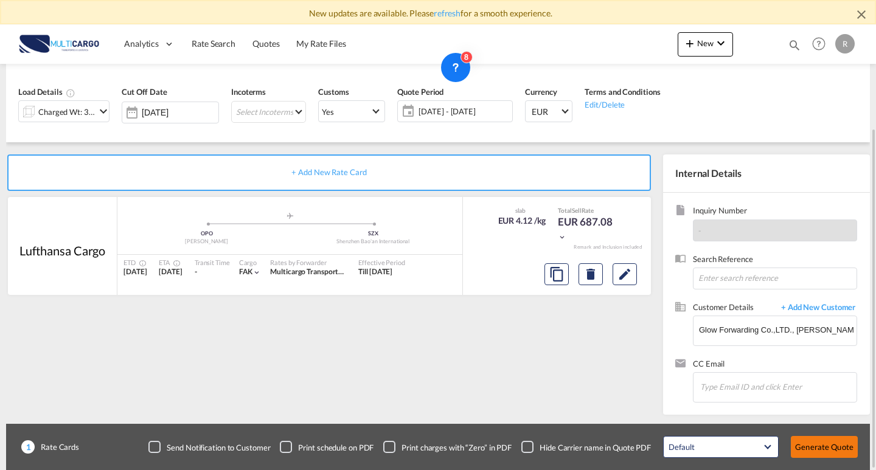
click at [836, 446] on button "Generate Quote" at bounding box center [824, 447] width 67 height 22
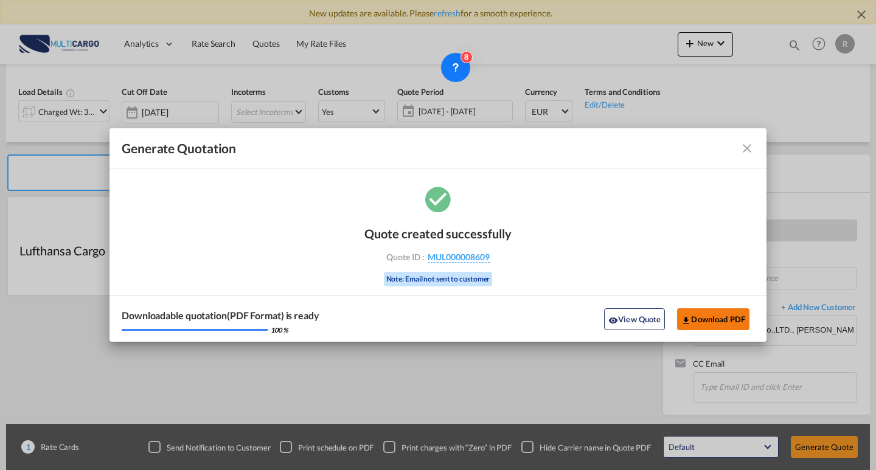
click at [742, 327] on button "Download PDF" at bounding box center [713, 320] width 72 height 22
click at [756, 149] on md-toolbar "Generate Quotation" at bounding box center [438, 148] width 657 height 40
click at [747, 150] on md-icon "icon-close fg-AAA8AD cursor m-0" at bounding box center [747, 148] width 15 height 15
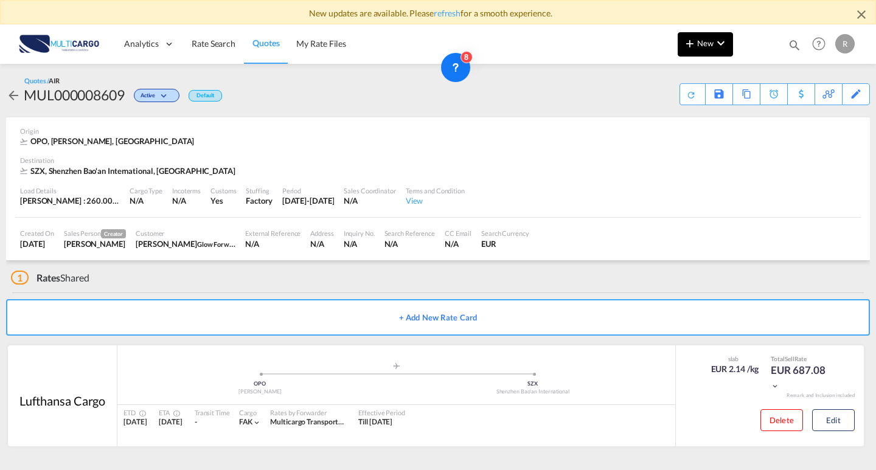
click at [702, 53] on button "New" at bounding box center [705, 44] width 55 height 24
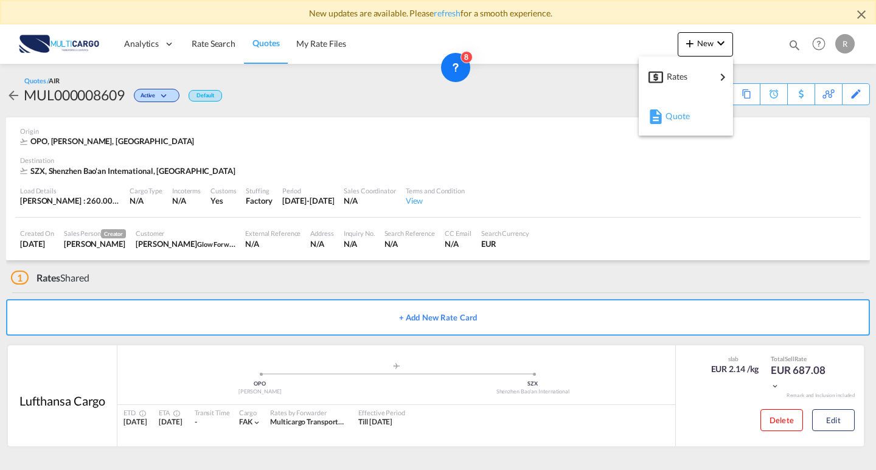
click at [680, 131] on div "Quote" at bounding box center [688, 116] width 45 height 30
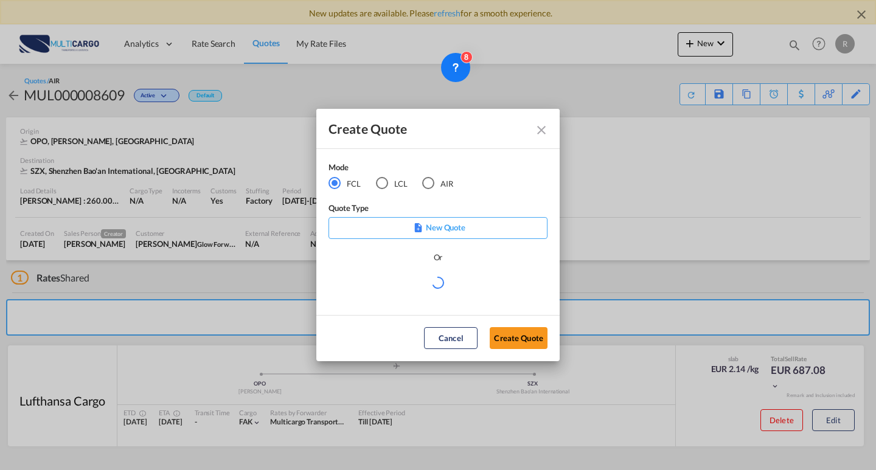
click at [421, 187] on md-radio-group "FCL LCL AIR" at bounding box center [399, 182] width 140 height 13
click at [436, 178] on md-radio-button "AIR" at bounding box center [437, 182] width 31 height 13
click at [444, 293] on div "Create QuoteModeFCL LCLAIR ..." at bounding box center [438, 289] width 219 height 27
click at [443, 292] on md-select "Select template EXP EXW AIR 09/2025 [PERSON_NAME] | [DATE] IMP_DAP_AIR <500KG -…" at bounding box center [438, 288] width 219 height 24
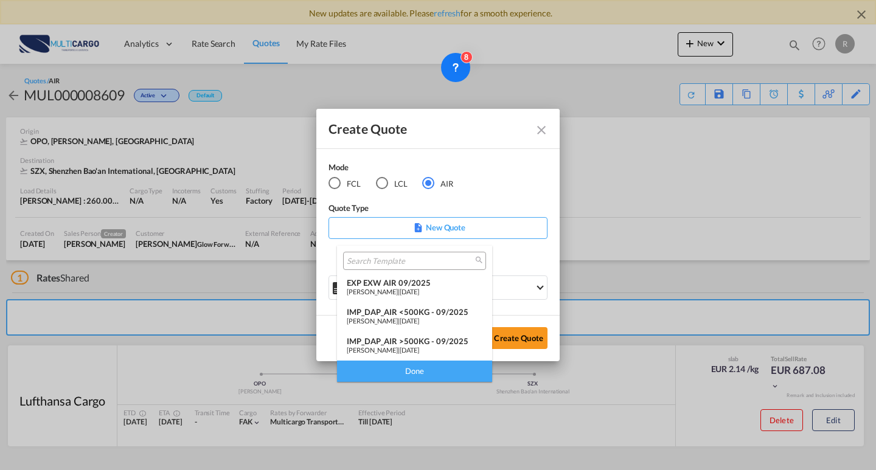
click at [419, 288] on span "[DATE]" at bounding box center [409, 292] width 19 height 8
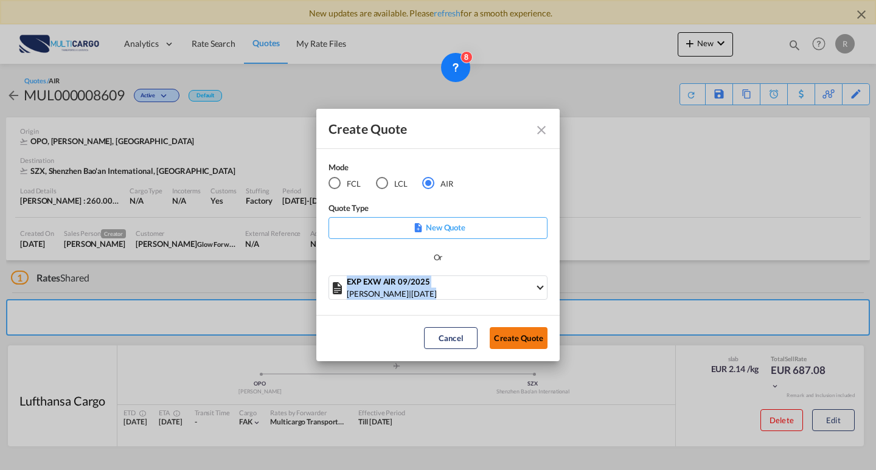
click at [507, 330] on button "Create Quote" at bounding box center [519, 338] width 58 height 22
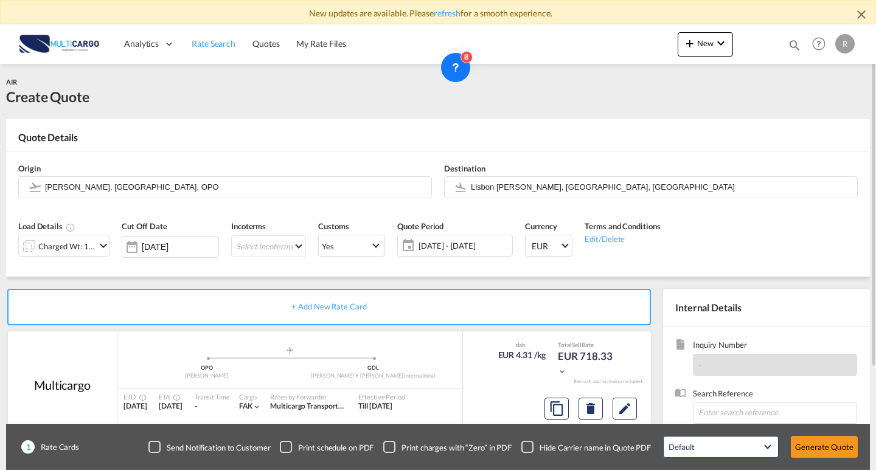
click at [193, 48] on span "Rate Search" at bounding box center [214, 43] width 44 height 10
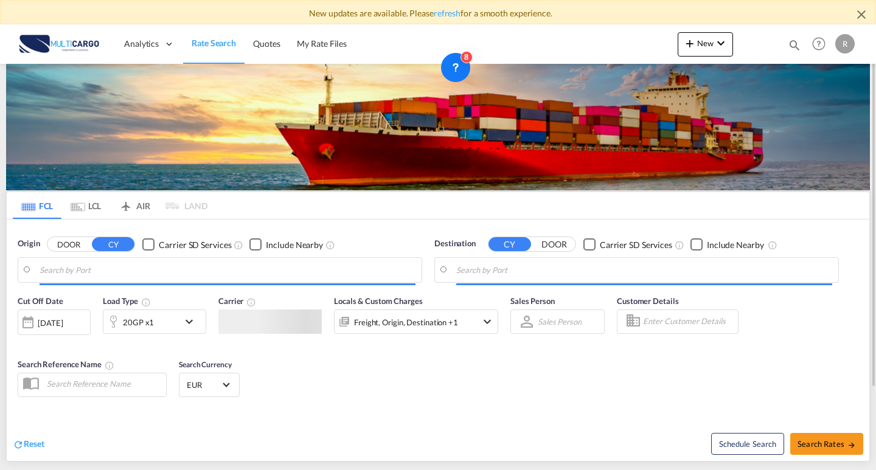
scroll to position [9, 0]
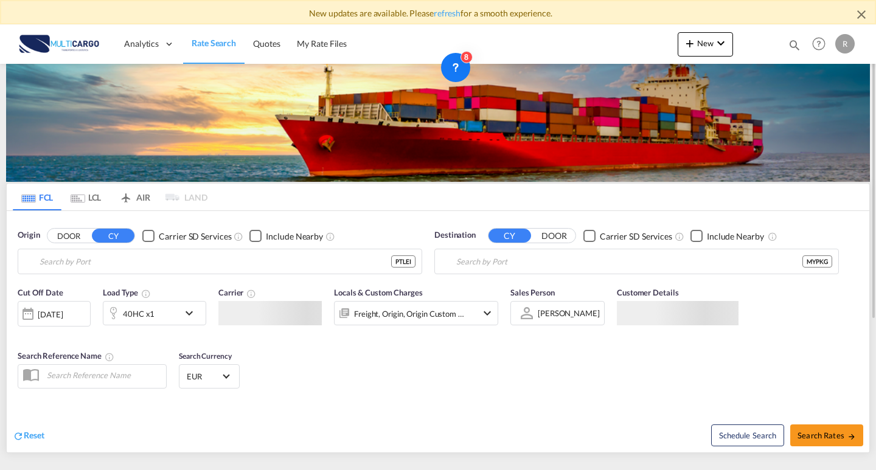
type input "Leixoes, PTLEI"
type input "[GEOGRAPHIC_DATA] ([GEOGRAPHIC_DATA]), MYPKG"
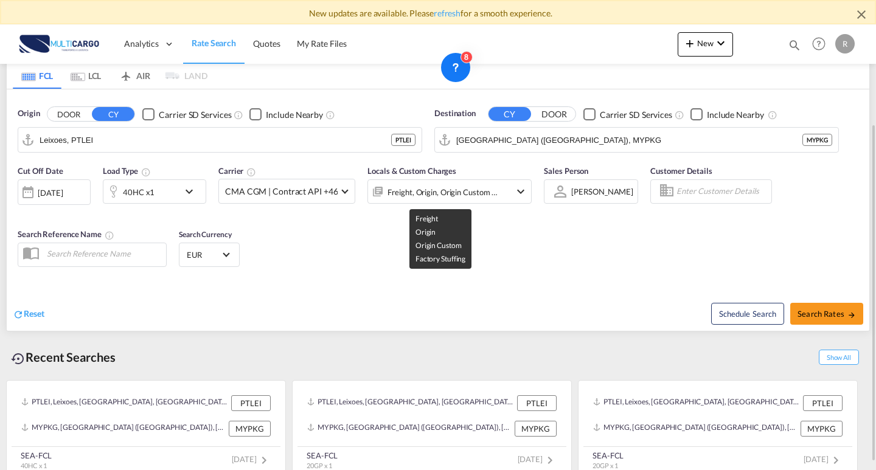
scroll to position [0, 0]
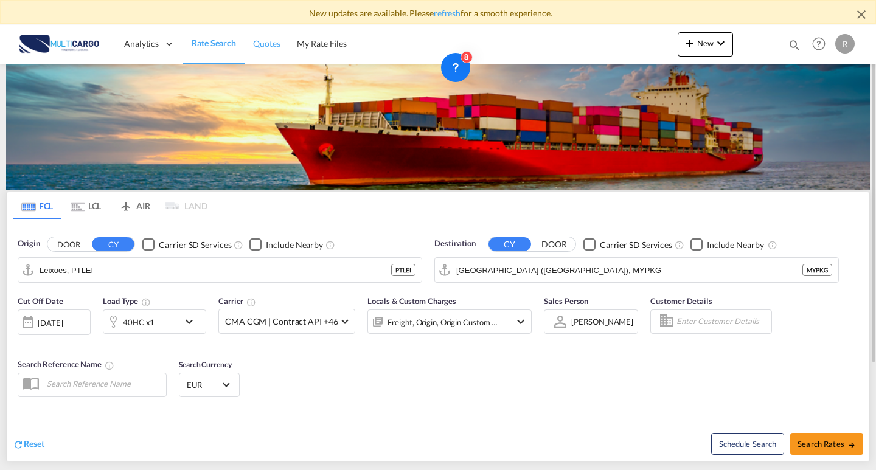
click at [281, 50] on link "Quotes" at bounding box center [267, 44] width 44 height 40
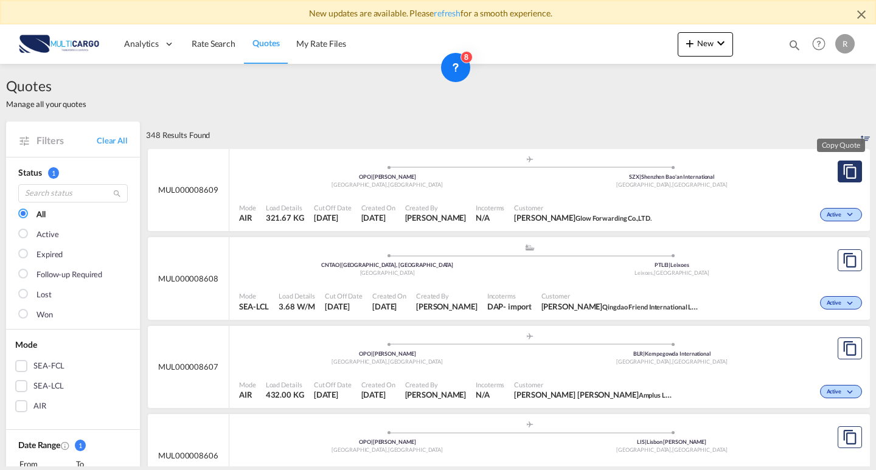
click at [843, 172] on md-icon "assets/icons/custom/copyQuote.svg" at bounding box center [850, 171] width 15 height 15
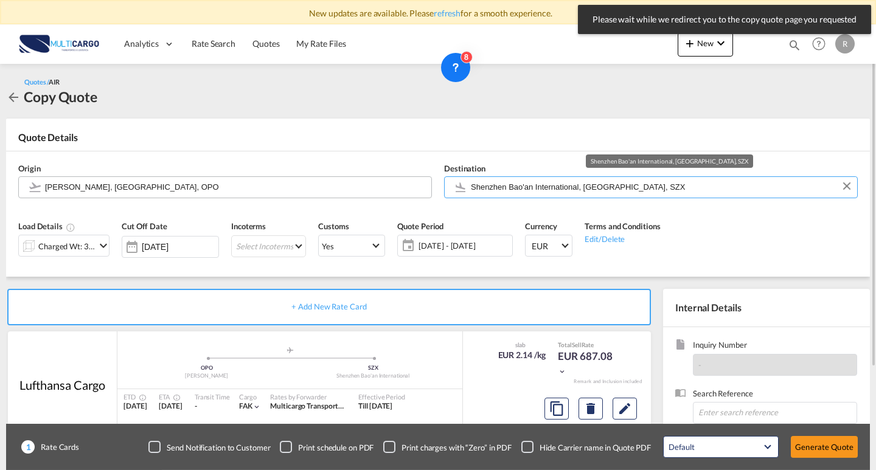
drag, startPoint x: 662, startPoint y: 185, endPoint x: 422, endPoint y: 182, distance: 239.2
click at [422, 182] on div "Origin [PERSON_NAME], [GEOGRAPHIC_DATA], OPO Destination Shenzhen Bao'an Intern…" at bounding box center [438, 181] width 852 height 58
drag, startPoint x: 655, startPoint y: 195, endPoint x: 371, endPoint y: 186, distance: 283.7
click at [371, 186] on div "Origin [PERSON_NAME], [GEOGRAPHIC_DATA], OPO Destination Shenzhen Bao'an Intern…" at bounding box center [438, 181] width 852 height 58
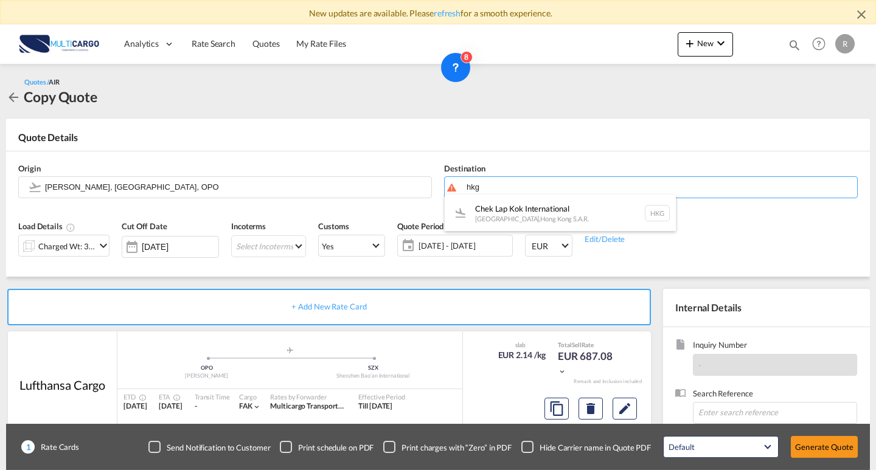
click at [501, 206] on div "Chek Lap Kok International [GEOGRAPHIC_DATA] , [GEOGRAPHIC_DATA] S.A.R. HKG" at bounding box center [560, 213] width 231 height 37
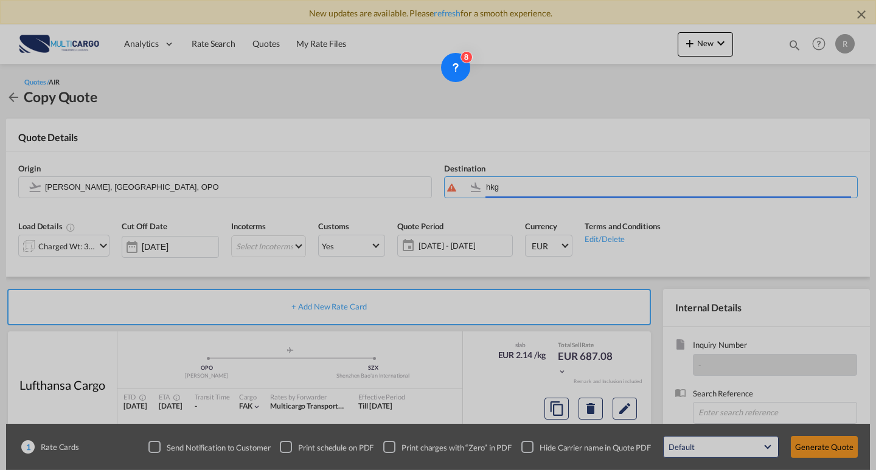
type input "Chek Lap Kok International, [GEOGRAPHIC_DATA], HKG"
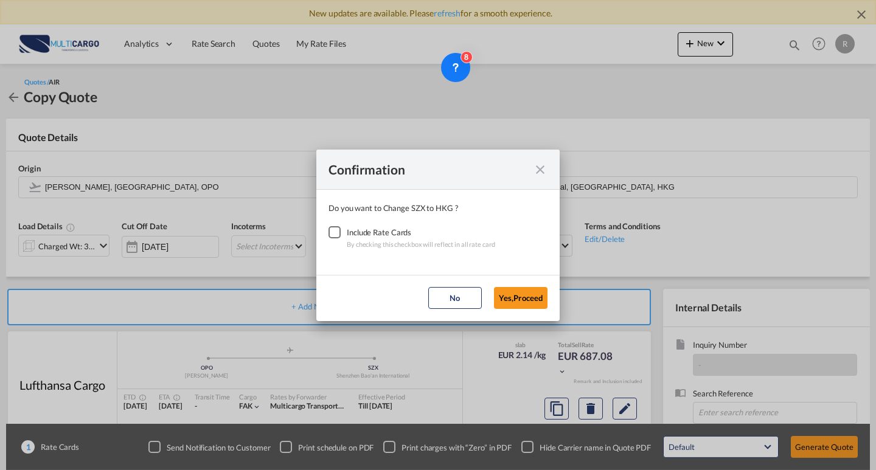
click at [337, 233] on div "Checkbox No Ink" at bounding box center [335, 232] width 12 height 12
click at [506, 303] on button "Yes,Proceed" at bounding box center [521, 298] width 54 height 22
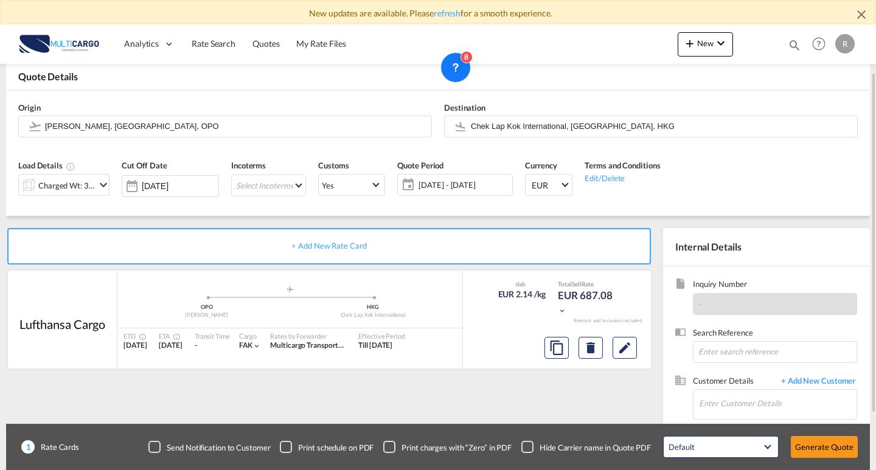
scroll to position [122, 0]
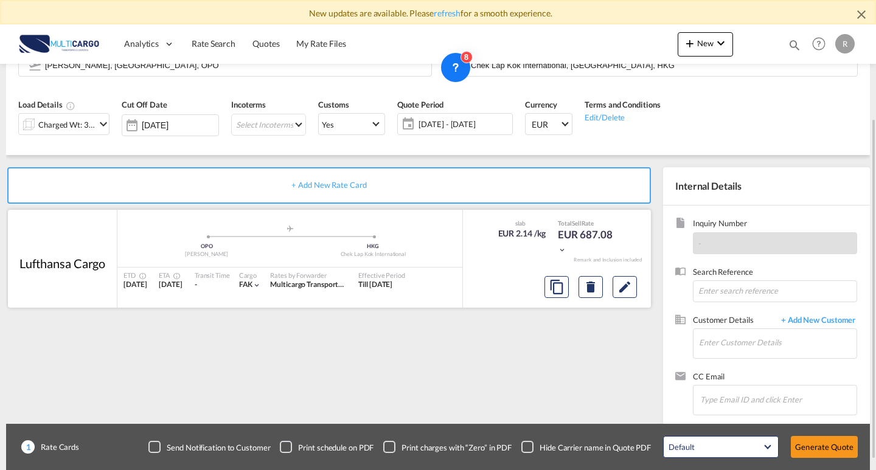
click at [610, 287] on div at bounding box center [591, 287] width 102 height 29
click at [627, 290] on md-icon "Edit" at bounding box center [625, 287] width 15 height 15
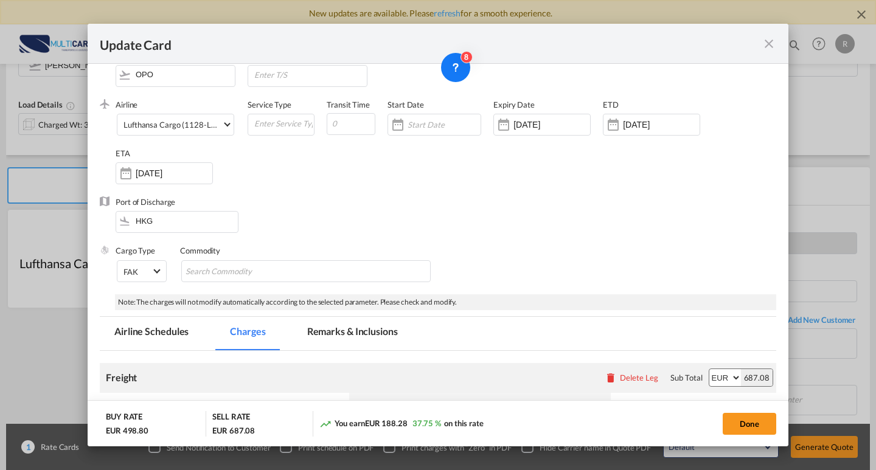
scroll to position [0, 0]
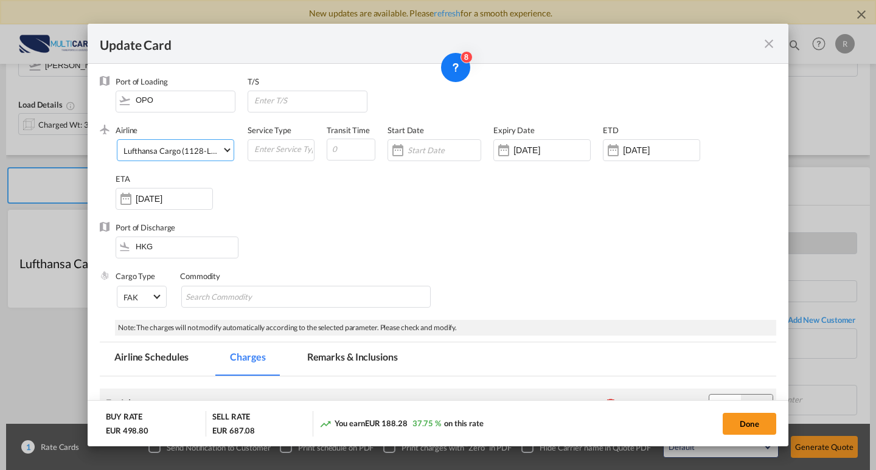
click at [181, 156] on span "Lufthansa Cargo (1128-LH-020 / -)" at bounding box center [173, 150] width 99 height 11
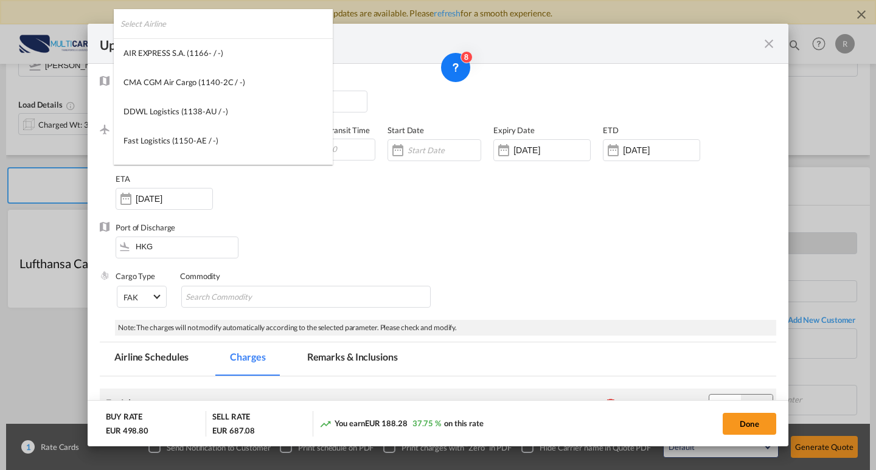
click at [203, 29] on input "search" at bounding box center [227, 23] width 212 height 29
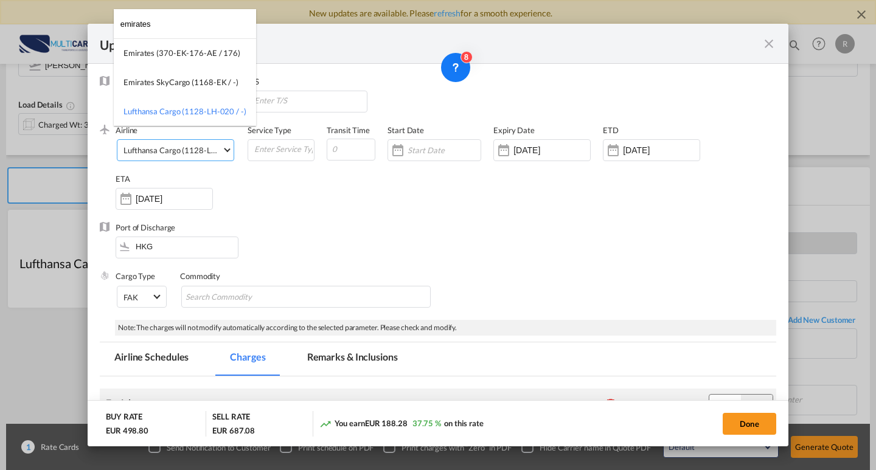
type input "emirates"
click at [211, 77] on div "Emirates SkyCargo (1168-EK / -)" at bounding box center [181, 82] width 115 height 11
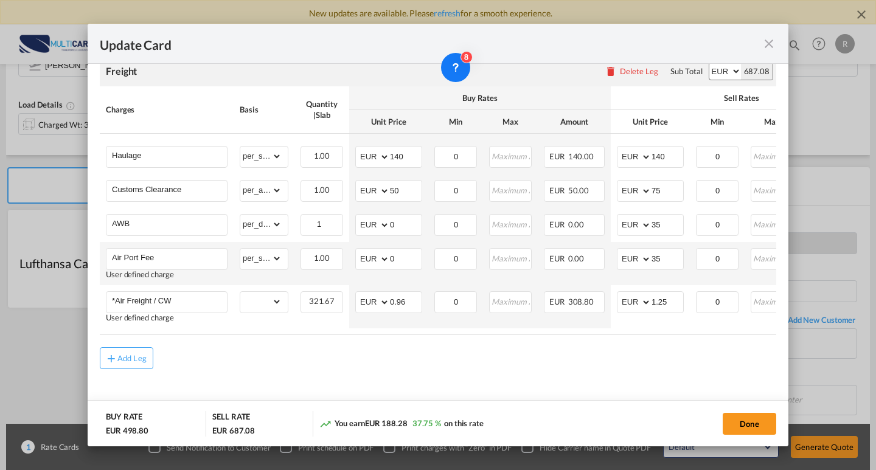
scroll to position [339, 0]
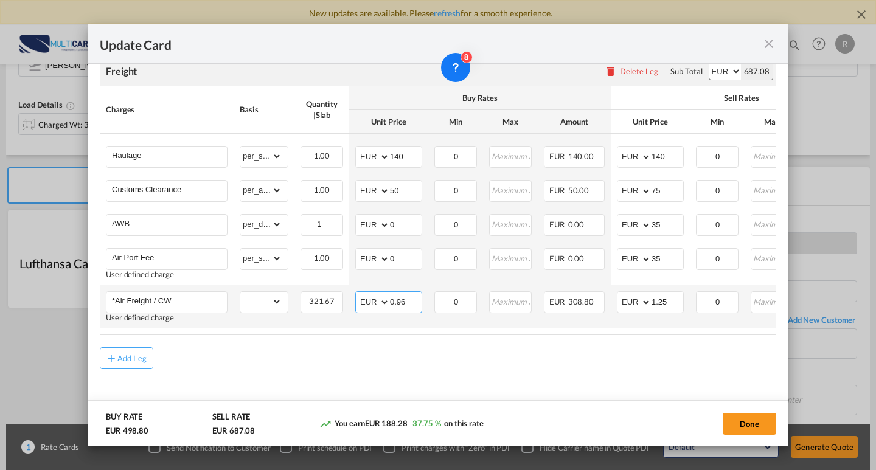
click at [410, 297] on input "0.96" at bounding box center [406, 301] width 32 height 18
type input "0.95"
drag, startPoint x: 623, startPoint y: 408, endPoint x: 634, endPoint y: 382, distance: 28.1
click at [623, 407] on md-dialog-actions "BUY RATE EUR 495.58 SELL RATE EUR 687.08 You earn EUR 191.50 38.64 % on this ra…" at bounding box center [438, 423] width 701 height 46
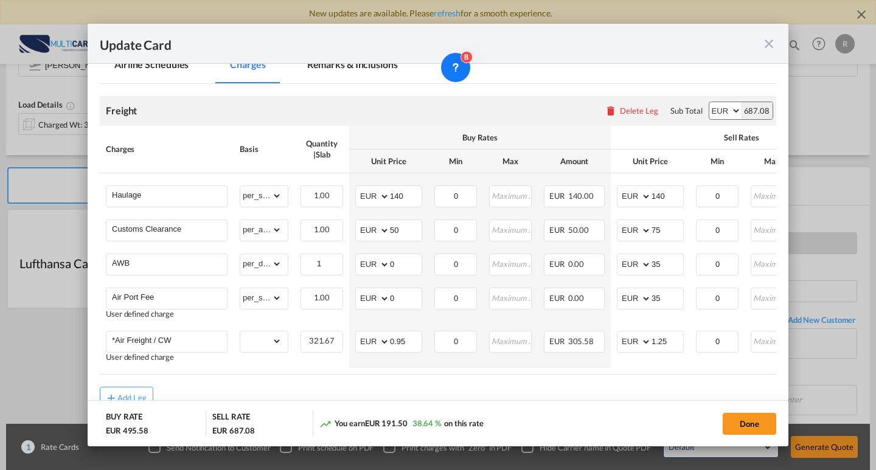
scroll to position [304, 0]
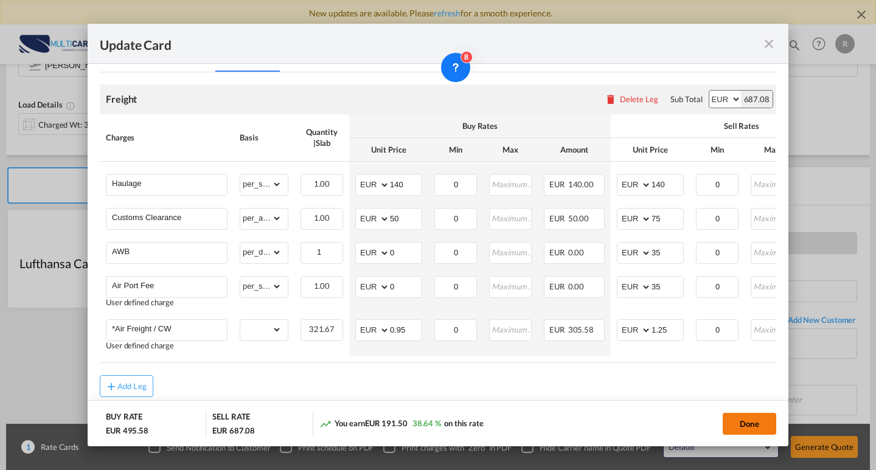
click at [740, 431] on button "Done" at bounding box center [750, 424] width 54 height 22
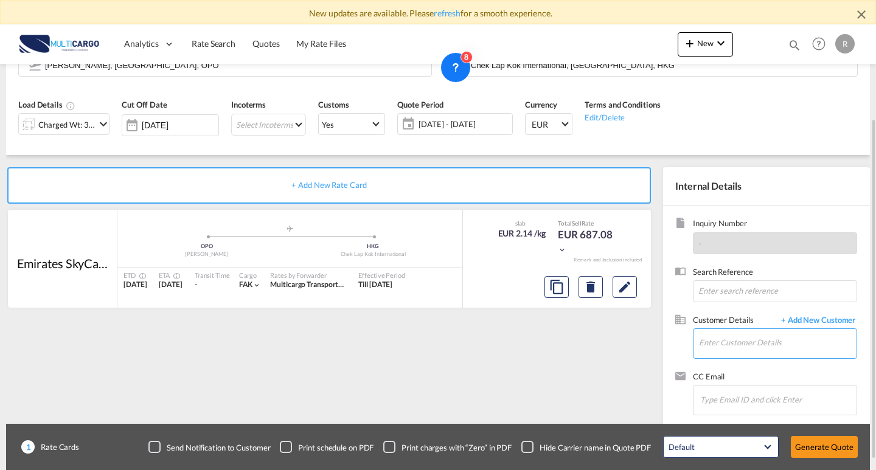
click at [752, 356] on input "Enter Customer Details" at bounding box center [778, 342] width 158 height 27
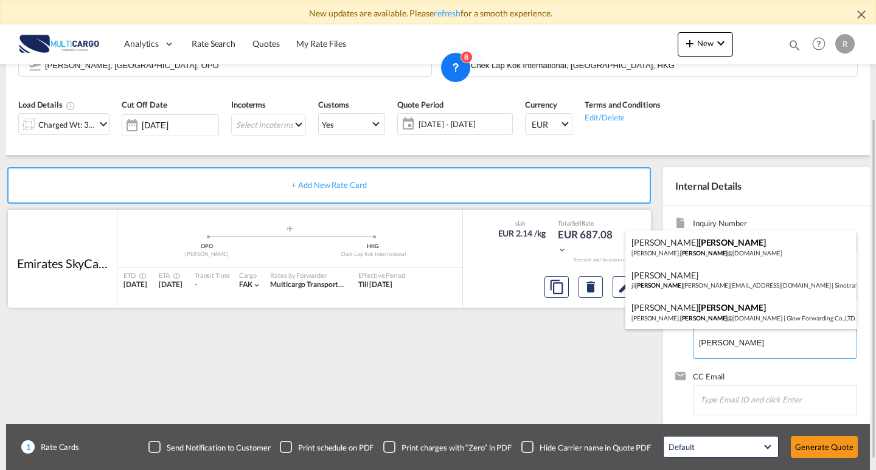
type input "[PERSON_NAME]"
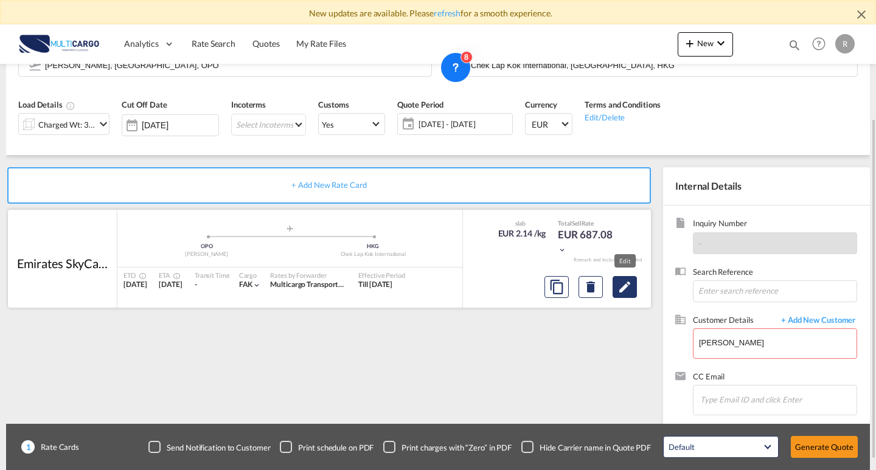
click at [626, 285] on md-icon "Edit" at bounding box center [625, 287] width 15 height 15
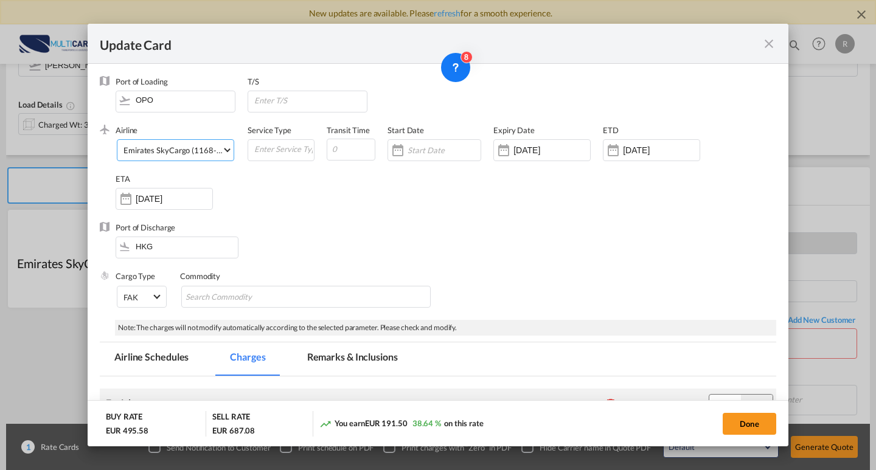
click at [205, 153] on div "Emirates SkyCargo (1168-EK / -)" at bounding box center [181, 150] width 115 height 10
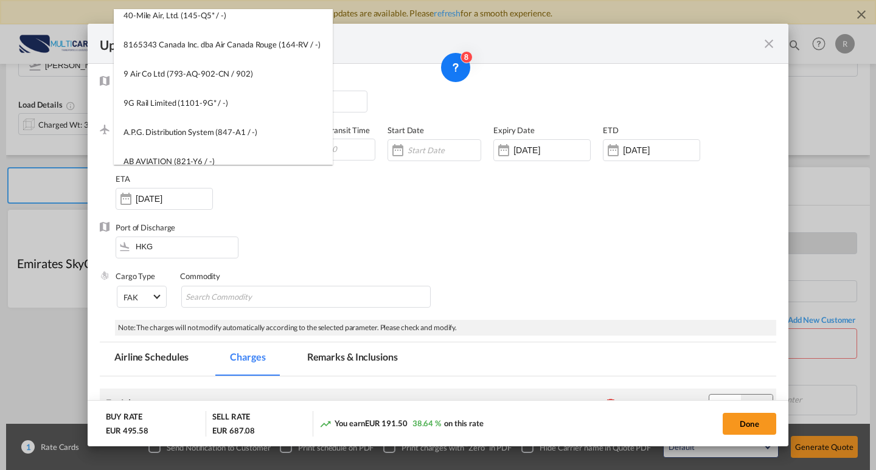
scroll to position [0, 0]
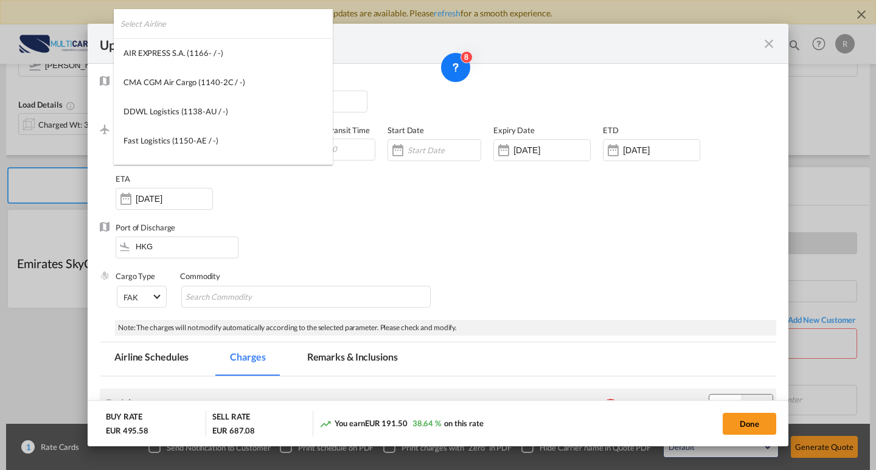
click at [204, 18] on input "search" at bounding box center [227, 23] width 212 height 29
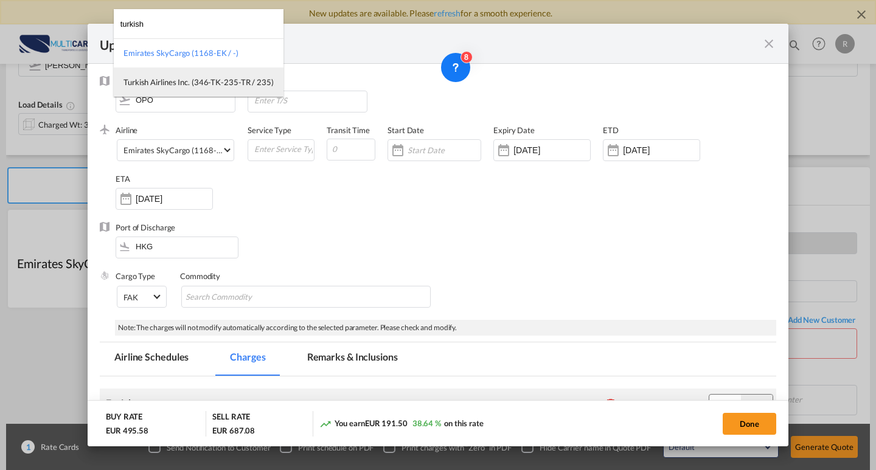
type input "turkish"
click at [209, 86] on div "Turkish Airlines Inc. (346-TK-235-TR / 235)" at bounding box center [199, 82] width 150 height 11
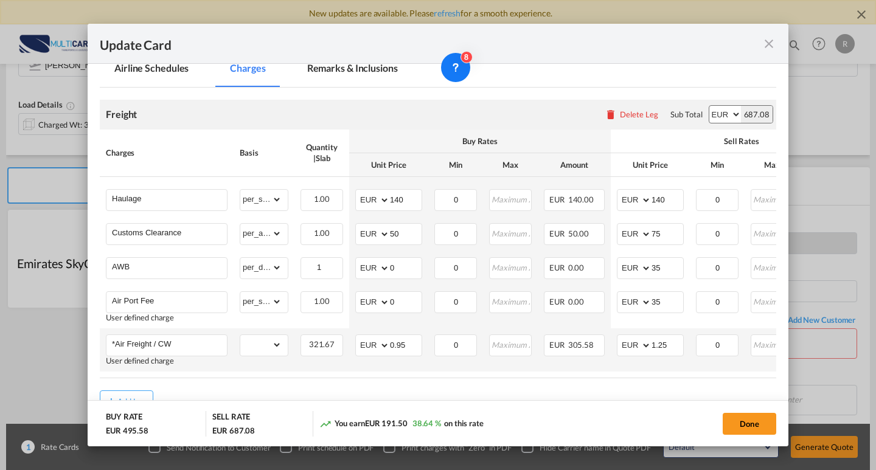
scroll to position [339, 0]
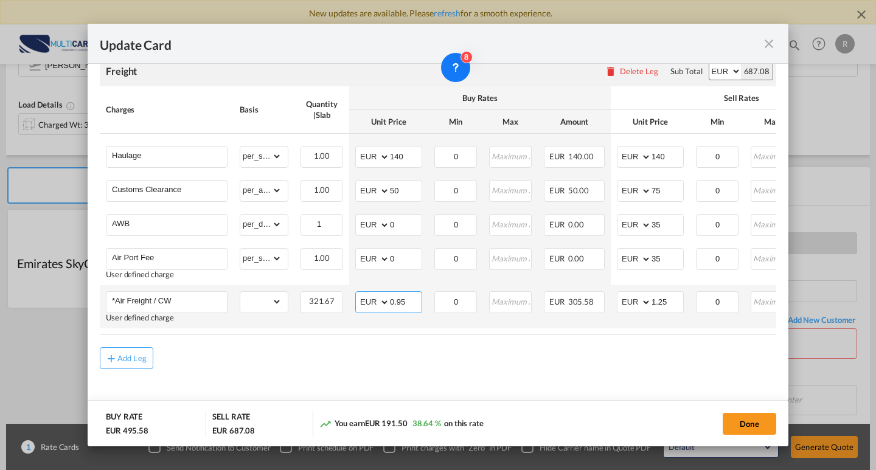
drag, startPoint x: 405, startPoint y: 299, endPoint x: 397, endPoint y: 299, distance: 8.5
click at [397, 299] on input "0.95" at bounding box center [406, 301] width 32 height 18
type input "0.85"
drag, startPoint x: 669, startPoint y: 302, endPoint x: 663, endPoint y: 300, distance: 6.4
click at [663, 300] on input "1.25" at bounding box center [668, 301] width 32 height 18
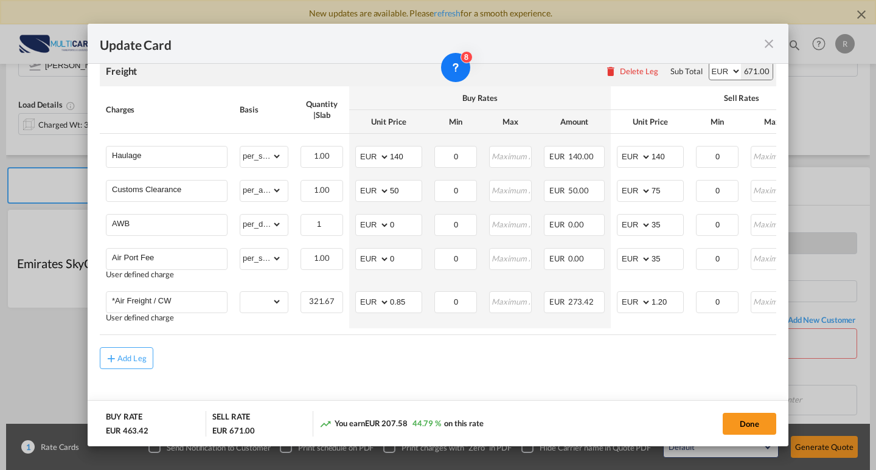
click at [596, 366] on div "Add Leg" at bounding box center [438, 359] width 677 height 22
click at [756, 424] on button "Done" at bounding box center [750, 424] width 54 height 22
type input "1.2"
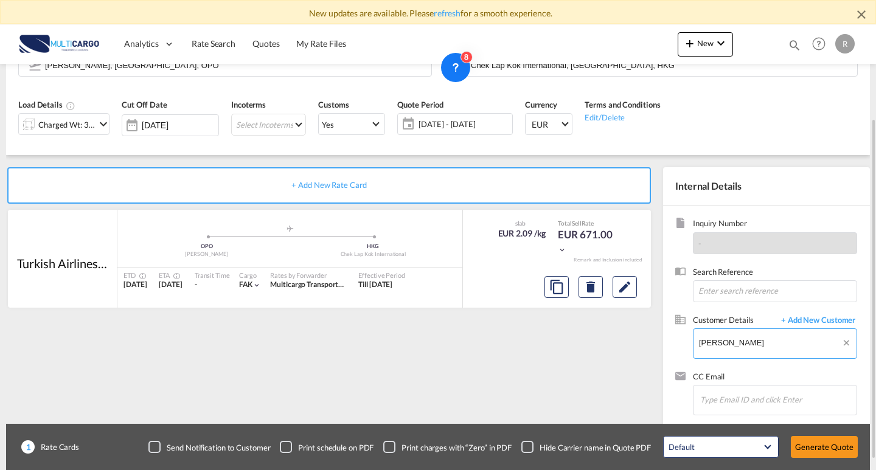
click at [758, 346] on body "New updates are available. Please refresh for a smooth experience. Analytics Re…" at bounding box center [438, 235] width 876 height 470
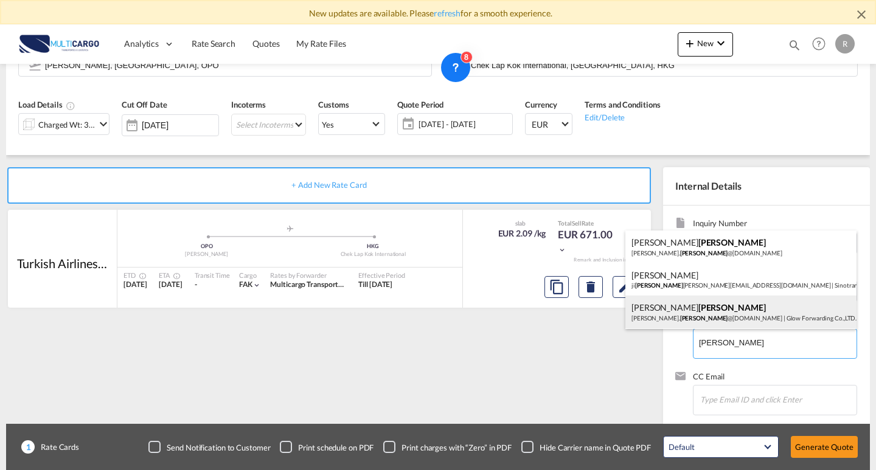
click at [702, 313] on div "[PERSON_NAME] [PERSON_NAME]. xiao @[DOMAIN_NAME] | Glow Forwarding Co.,LTD." at bounding box center [741, 312] width 231 height 33
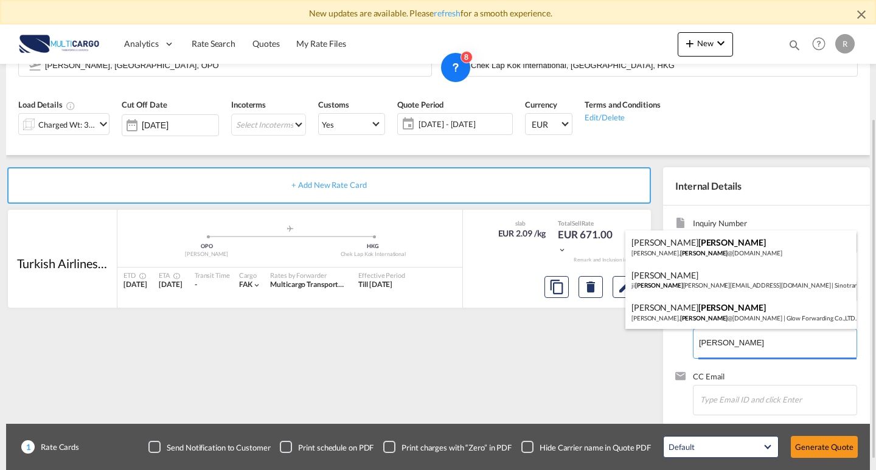
type input "Glow Forwarding Co.,LTD., [PERSON_NAME], [PERSON_NAME][EMAIL_ADDRESS][DOMAIN_NA…"
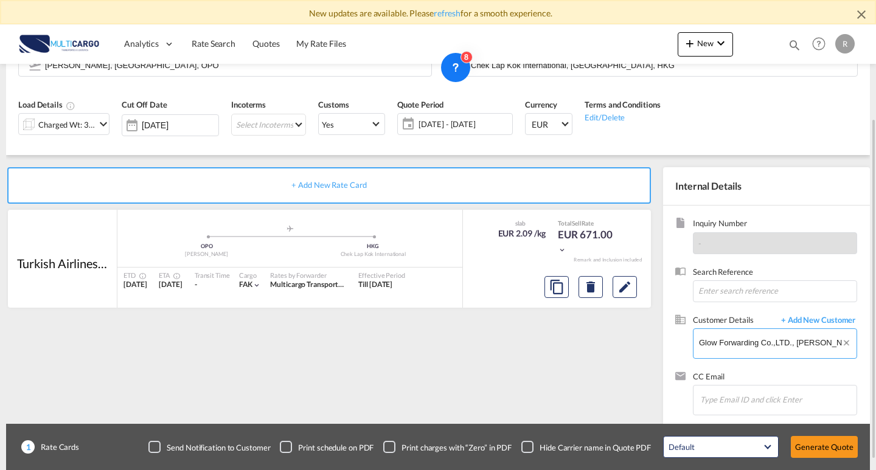
scroll to position [134, 0]
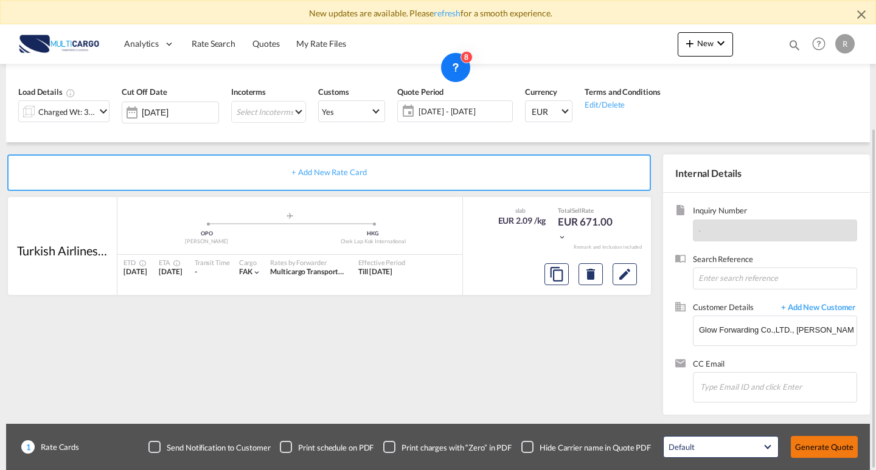
click at [827, 455] on button "Generate Quote" at bounding box center [824, 447] width 67 height 22
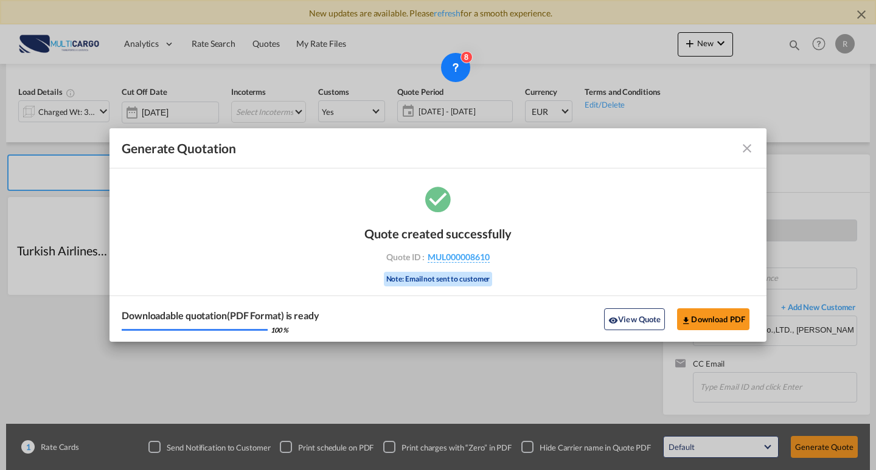
click at [718, 305] on div "Downloadable quotation(PDF Format) is ready 100 % View Quote Download PDF" at bounding box center [438, 319] width 657 height 46
click at [719, 314] on button "Download PDF" at bounding box center [713, 320] width 72 height 22
click at [738, 149] on div "Generate Quotation Quote ..." at bounding box center [722, 148] width 63 height 15
click at [741, 151] on md-icon "icon-close fg-AAA8AD cursor m-0" at bounding box center [747, 148] width 15 height 15
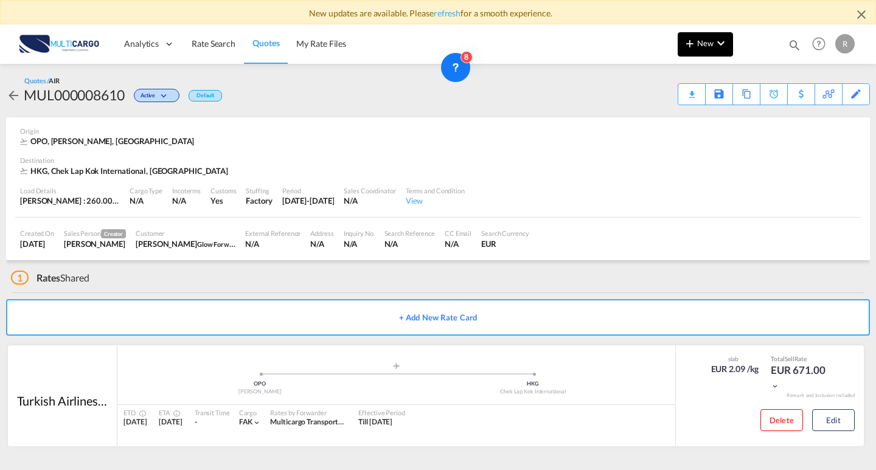
click at [707, 49] on button "New" at bounding box center [705, 44] width 55 height 24
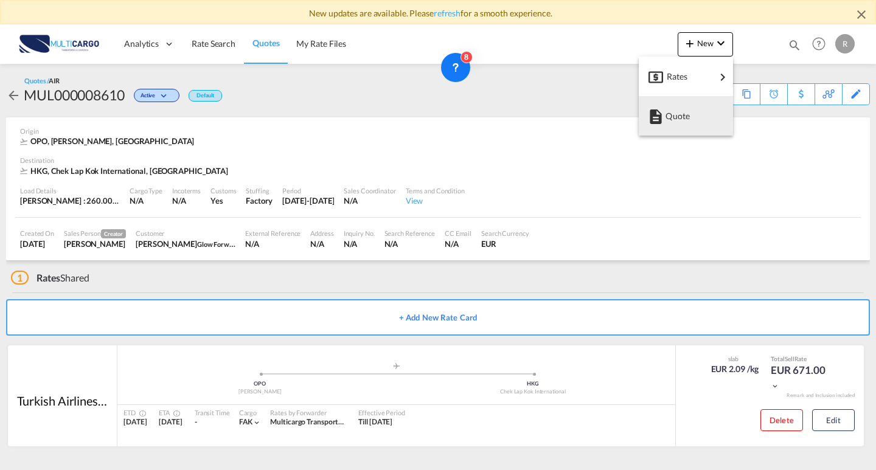
click at [679, 111] on span "Quote" at bounding box center [672, 116] width 13 height 24
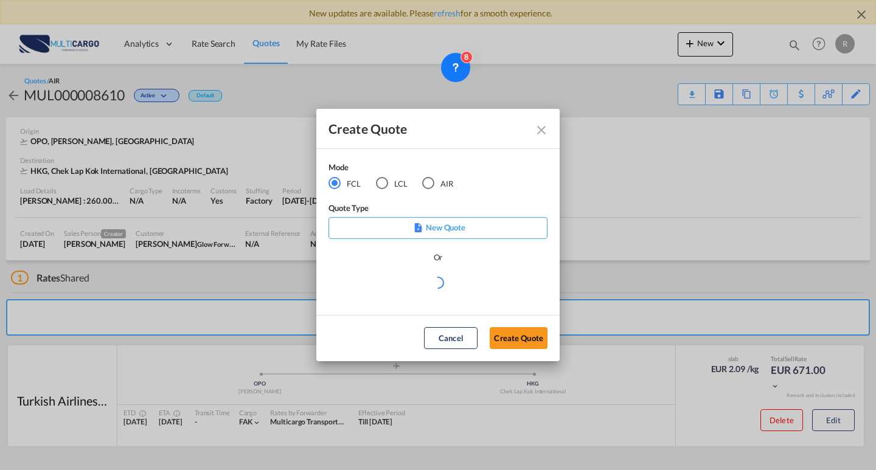
click at [429, 181] on div "AIR" at bounding box center [428, 183] width 12 height 12
click at [437, 283] on icon "Create QuoteModeFCL LCLAIR ..." at bounding box center [437, 282] width 13 height 13
drag, startPoint x: 433, startPoint y: 299, endPoint x: 426, endPoint y: 296, distance: 7.9
click at [433, 299] on md-select "Select template EXP EXW AIR 09/2025 [PERSON_NAME] | [DATE] IMP_DAP_AIR <500KG -…" at bounding box center [438, 288] width 219 height 24
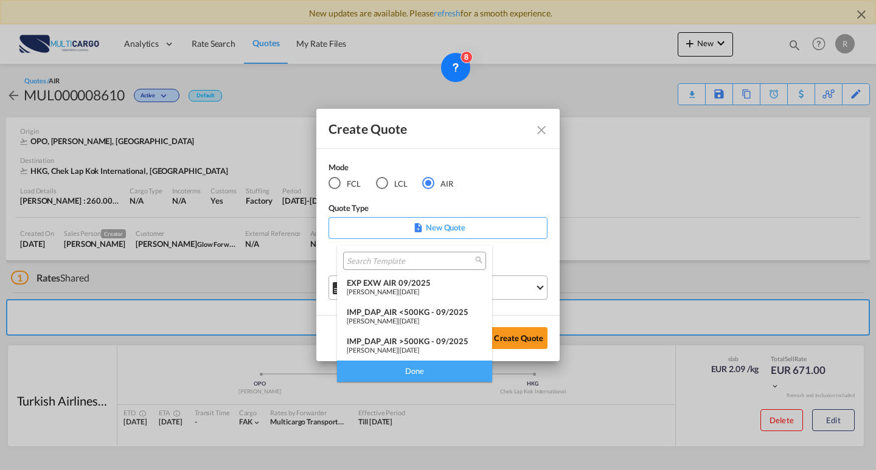
click at [390, 284] on div "EXP EXW AIR 09/2025" at bounding box center [415, 283] width 136 height 10
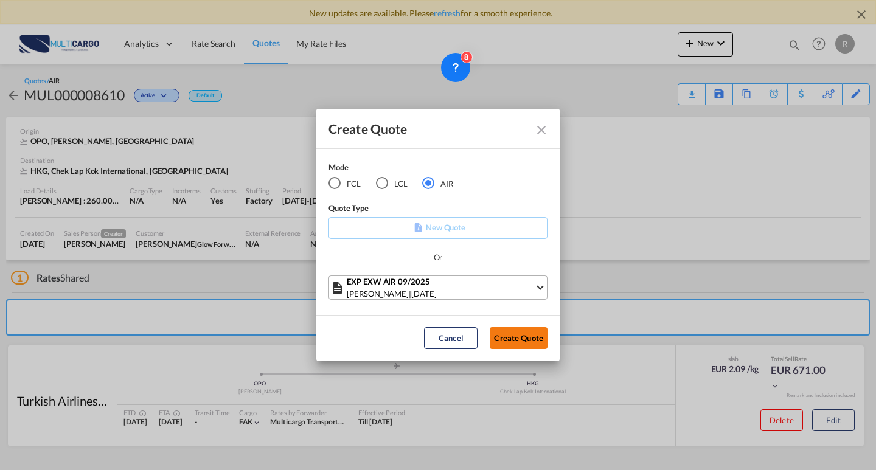
click at [506, 333] on button "Create Quote" at bounding box center [519, 338] width 58 height 22
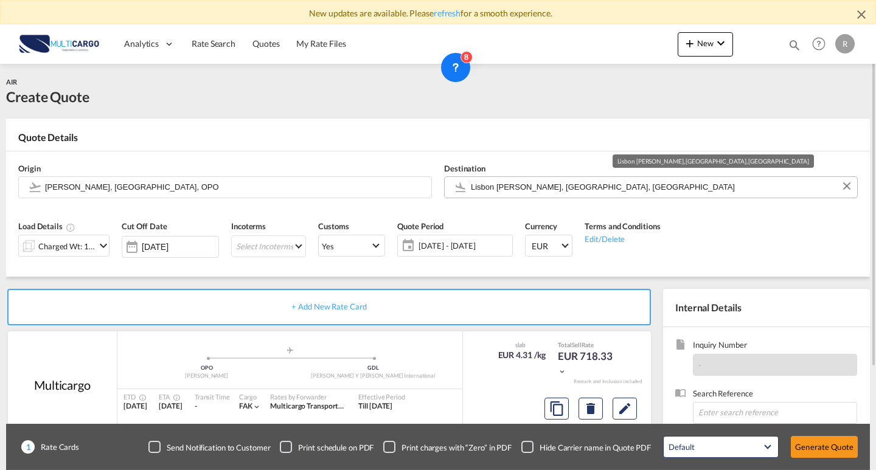
click at [603, 190] on input "Lisbon [PERSON_NAME], [GEOGRAPHIC_DATA], [GEOGRAPHIC_DATA]" at bounding box center [661, 186] width 380 height 21
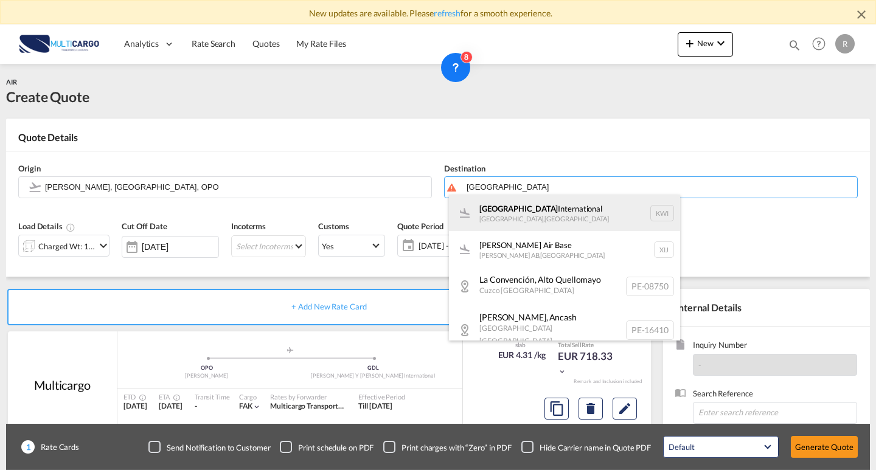
click at [516, 217] on div "Kuwait International [GEOGRAPHIC_DATA] , [GEOGRAPHIC_DATA] KWI" at bounding box center [564, 213] width 231 height 37
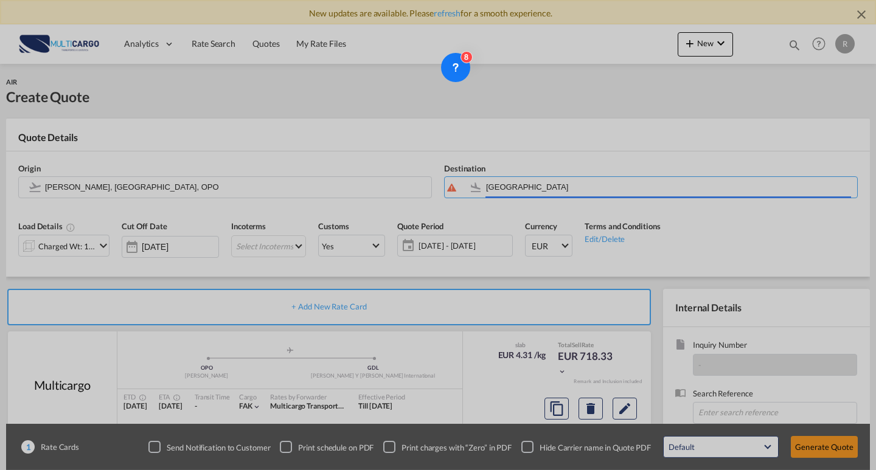
type input "Kuwait International, [GEOGRAPHIC_DATA], KWI"
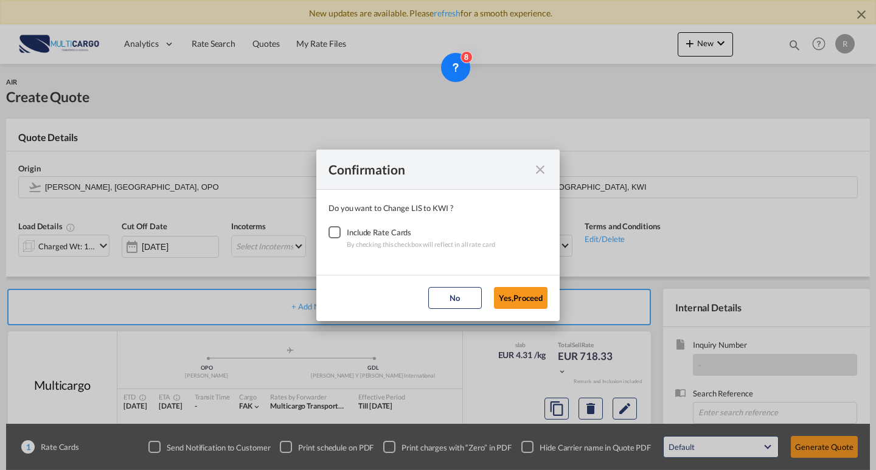
click at [338, 237] on div "Checkbox No Ink" at bounding box center [335, 232] width 12 height 12
click at [521, 299] on button "Yes,Proceed" at bounding box center [521, 298] width 54 height 22
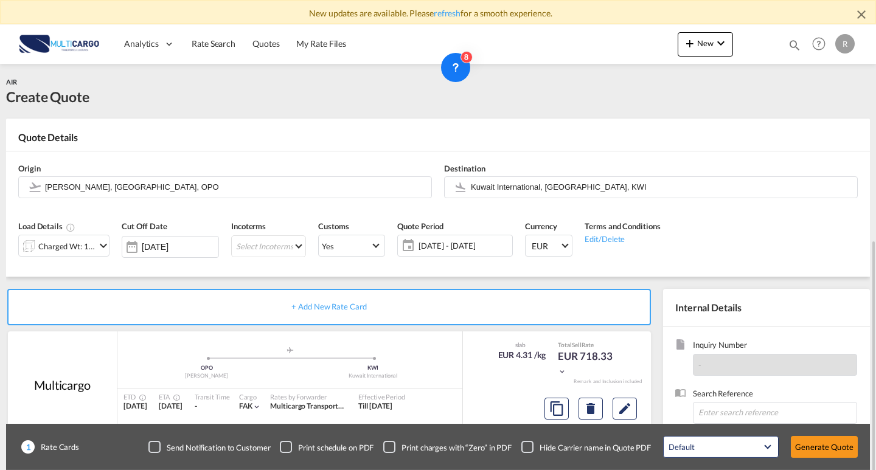
scroll to position [122, 0]
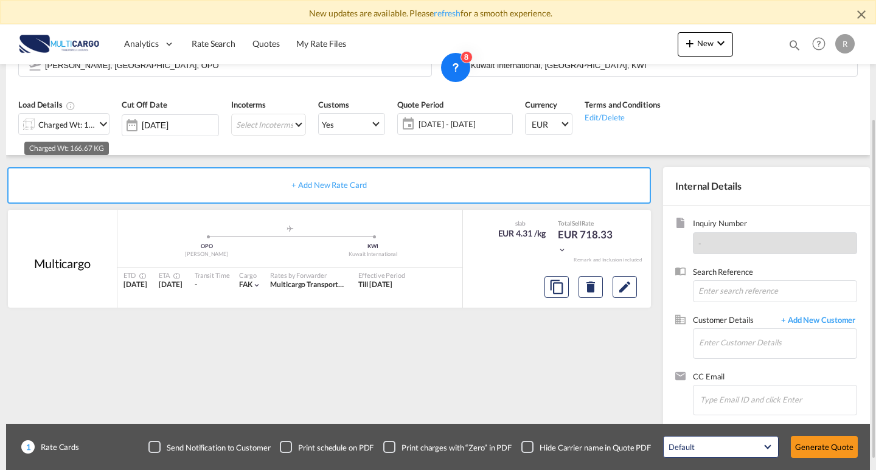
click at [91, 125] on div "Charged Wt: 166.67 KG" at bounding box center [66, 124] width 57 height 17
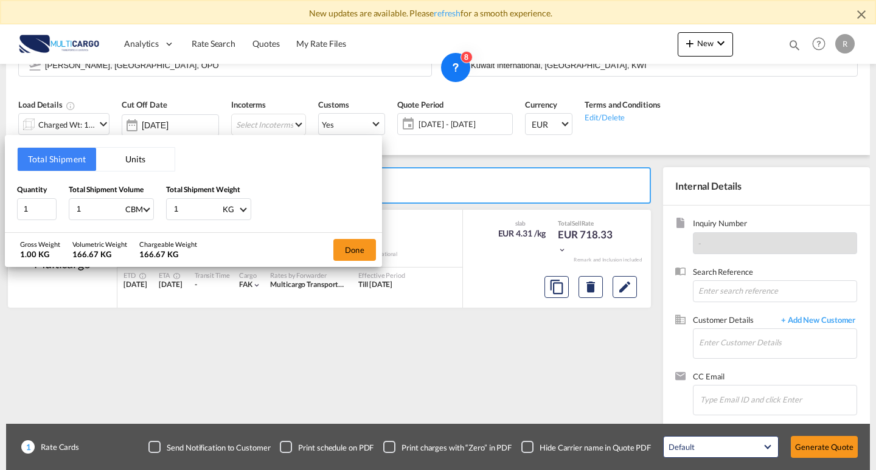
drag, startPoint x: 99, startPoint y: 207, endPoint x: 58, endPoint y: 196, distance: 41.6
click at [58, 196] on div "Quantity 1 Total Shipment Volume 1 CBM CBM CFT KG LB Total Shipment Weight 1 KG…" at bounding box center [193, 202] width 353 height 37
type input "0"
type input "0.19"
drag, startPoint x: 187, startPoint y: 215, endPoint x: 211, endPoint y: 211, distance: 23.4
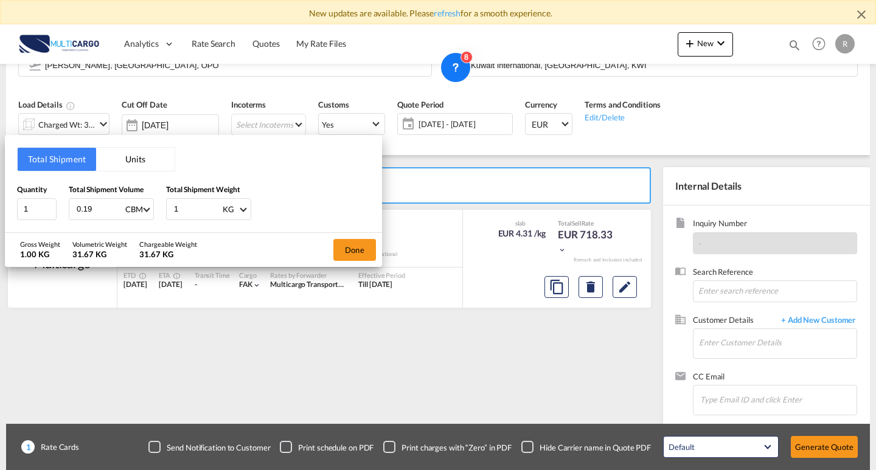
click at [148, 202] on div "Quantity 1 Total Shipment Volume 0.19 CBM CBM CFT KG LB Total Shipment Weight 1…" at bounding box center [193, 202] width 353 height 37
type input "131"
click at [333, 262] on div "Done" at bounding box center [354, 250] width 55 height 34
click at [346, 255] on button "Done" at bounding box center [355, 250] width 43 height 22
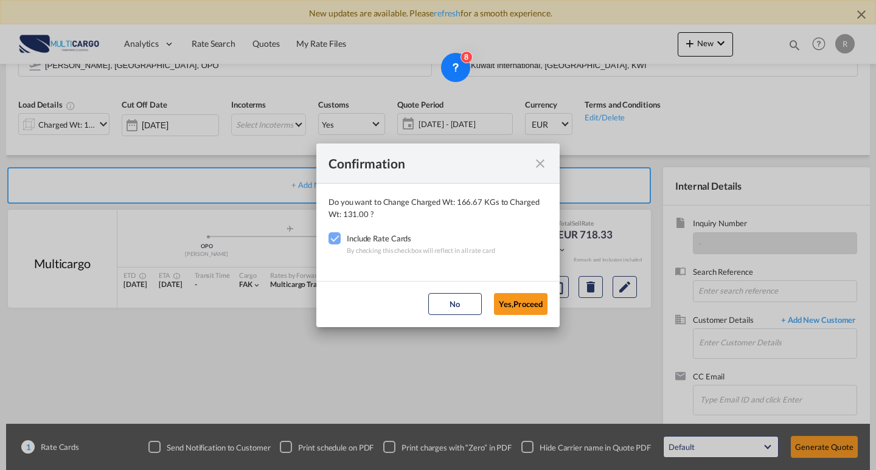
click at [552, 312] on md-dialog-actions "No Yes,Proceed" at bounding box center [437, 304] width 243 height 46
click at [515, 299] on button "Yes,Proceed" at bounding box center [521, 304] width 54 height 22
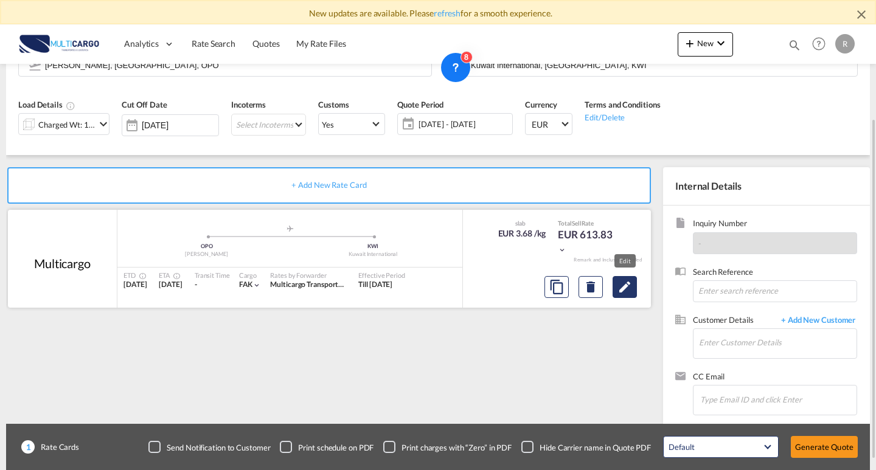
click at [624, 289] on md-icon "Edit" at bounding box center [625, 287] width 15 height 15
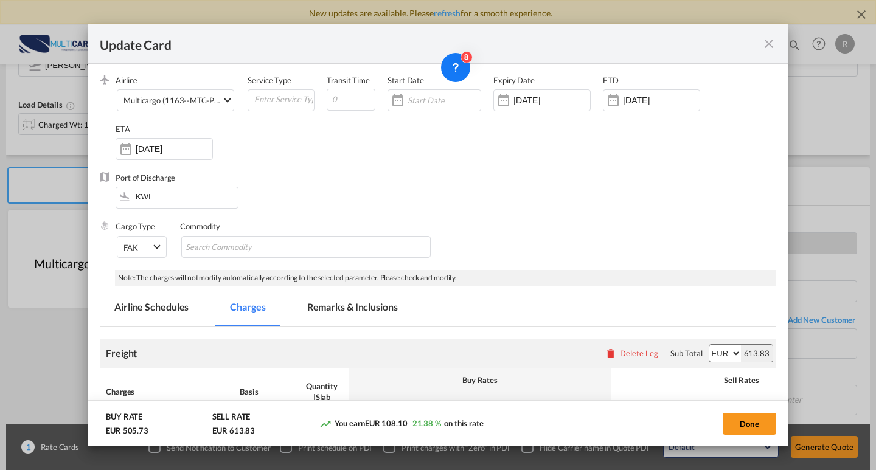
scroll to position [61, 0]
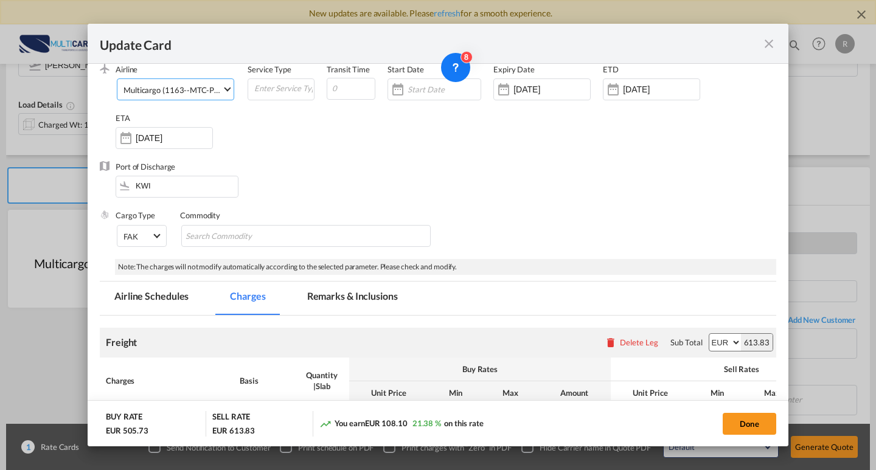
click at [183, 88] on div "Multicargo (1163--MTC-PT / -)" at bounding box center [177, 90] width 107 height 10
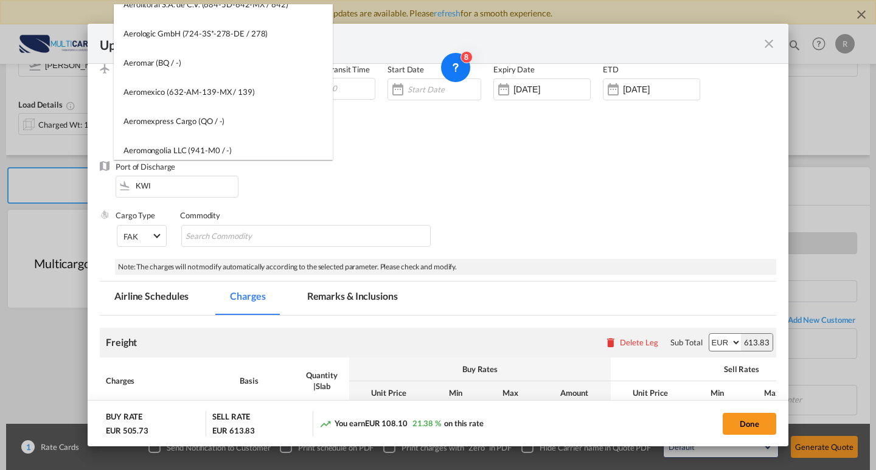
scroll to position [0, 0]
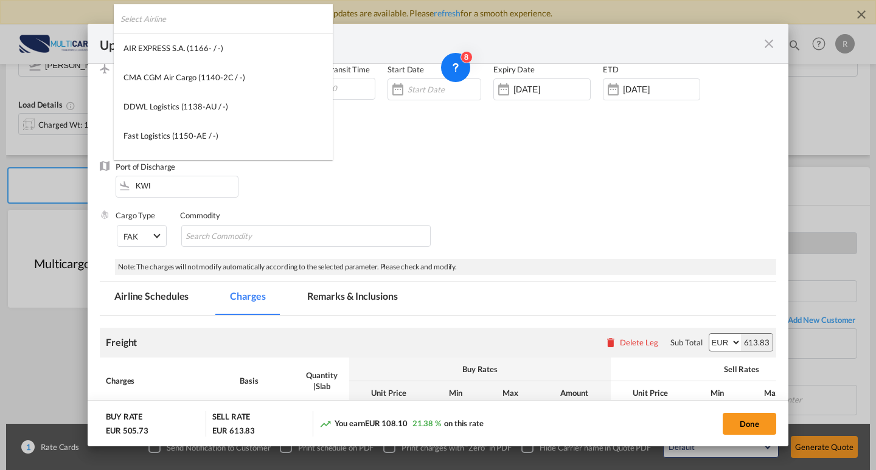
click at [208, 27] on input "search" at bounding box center [227, 18] width 212 height 29
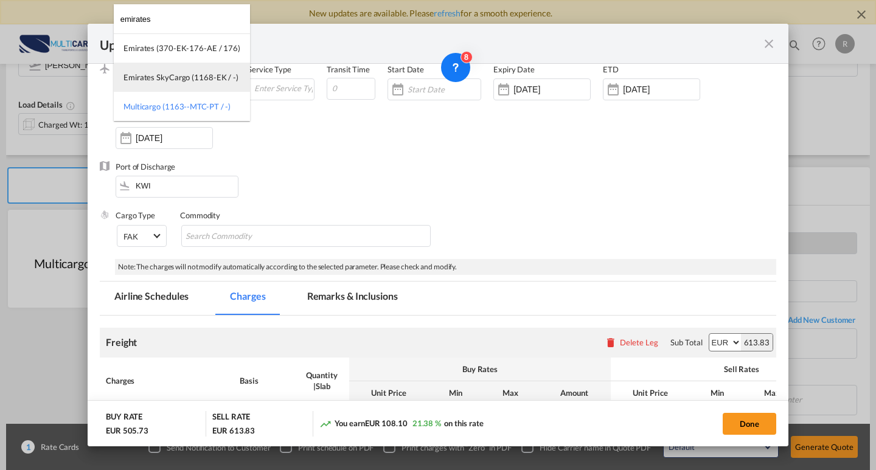
type input "emirates"
click at [214, 79] on div "Emirates SkyCargo (1168-EK / -)" at bounding box center [181, 77] width 115 height 11
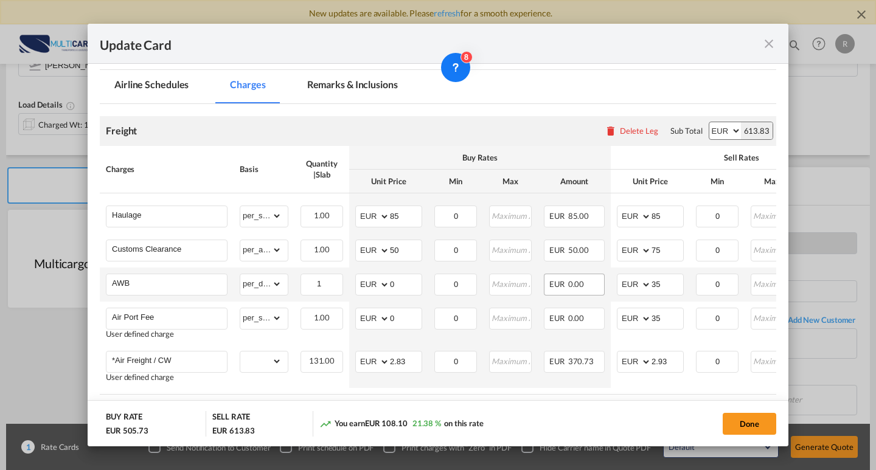
scroll to position [304, 0]
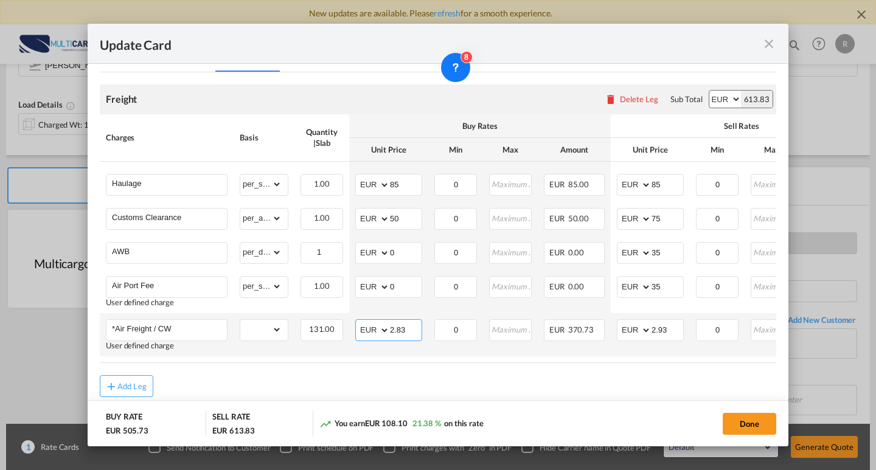
drag, startPoint x: 413, startPoint y: 338, endPoint x: 380, endPoint y: 326, distance: 35.4
click at [374, 327] on md-input-container "AED AFN ALL AMD ANG AOA ARS AUD AWG AZN BAM BBD BDT BGN BHD BIF BMD BND [PERSON…" at bounding box center [388, 331] width 67 height 22
type input "2.45"
drag, startPoint x: 665, startPoint y: 335, endPoint x: 643, endPoint y: 331, distance: 22.2
click at [645, 332] on md-input-container "AED AFN ALL AMD ANG AOA ARS AUD AWG AZN BAM BBD BDT BGN BHD BIF BMD BND [PERSON…" at bounding box center [650, 331] width 67 height 22
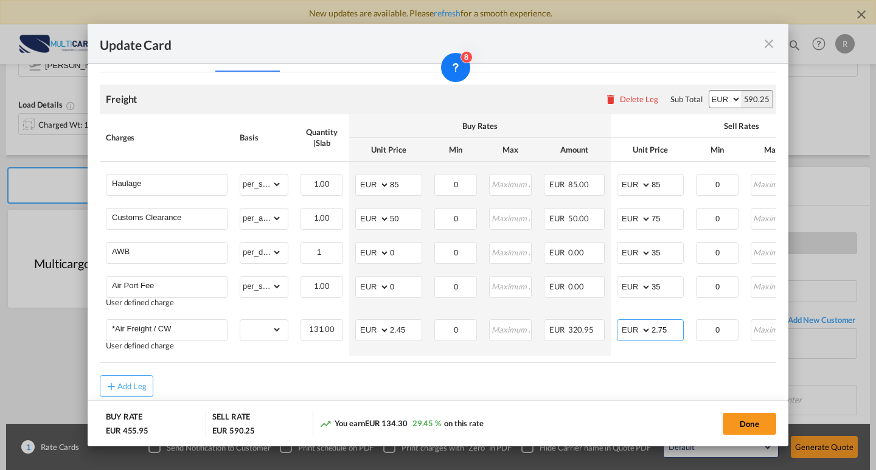
type input "2.75"
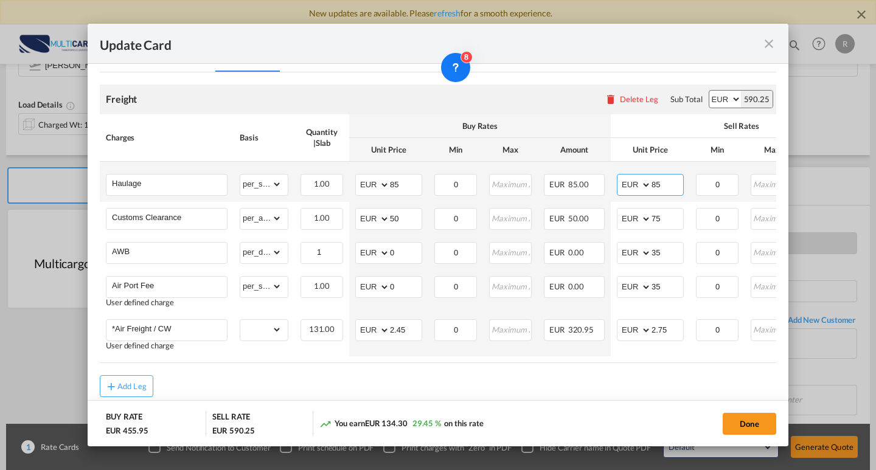
drag, startPoint x: 606, startPoint y: 175, endPoint x: 648, endPoint y: 181, distance: 41.7
click at [602, 175] on tr "Haulage Please Enter Already Exists gross_weight volumetric_weight per_shipment…" at bounding box center [531, 182] width 862 height 40
type input "200"
drag, startPoint x: 393, startPoint y: 175, endPoint x: 354, endPoint y: 176, distance: 39.0
click at [355, 176] on md-input-container "AED AFN ALL AMD ANG AOA ARS AUD AWG AZN BAM BBD BDT BGN BHD BIF BMD BND [PERSON…" at bounding box center [388, 185] width 67 height 22
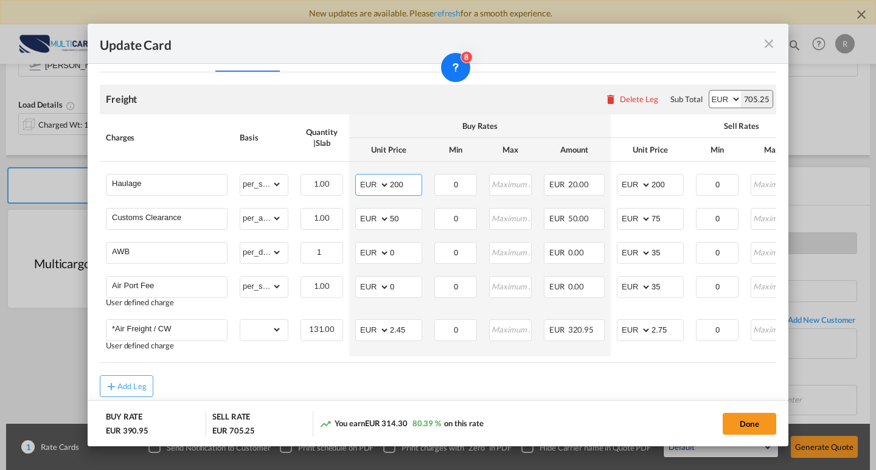
type input "200"
click at [573, 388] on div "Add Leg" at bounding box center [438, 387] width 677 height 22
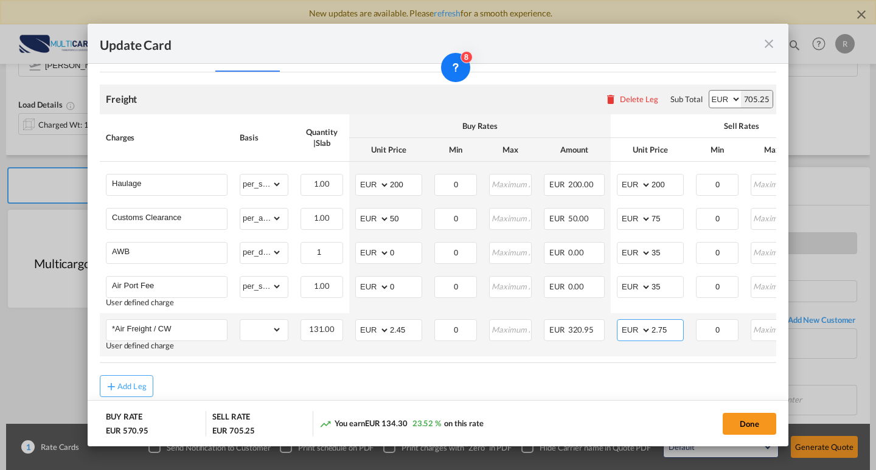
drag, startPoint x: 675, startPoint y: 336, endPoint x: 659, endPoint y: 336, distance: 15.8
click at [659, 336] on input "2.75" at bounding box center [668, 329] width 32 height 18
click at [590, 377] on air-lcl-rate-modification "Freight Please enter leg name Leg Name Already Exists Delete Leg Sub Total AED …" at bounding box center [438, 234] width 677 height 325
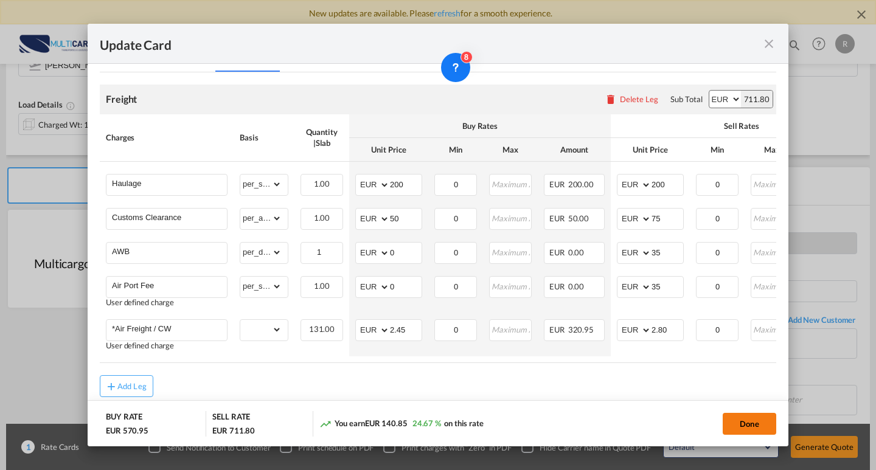
drag, startPoint x: 732, startPoint y: 419, endPoint x: 744, endPoint y: 426, distance: 14.2
click at [732, 419] on button "Done" at bounding box center [750, 424] width 54 height 22
type input "2.8"
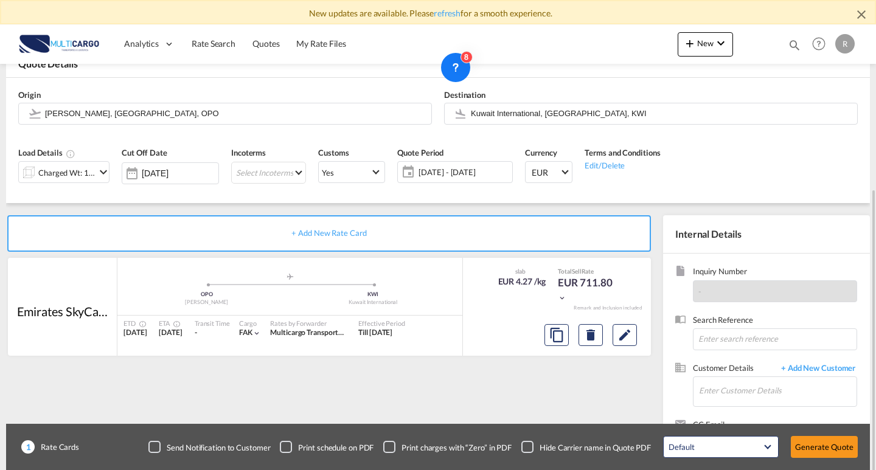
scroll to position [134, 0]
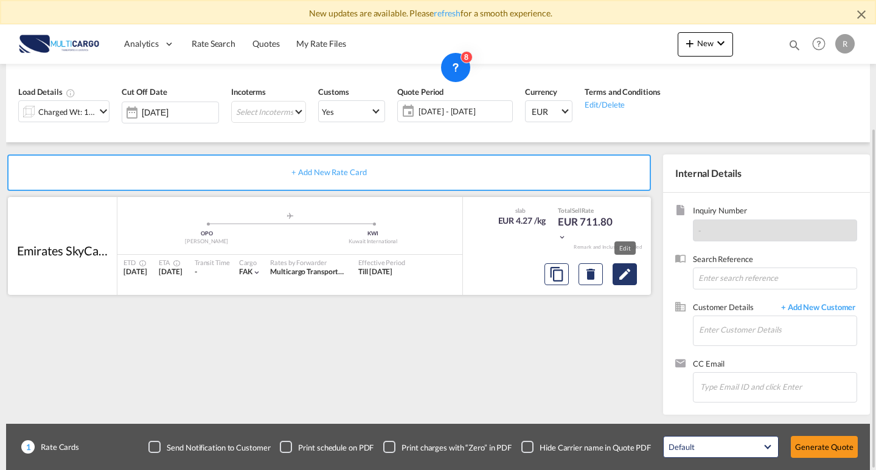
click at [623, 276] on md-icon "Edit" at bounding box center [625, 274] width 15 height 15
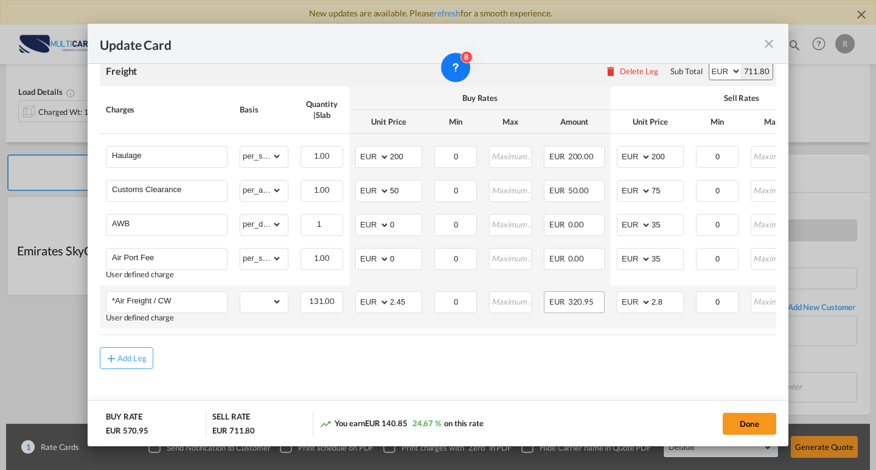
scroll to position [339, 0]
click at [665, 299] on input "2.8" at bounding box center [668, 301] width 32 height 18
type input "2.75"
click at [758, 422] on button "Done" at bounding box center [750, 424] width 54 height 22
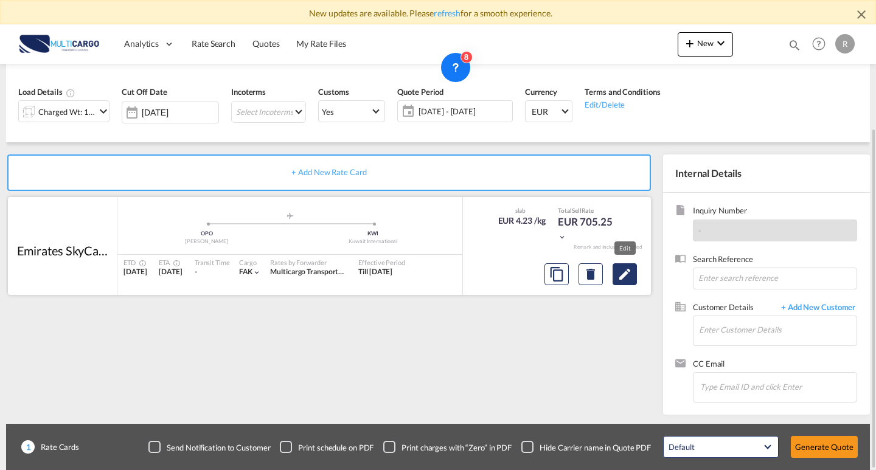
click at [634, 278] on button "Edit" at bounding box center [625, 275] width 24 height 22
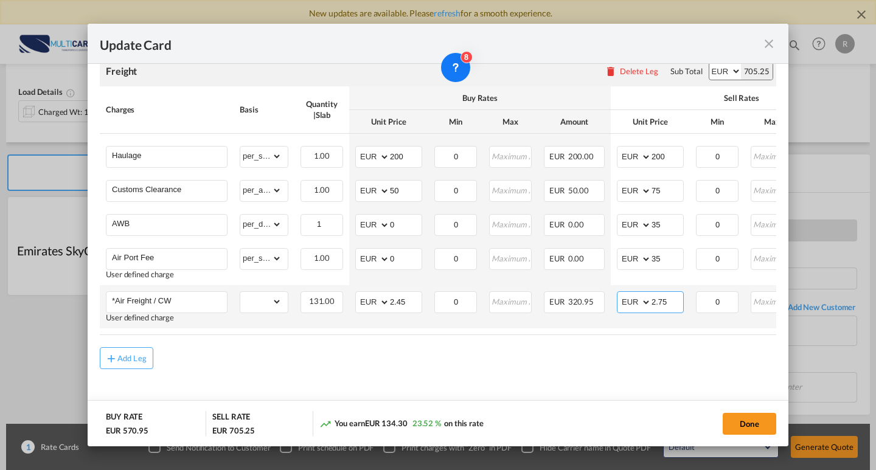
drag, startPoint x: 670, startPoint y: 302, endPoint x: 659, endPoint y: 301, distance: 11.1
click at [659, 301] on input "2.75" at bounding box center [668, 301] width 32 height 18
click at [741, 421] on button "Done" at bounding box center [750, 424] width 54 height 22
type input "2.8"
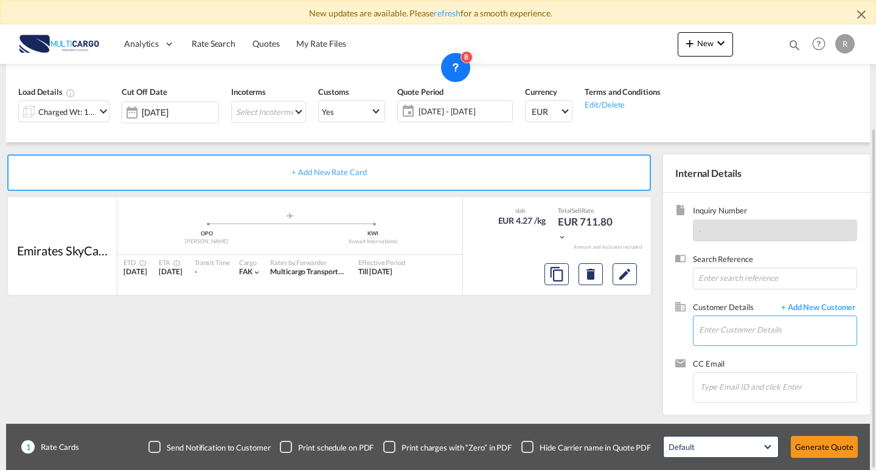
click at [726, 340] on input "Enter Customer Details" at bounding box center [778, 329] width 158 height 27
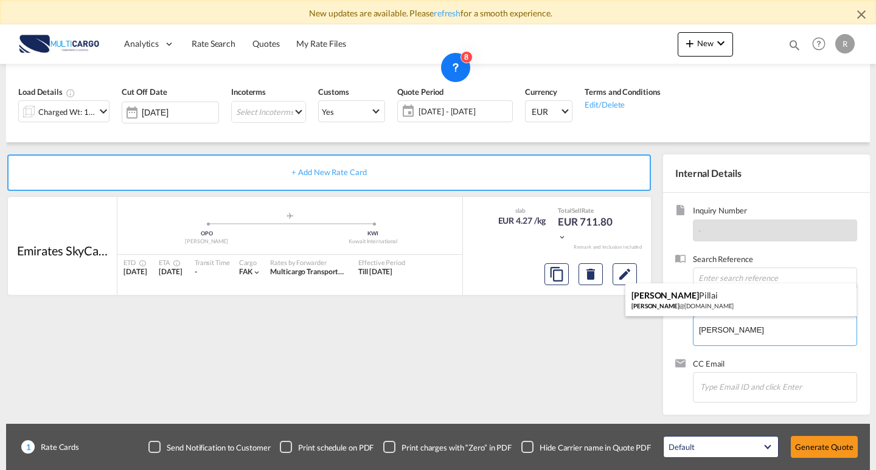
type input "[PERSON_NAME]"
drag, startPoint x: 758, startPoint y: 334, endPoint x: 591, endPoint y: 320, distance: 167.9
click at [572, 315] on body "New updates are available. Please refresh for a smooth experience. Analytics Re…" at bounding box center [438, 235] width 876 height 470
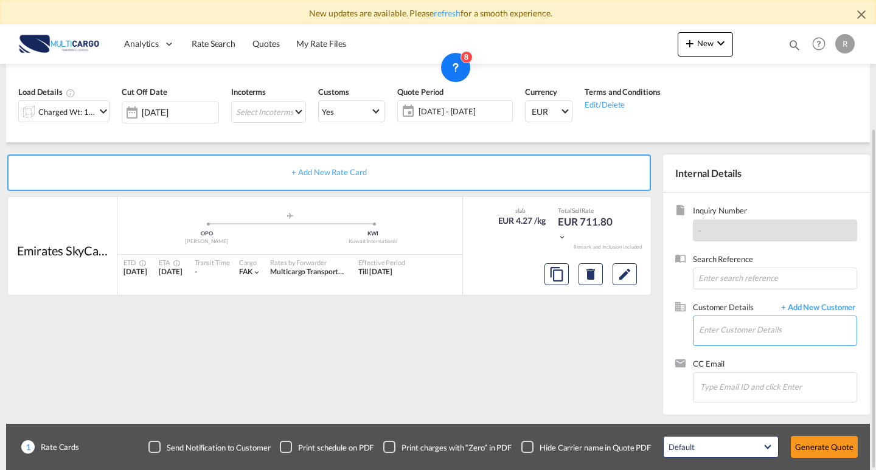
drag, startPoint x: 712, startPoint y: 330, endPoint x: 790, endPoint y: 361, distance: 83.9
click at [712, 330] on input "Enter Customer Details" at bounding box center [778, 329] width 158 height 27
paste input "[PERSON_NAME][EMAIL_ADDRESS][DOMAIN_NAME]"
type input "[PERSON_NAME][EMAIL_ADDRESS][DOMAIN_NAME]"
drag, startPoint x: 747, startPoint y: 331, endPoint x: 739, endPoint y: 330, distance: 8.6
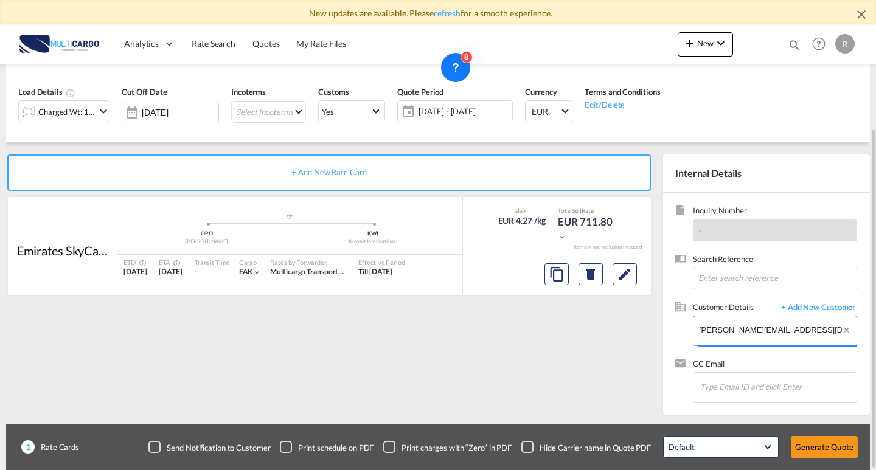
click at [694, 330] on md-input-container "Enter Customer Details [PERSON_NAME][EMAIL_ADDRESS][DOMAIN_NAME]" at bounding box center [775, 331] width 164 height 30
click at [790, 308] on span "+ Add New Customer" at bounding box center [816, 309] width 82 height 14
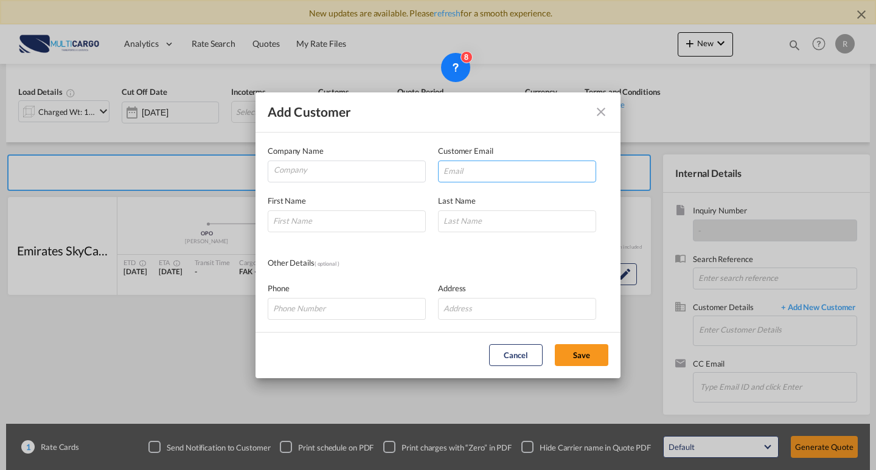
click at [495, 180] on input "Add Customer Company ..." at bounding box center [517, 172] width 158 height 22
paste input "[PERSON_NAME][EMAIL_ADDRESS][DOMAIN_NAME]"
drag, startPoint x: 509, startPoint y: 176, endPoint x: 483, endPoint y: 175, distance: 26.2
click at [478, 176] on input "[PERSON_NAME][EMAIL_ADDRESS][DOMAIN_NAME]" at bounding box center [517, 172] width 158 height 22
click at [543, 173] on input "[PERSON_NAME][EMAIL_ADDRESS][DOMAIN_NAME]" at bounding box center [517, 172] width 158 height 22
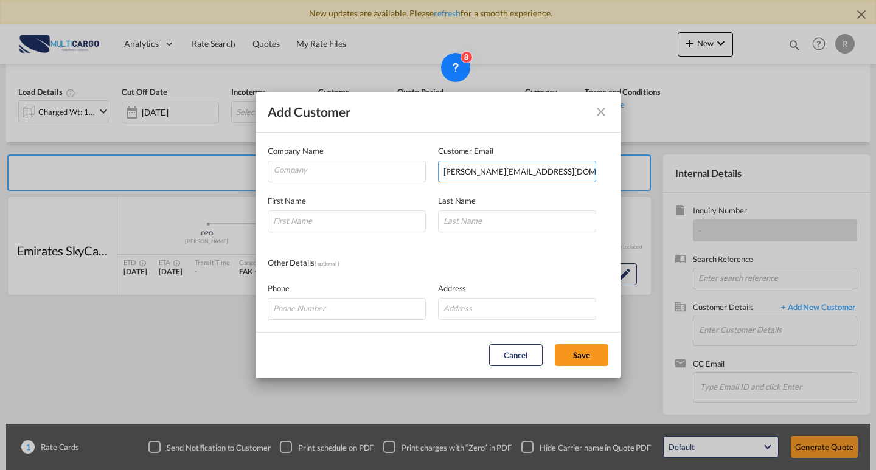
drag, startPoint x: 513, startPoint y: 172, endPoint x: 475, endPoint y: 173, distance: 38.4
click at [475, 173] on input "[PERSON_NAME][EMAIL_ADDRESS][DOMAIN_NAME]" at bounding box center [517, 172] width 158 height 22
type input "[PERSON_NAME][EMAIL_ADDRESS][DOMAIN_NAME]"
click at [309, 175] on input "Company" at bounding box center [350, 170] width 152 height 18
paste input "flgshipping"
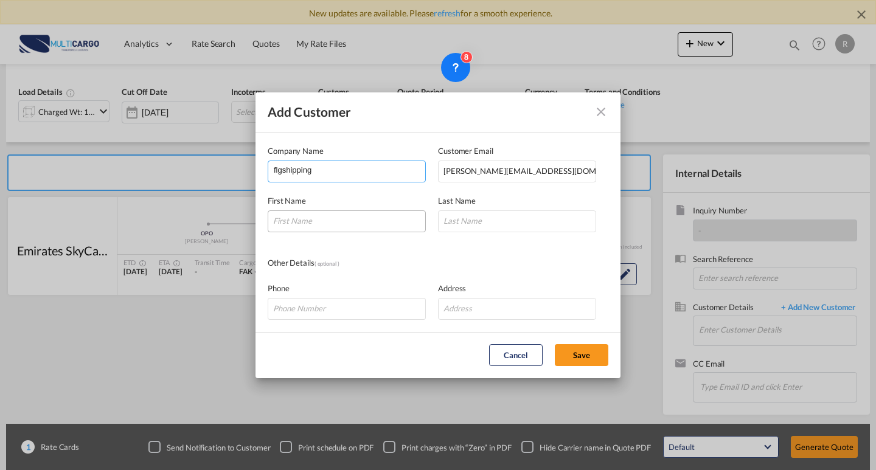
type input "flgshipping"
click at [322, 232] on input "Add Customer Company ..." at bounding box center [347, 222] width 158 height 22
drag, startPoint x: 353, startPoint y: 213, endPoint x: 348, endPoint y: 227, distance: 14.8
click at [353, 213] on input "Add Customer Company ..." at bounding box center [347, 222] width 158 height 22
paste input "[PERSON_NAME]"
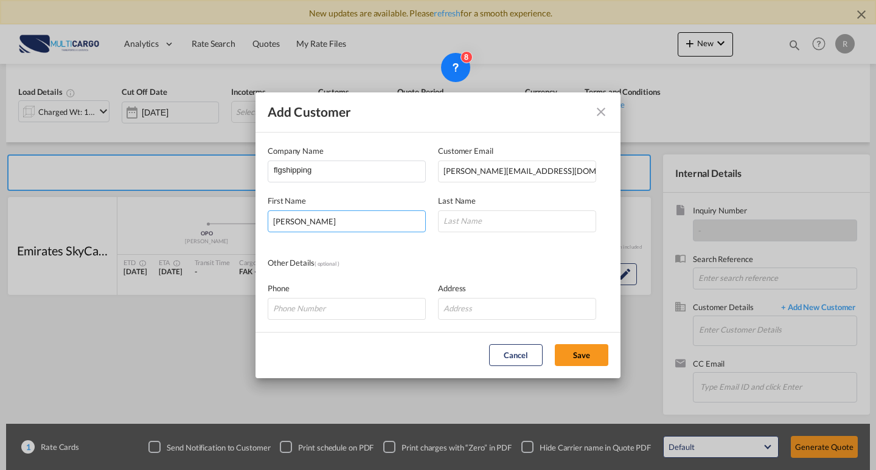
drag, startPoint x: 350, startPoint y: 228, endPoint x: 299, endPoint y: 222, distance: 50.9
click at [299, 222] on input "[PERSON_NAME]" at bounding box center [347, 222] width 158 height 22
type input "[PERSON_NAME]"
click at [512, 226] on input "Add Customer Company ..." at bounding box center [517, 222] width 158 height 22
paste input "[PERSON_NAME]"
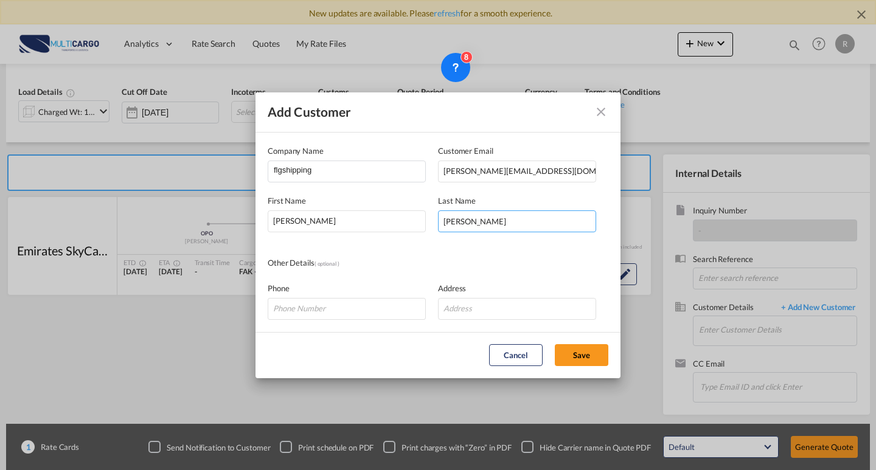
drag, startPoint x: 475, startPoint y: 222, endPoint x: 436, endPoint y: 222, distance: 39.6
click at [436, 222] on div "First Name [PERSON_NAME] Last Name [PERSON_NAME]" at bounding box center [438, 208] width 341 height 50
type input "Prakasan"
click at [596, 356] on button "Save" at bounding box center [582, 355] width 54 height 22
type input "flgshipping, [PERSON_NAME], [PERSON_NAME][EMAIL_ADDRESS][DOMAIN_NAME]"
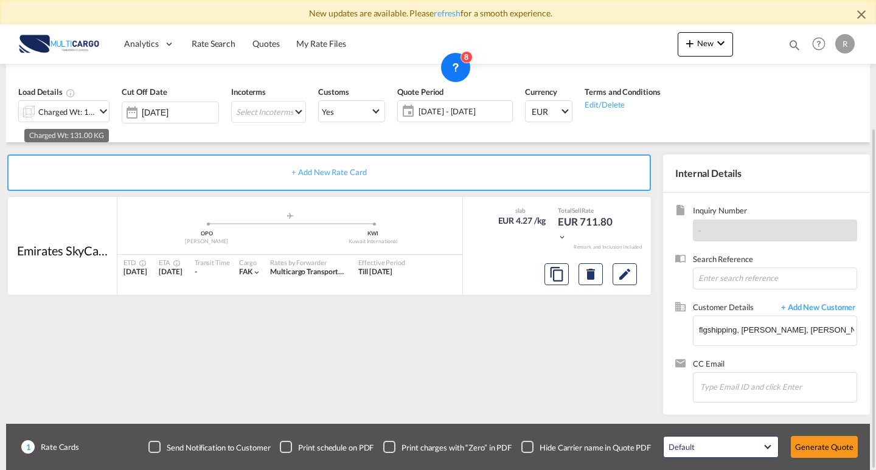
click at [82, 107] on div "Charged Wt: 131.00 KG" at bounding box center [66, 111] width 57 height 17
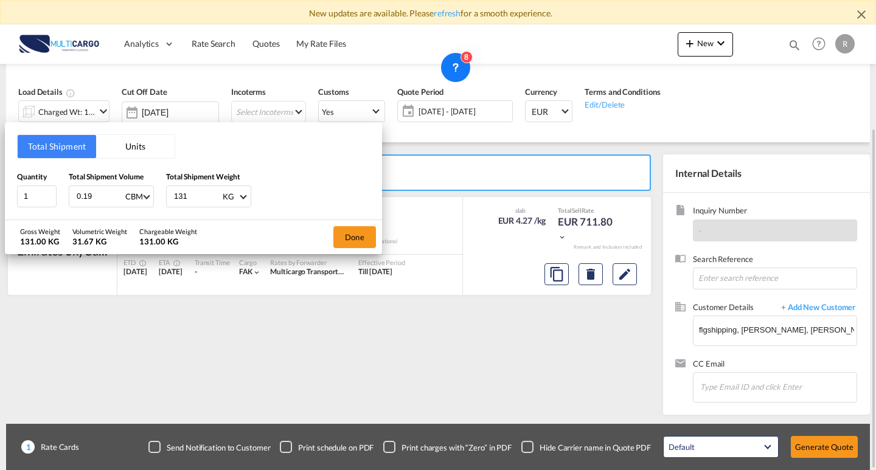
click at [82, 107] on div "Total Shipment Units Quantity 1 Total Shipment Volume 0.19 CBM CBM CFT KG LB To…" at bounding box center [438, 235] width 876 height 470
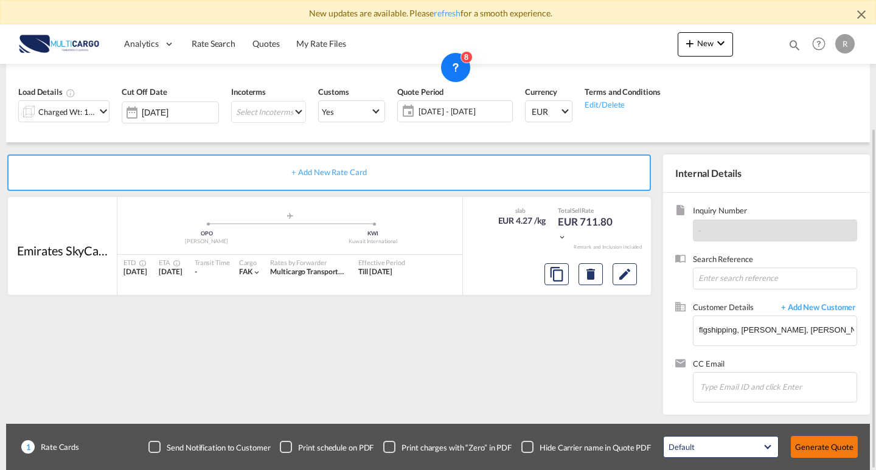
click at [834, 444] on button "Generate Quote" at bounding box center [824, 447] width 67 height 22
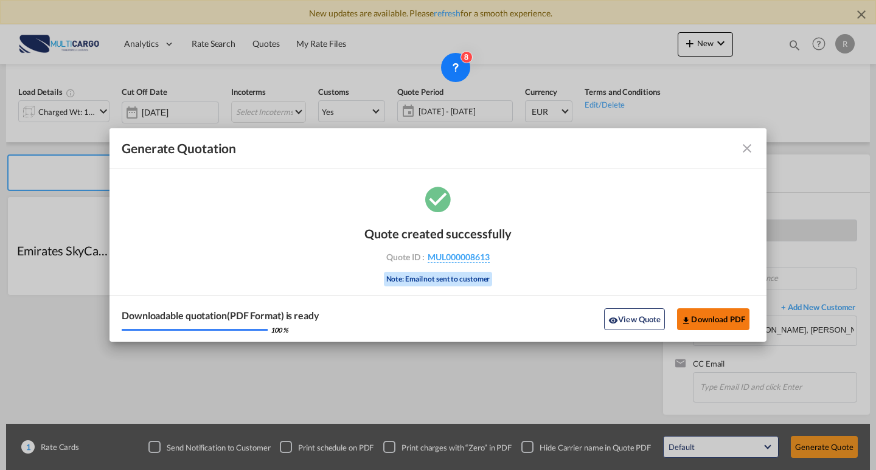
click at [730, 317] on button "Download PDF" at bounding box center [713, 320] width 72 height 22
click at [749, 144] on md-icon "icon-close fg-AAA8AD cursor m-0" at bounding box center [747, 148] width 15 height 15
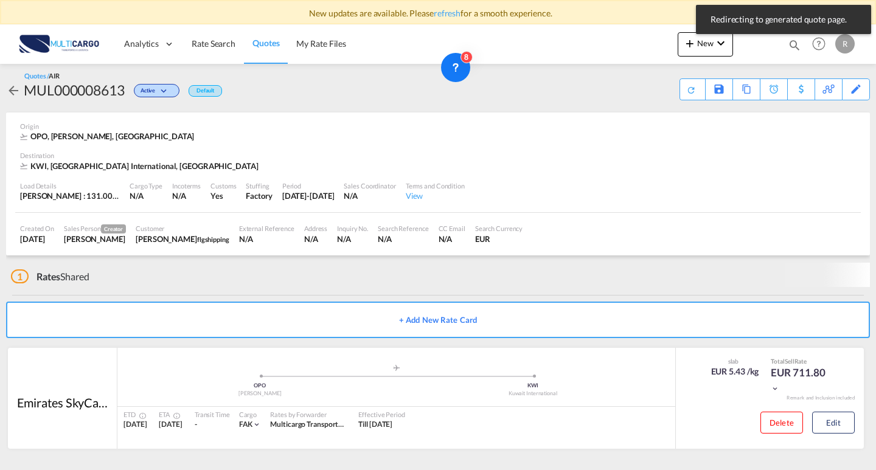
scroll to position [5, 0]
click at [713, 49] on button "New" at bounding box center [705, 44] width 55 height 24
click at [674, 122] on span "Quote" at bounding box center [672, 116] width 13 height 24
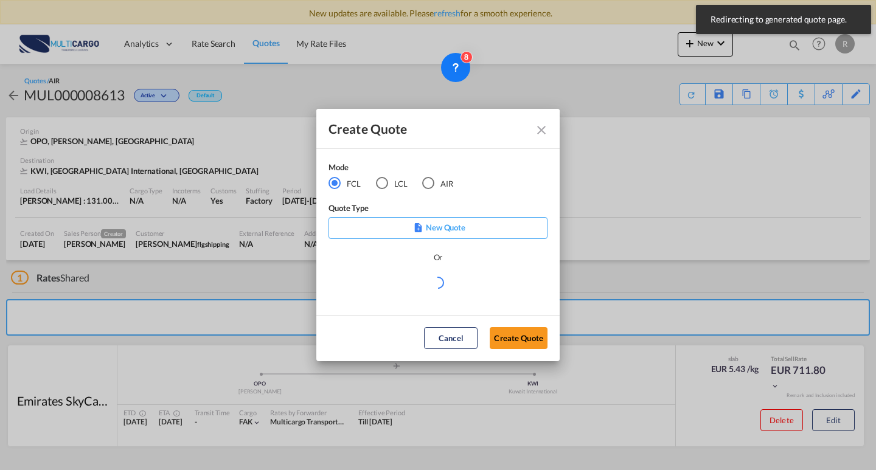
scroll to position [0, 0]
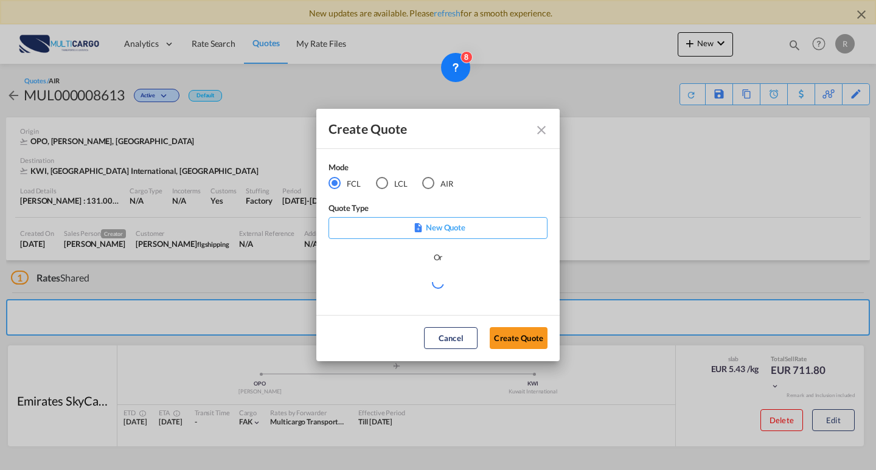
click at [434, 184] on div "AIR" at bounding box center [428, 183] width 12 height 12
click at [454, 293] on div "Create QuoteModeFCL LCLAIR ..." at bounding box center [438, 289] width 219 height 27
click at [481, 292] on div "Create QuoteModeFCL LCLAIR ..." at bounding box center [438, 289] width 219 height 27
click at [497, 287] on md-select "Select template EXP EXW AIR 09/2025 [PERSON_NAME] | [DATE] IMP_DAP_AIR <500KG -…" at bounding box center [438, 288] width 219 height 24
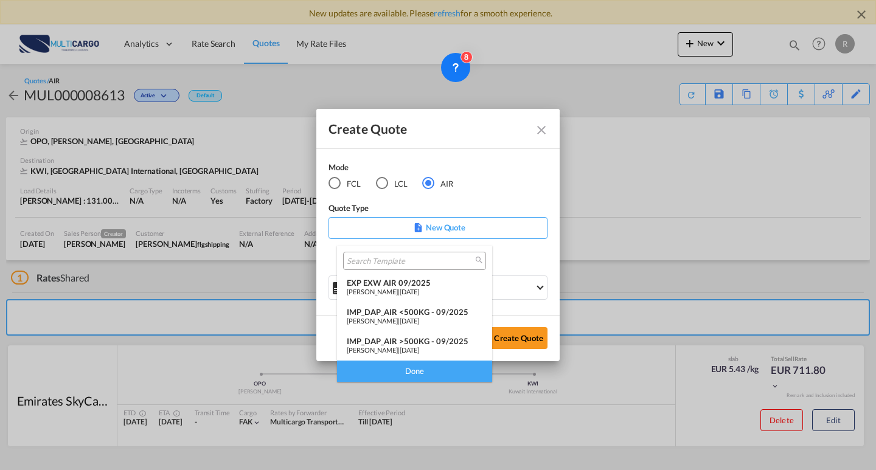
drag, startPoint x: 428, startPoint y: 292, endPoint x: 454, endPoint y: 304, distance: 28.3
click at [419, 292] on span "[DATE]" at bounding box center [409, 292] width 19 height 8
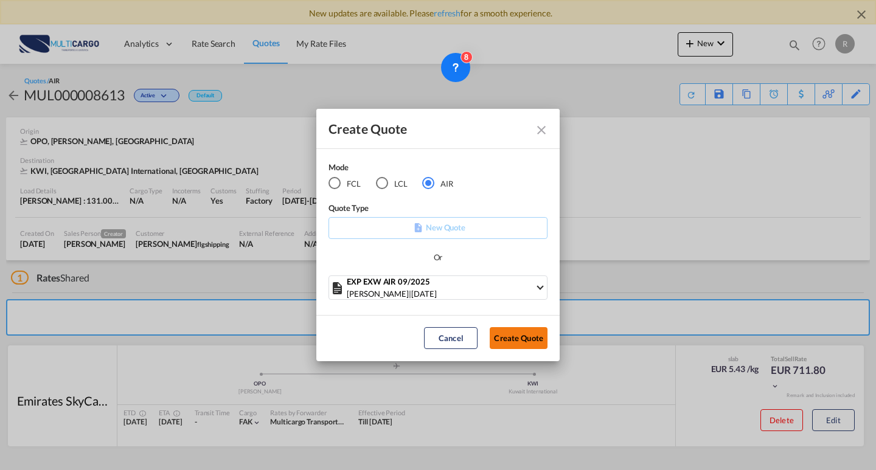
click at [537, 346] on button "Create Quote" at bounding box center [519, 338] width 58 height 22
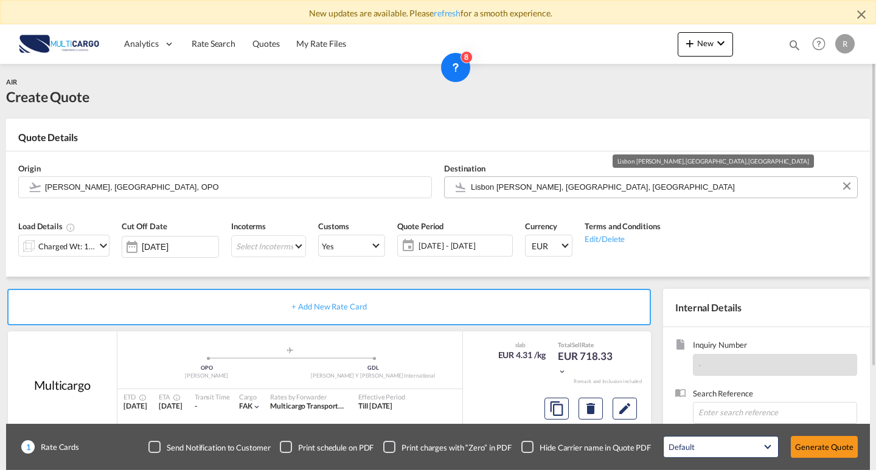
click at [509, 179] on input "Lisbon [PERSON_NAME], [GEOGRAPHIC_DATA], [GEOGRAPHIC_DATA]" at bounding box center [661, 186] width 380 height 21
click at [512, 190] on div "Destination [GEOGRAPHIC_DATA] [PERSON_NAME], [GEOGRAPHIC_DATA], [GEOGRAPHIC_DAT…" at bounding box center [651, 180] width 426 height 49
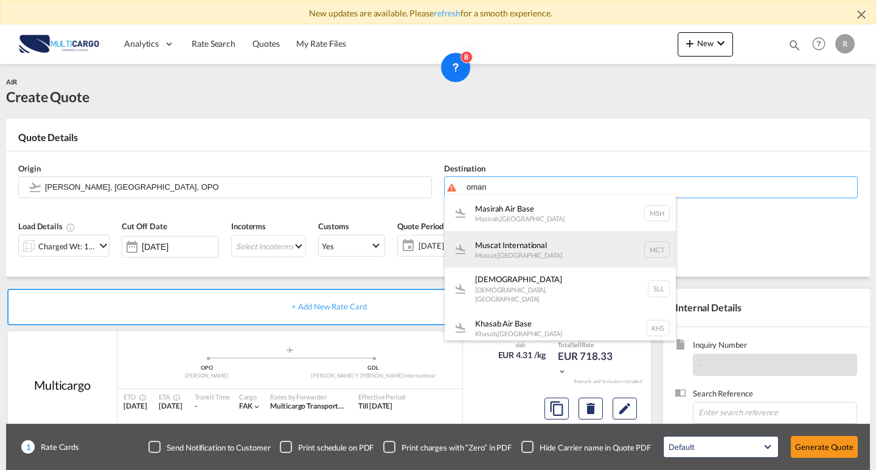
click at [609, 250] on div "Muscat International Muscat , [GEOGRAPHIC_DATA] MCT" at bounding box center [560, 249] width 231 height 37
type input "Muscat International, Muscat, MCT"
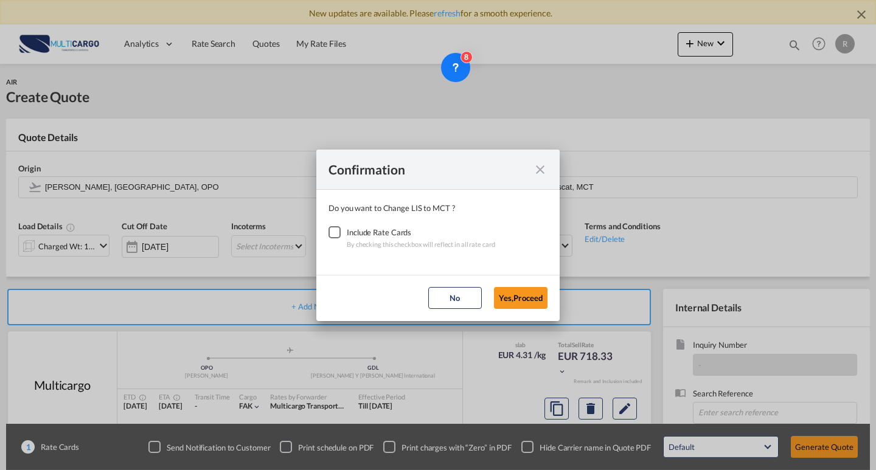
click at [341, 232] on div "Checkbox No Ink" at bounding box center [335, 232] width 12 height 12
click at [520, 299] on button "Yes,Proceed" at bounding box center [521, 298] width 54 height 22
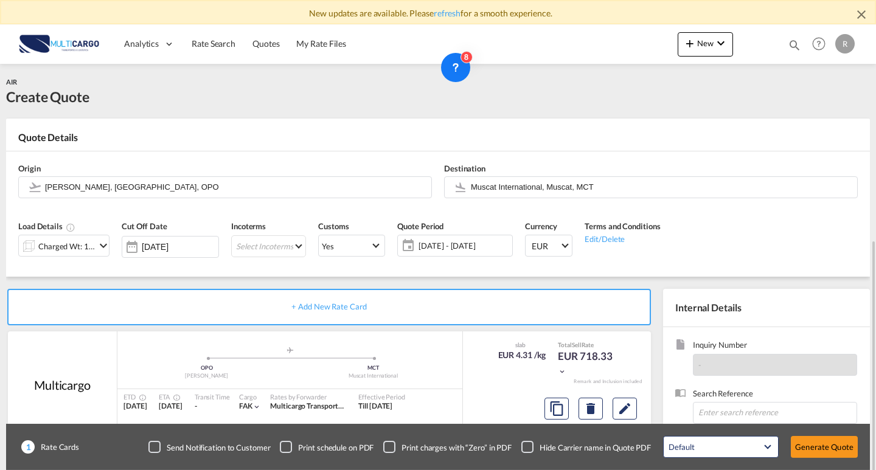
scroll to position [122, 0]
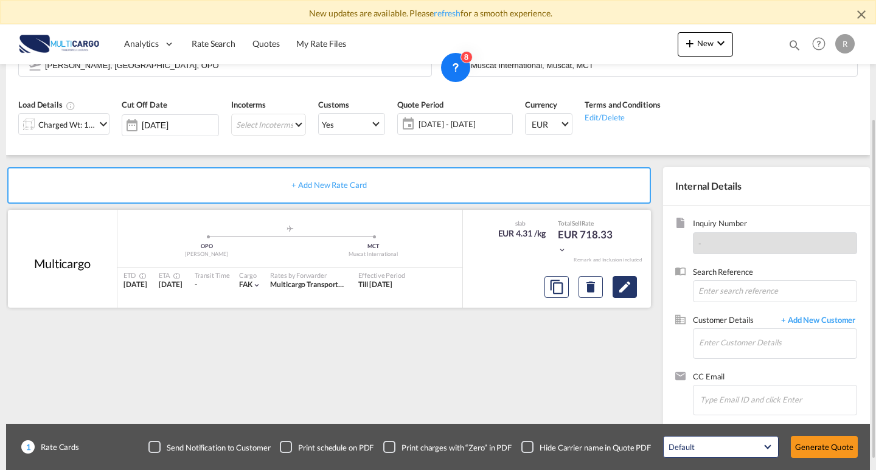
click at [618, 293] on md-icon "Edit" at bounding box center [625, 287] width 15 height 15
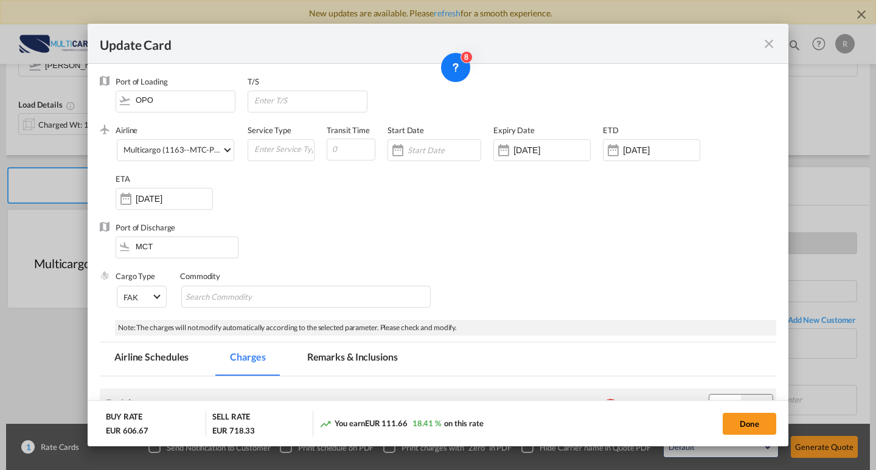
click at [778, 43] on div "Update Card" at bounding box center [438, 44] width 701 height 40
click at [774, 41] on md-icon "icon-close fg-AAA8AD m-0 pointer" at bounding box center [769, 44] width 15 height 15
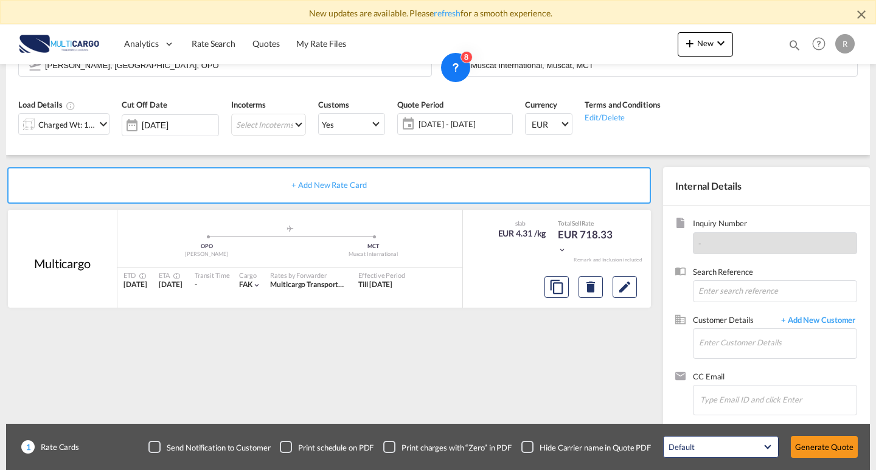
click at [81, 119] on div "Update Card Port of [GEOGRAPHIC_DATA] OPO T/S .a{fill:#aaa8ad;} Airline Multica…" at bounding box center [438, 235] width 876 height 470
click at [72, 115] on div "Charged Wt: 166.67 KG" at bounding box center [57, 124] width 77 height 21
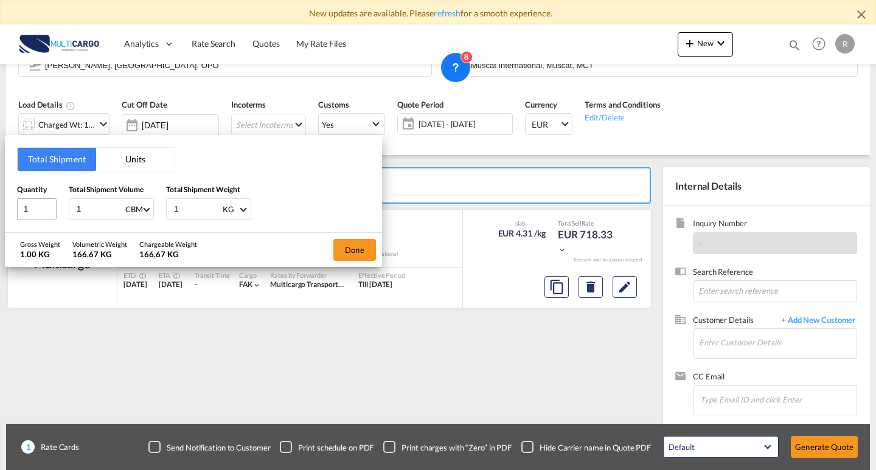
drag, startPoint x: 106, startPoint y: 207, endPoint x: 55, endPoint y: 204, distance: 51.2
click at [55, 204] on div "Quantity 1 Total Shipment Volume 1 CBM CBM CFT KG LB Total Shipment Weight 1 KG…" at bounding box center [193, 202] width 353 height 37
type input "4"
type input "4.44"
drag, startPoint x: 180, startPoint y: 206, endPoint x: 184, endPoint y: 191, distance: 15.2
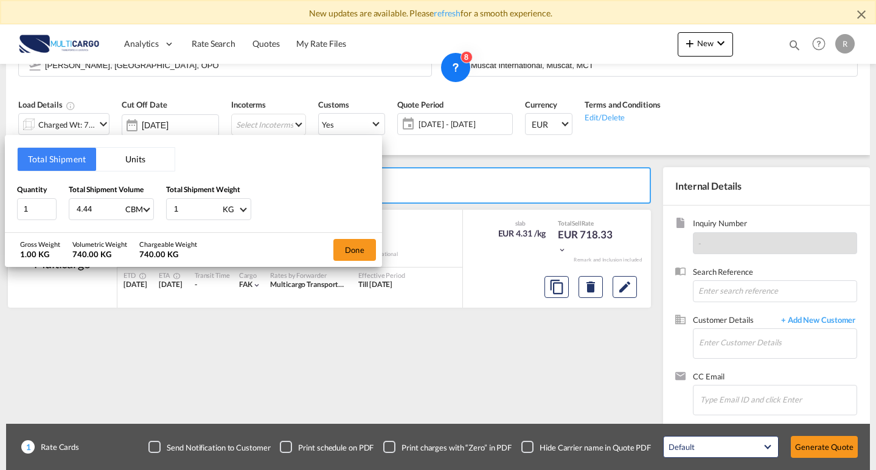
click at [130, 195] on div "Quantity 1 Total Shipment Volume 4.44 CBM CBM CFT KG LB Total Shipment Weight 1…" at bounding box center [193, 202] width 353 height 37
type input "4"
type input "472"
type input "472.4"
click at [345, 252] on button "Done" at bounding box center [355, 250] width 43 height 22
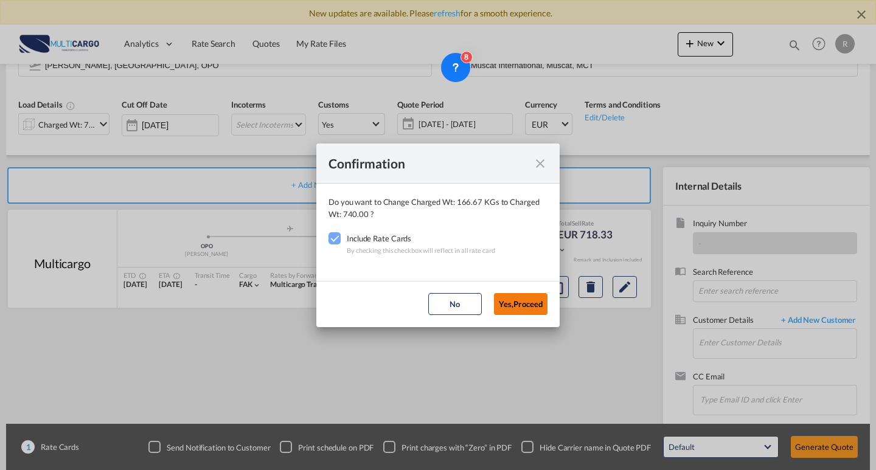
click at [497, 293] on md-dialog-actions "No Yes,Proceed" at bounding box center [437, 304] width 243 height 46
click at [505, 300] on button "Yes,Proceed" at bounding box center [521, 304] width 54 height 22
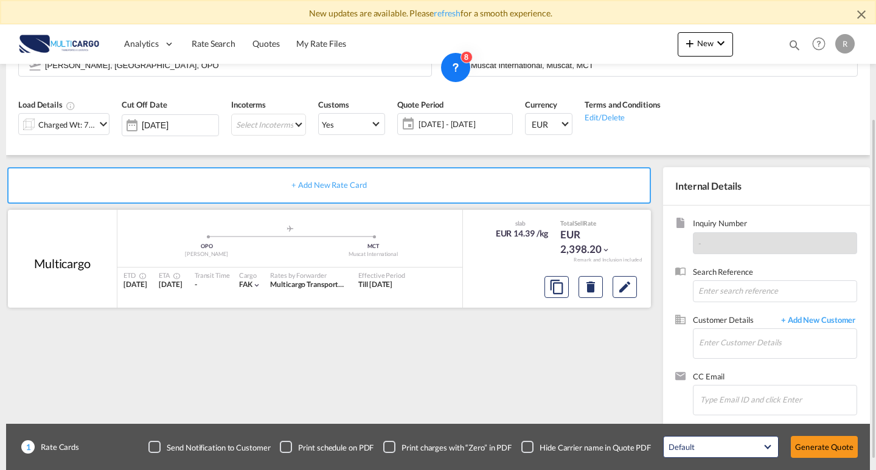
click at [614, 300] on div at bounding box center [591, 287] width 102 height 29
click at [632, 288] on md-icon "Edit" at bounding box center [625, 287] width 15 height 15
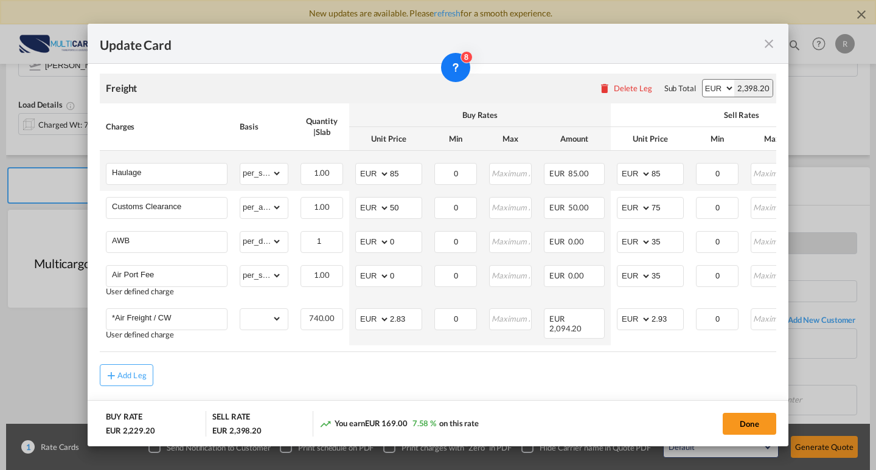
scroll to position [339, 0]
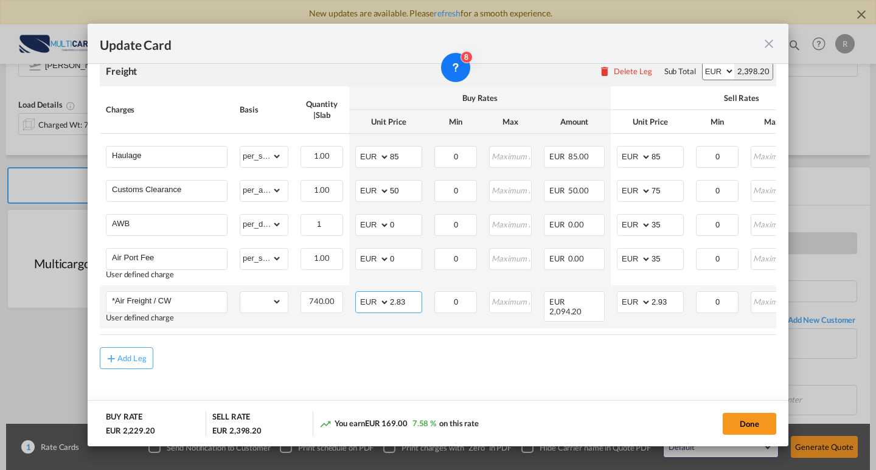
drag, startPoint x: 407, startPoint y: 302, endPoint x: 362, endPoint y: 299, distance: 45.7
click at [362, 299] on md-input-container "AED AFN ALL AMD ANG AOA ARS AUD AWG AZN BAM BBD BDT BGN BHD BIF BMD BND [PERSON…" at bounding box center [388, 303] width 67 height 22
type input "0.9"
drag, startPoint x: 668, startPoint y: 299, endPoint x: 630, endPoint y: 296, distance: 38.5
click at [617, 295] on td "AED AFN ALL AMD ANG AOA ARS AUD AWG AZN BAM BBD BDT BGN BHD BIF BMD BND [PERSON…" at bounding box center [650, 306] width 79 height 43
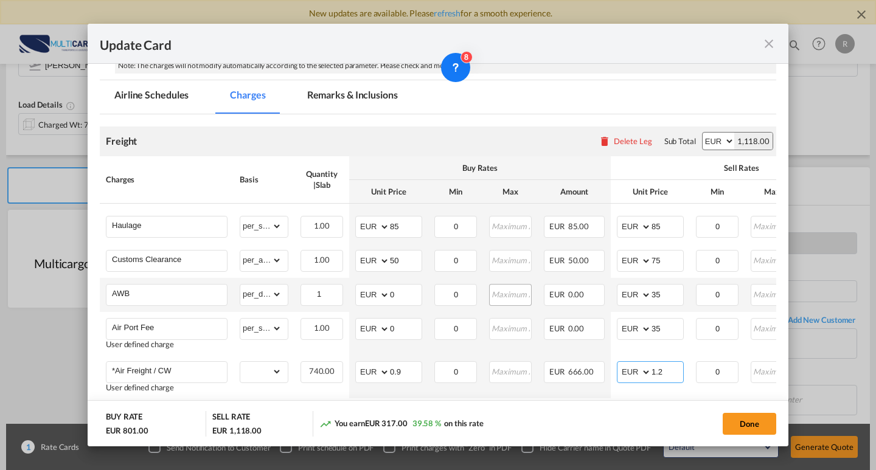
scroll to position [278, 0]
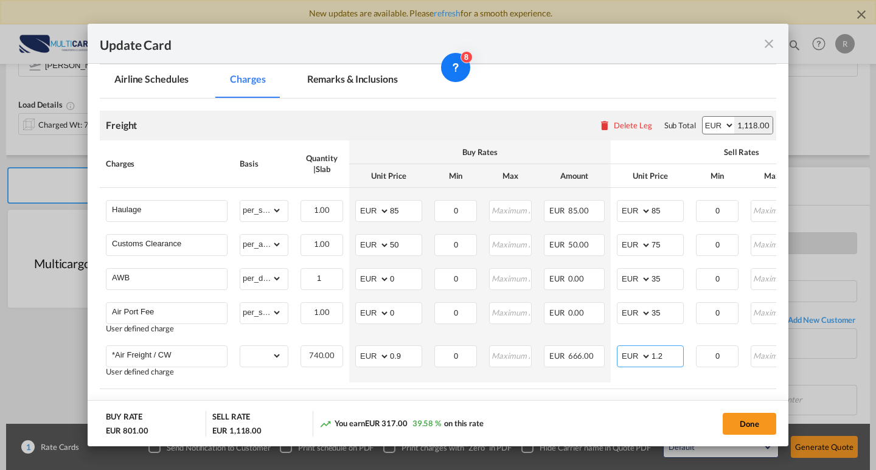
type input "1.2"
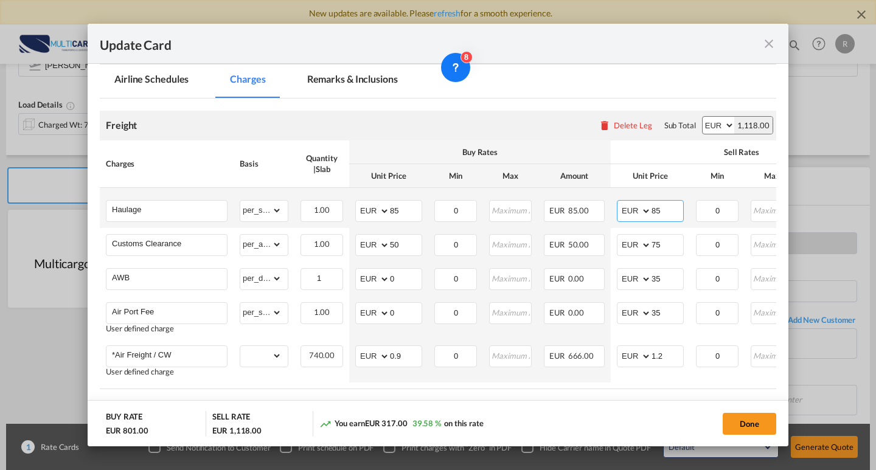
drag, startPoint x: 643, startPoint y: 199, endPoint x: 610, endPoint y: 191, distance: 34.4
click at [610, 192] on tr "Haulage Please Enter Already Exists gross_weight volumetric_weight per_shipment…" at bounding box center [531, 208] width 862 height 40
type input "140"
drag, startPoint x: 382, startPoint y: 214, endPoint x: 481, endPoint y: 216, distance: 99.8
click at [346, 200] on tr "Haulage Please Enter Already Exists gross_weight volumetric_weight per_shipment…" at bounding box center [531, 208] width 862 height 40
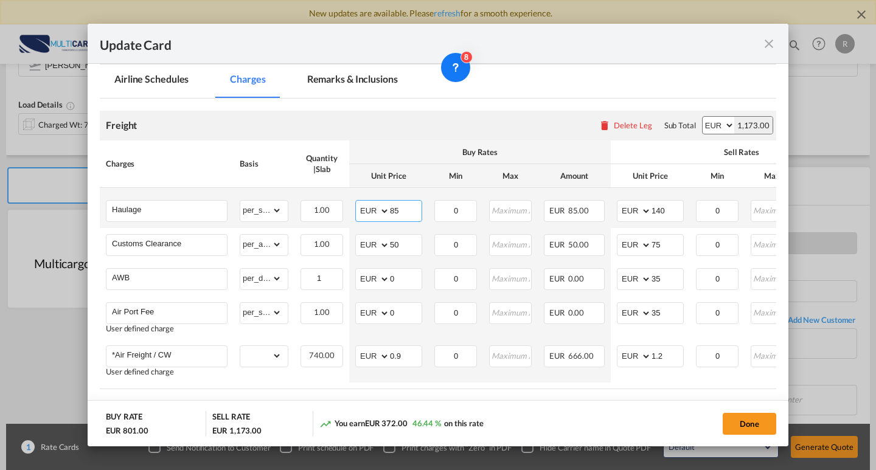
drag, startPoint x: 382, startPoint y: 208, endPoint x: 355, endPoint y: 201, distance: 28.1
click at [350, 201] on td "AED AFN ALL AMD ANG AOA ARS AUD AWG AZN BAM BBD BDT BGN BHD BIF BMD BND [PERSON…" at bounding box center [388, 208] width 79 height 40
click at [387, 209] on md-input-container "AED AFN ALL AMD ANG AOA ARS AUD AWG AZN BAM BBD BDT BGN BHD BIF BMD BND [PERSON…" at bounding box center [388, 211] width 67 height 22
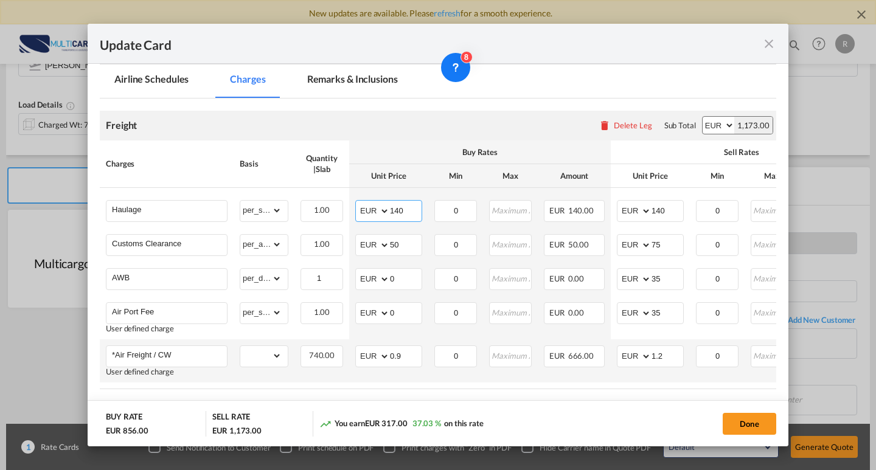
scroll to position [339, 0]
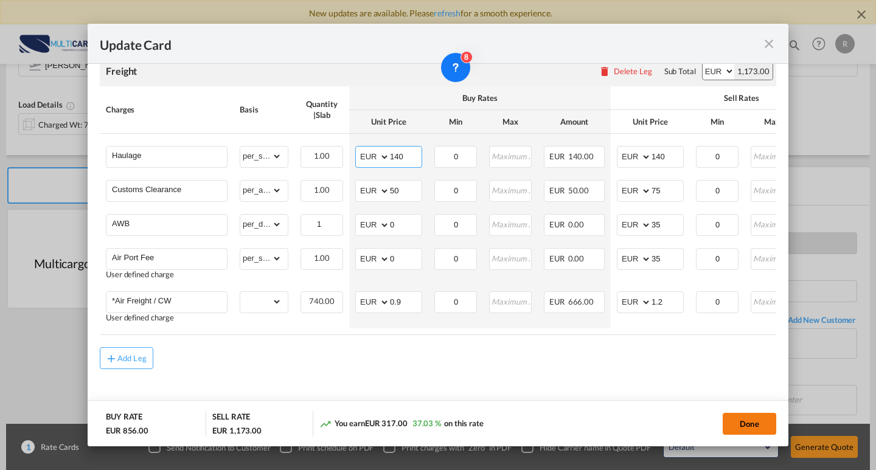
type input "140"
click at [755, 428] on button "Done" at bounding box center [750, 424] width 54 height 22
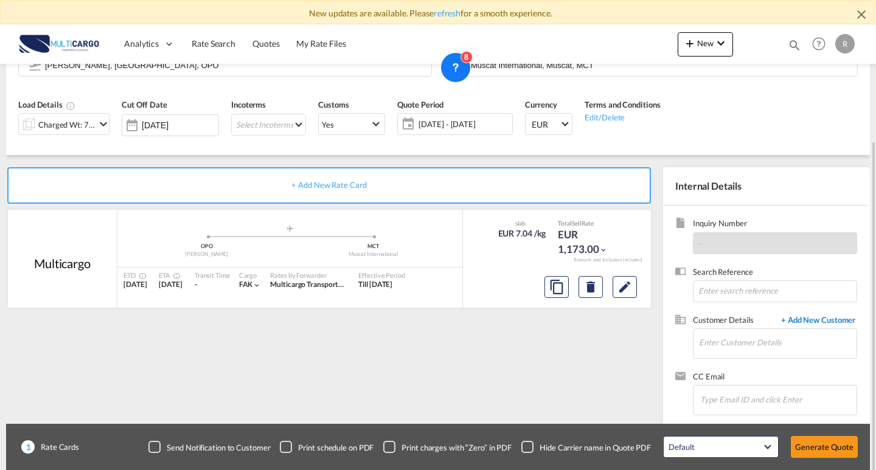
scroll to position [134, 0]
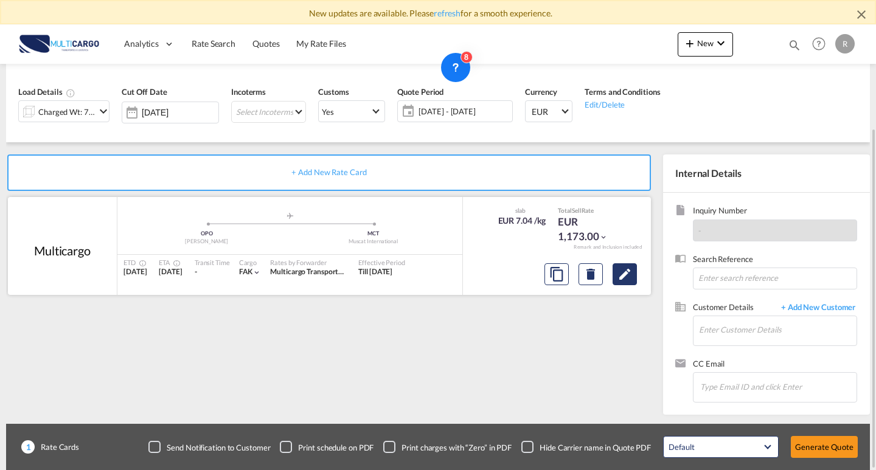
click at [621, 279] on md-icon "Edit" at bounding box center [625, 274] width 15 height 15
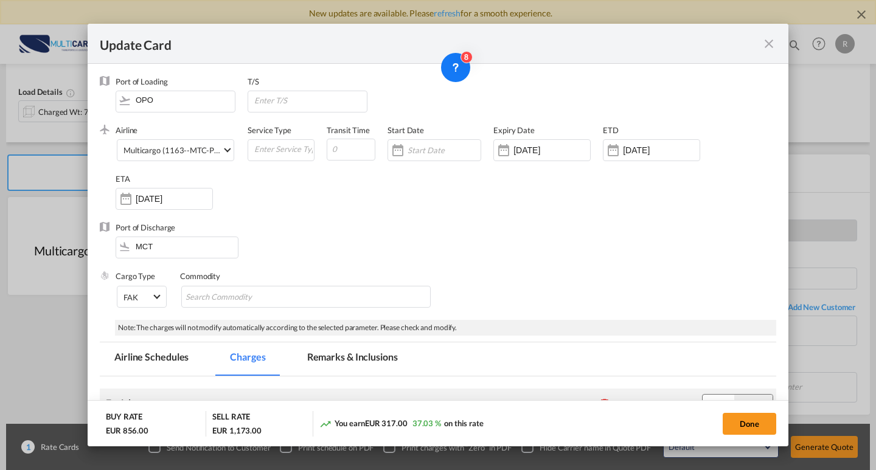
click at [269, 222] on div "Port of Loading OPO T/S .a{fill:#aaa8ad;} Airline Multicargo (1163--MTC-PT / -)…" at bounding box center [438, 198] width 677 height 244
click at [208, 154] on div "Multicargo (1163--MTC-PT / -)" at bounding box center [177, 151] width 107 height 10
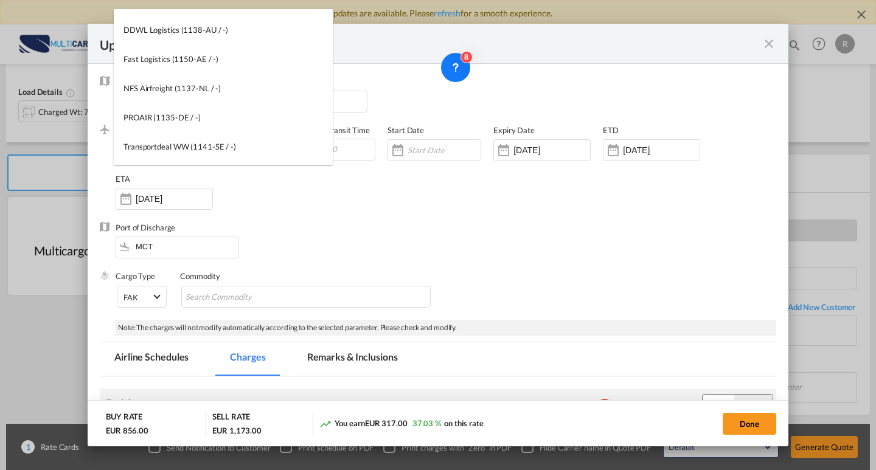
scroll to position [0, 0]
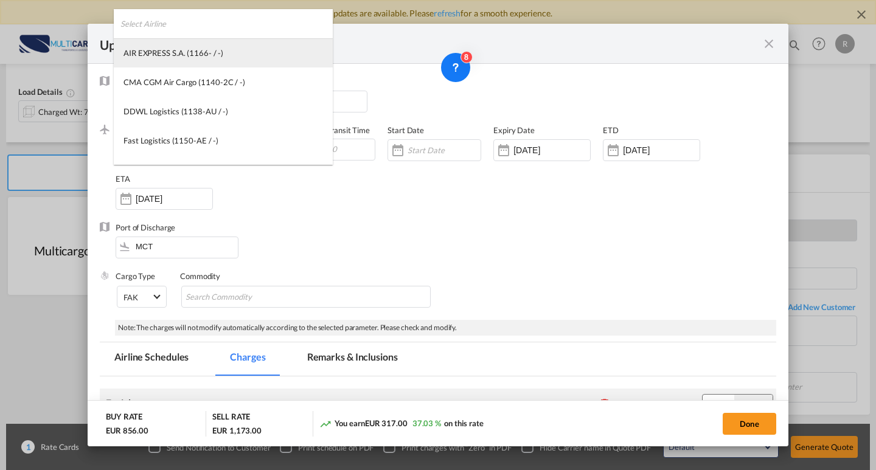
click at [218, 38] on md-option "AIR EXPRESS S.A. (1166- / -)" at bounding box center [223, 52] width 219 height 29
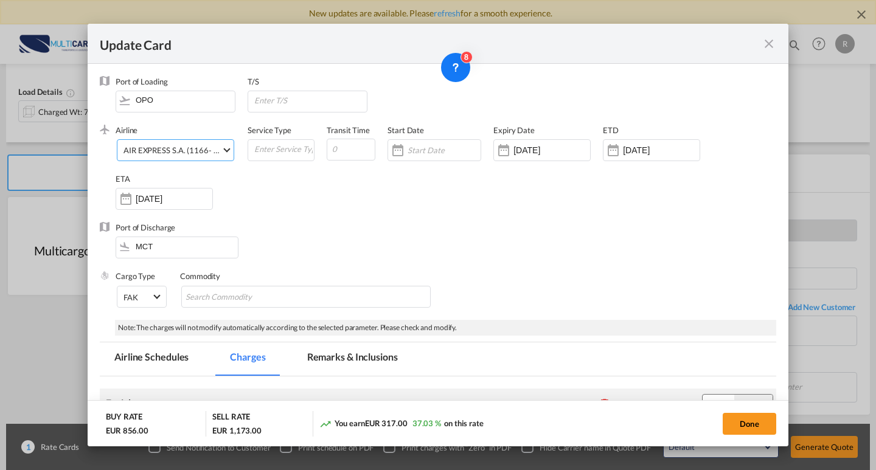
click at [182, 151] on div "AIR EXPRESS S.A. (1166- / -)" at bounding box center [174, 150] width 100 height 10
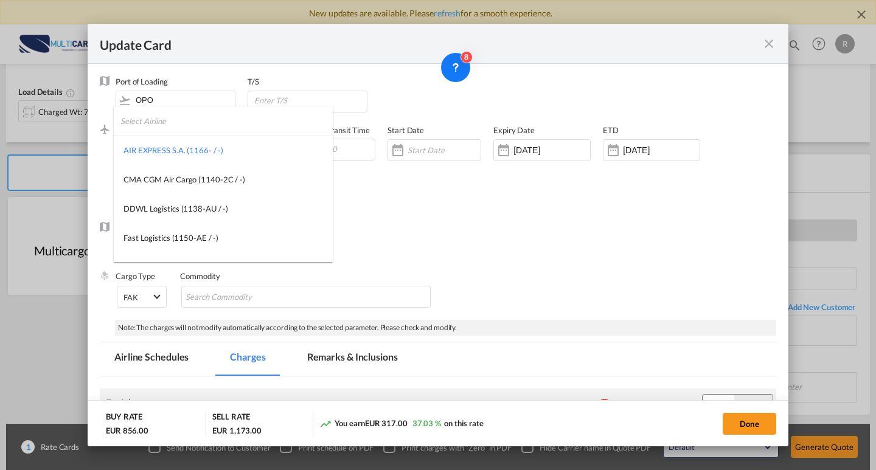
click at [169, 122] on input "search" at bounding box center [227, 121] width 212 height 29
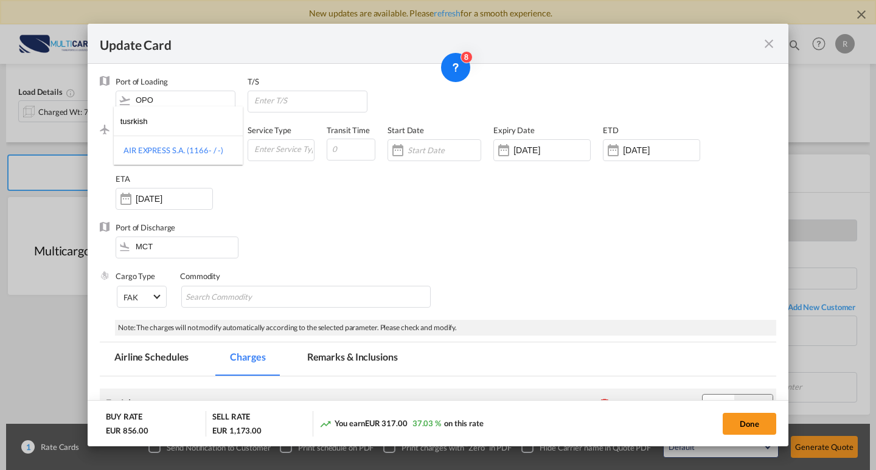
click at [130, 124] on input "tusrkish" at bounding box center [182, 121] width 123 height 29
type input "turkish"
click at [206, 183] on div "Turkish Airlines Inc. (346-TK-235-TR / 235)" at bounding box center [199, 179] width 150 height 11
click at [380, 195] on div "Airline Turkish Airlines Inc. (346-TK-235-TR / 235) (- / -) Service Type Transi…" at bounding box center [446, 173] width 661 height 97
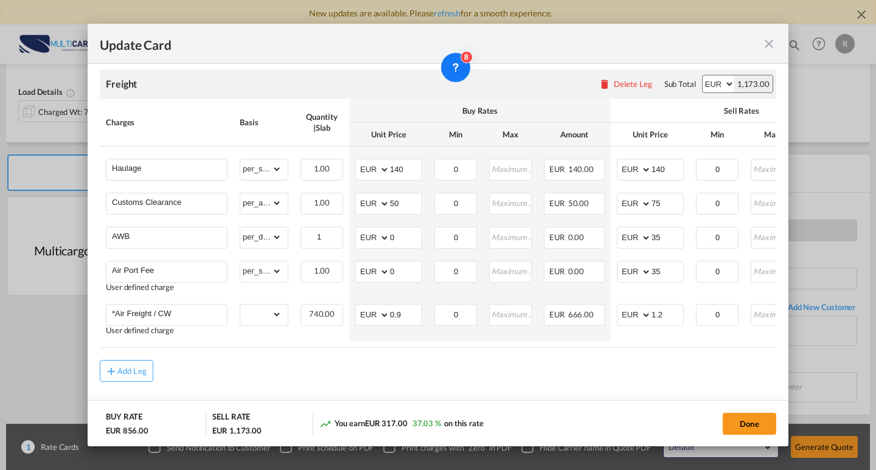
scroll to position [339, 0]
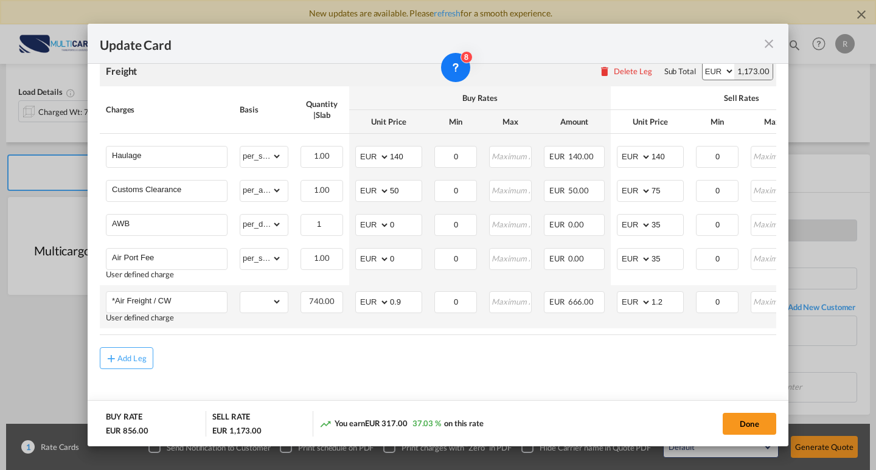
drag, startPoint x: 730, startPoint y: 426, endPoint x: 751, endPoint y: 323, distance: 104.9
click at [731, 426] on button "Done" at bounding box center [750, 424] width 54 height 22
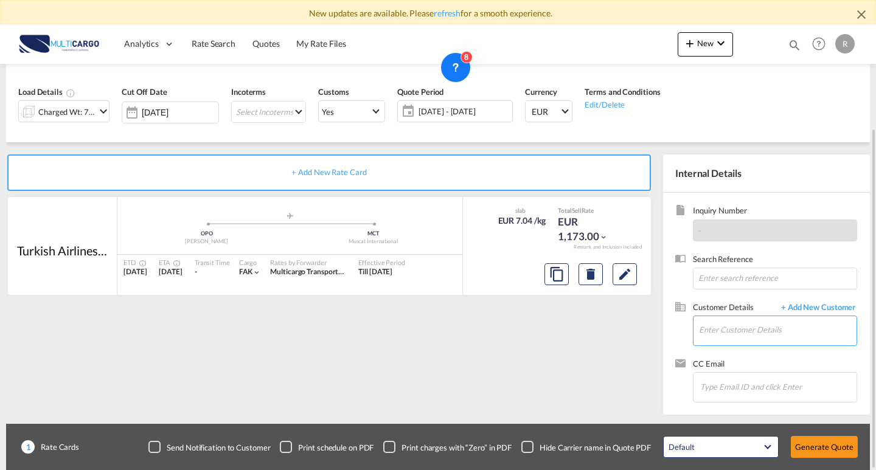
click at [760, 324] on input "Enter Customer Details" at bounding box center [778, 329] width 158 height 27
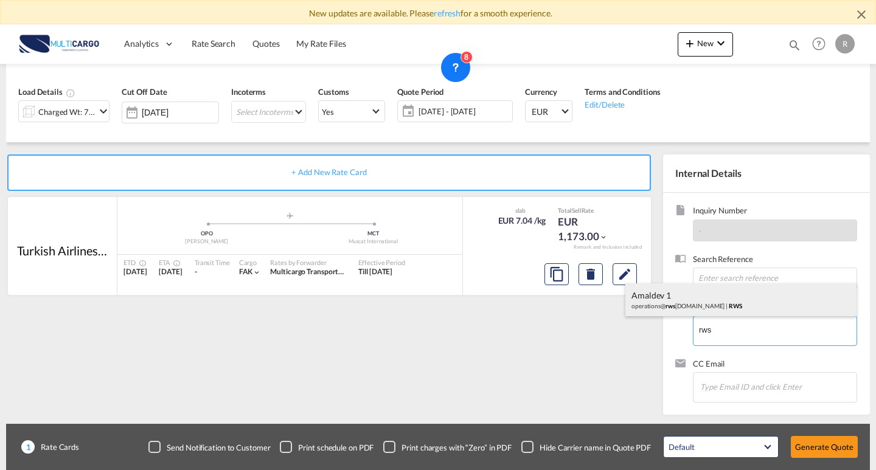
click at [722, 300] on div "Amaldev 1 operations@ rws [DOMAIN_NAME] | RWS" at bounding box center [741, 300] width 231 height 33
type input "RWS, Amaldev 1, [EMAIL_ADDRESS][DOMAIN_NAME]"
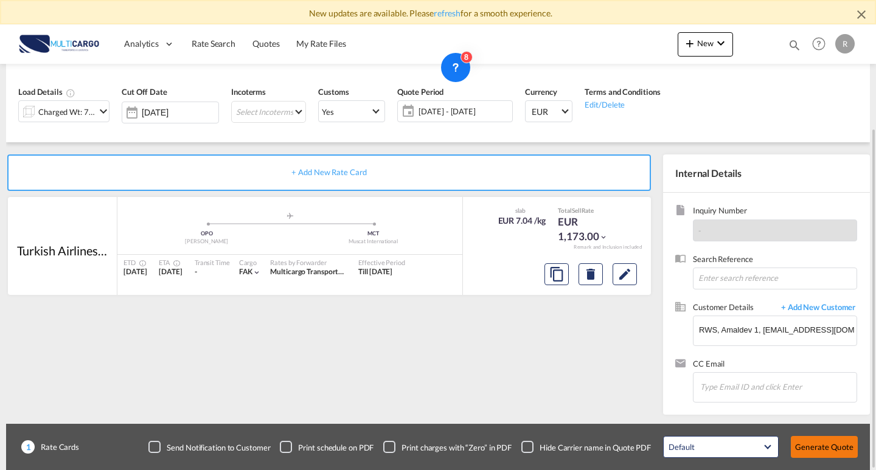
click at [854, 450] on button "Generate Quote" at bounding box center [824, 447] width 67 height 22
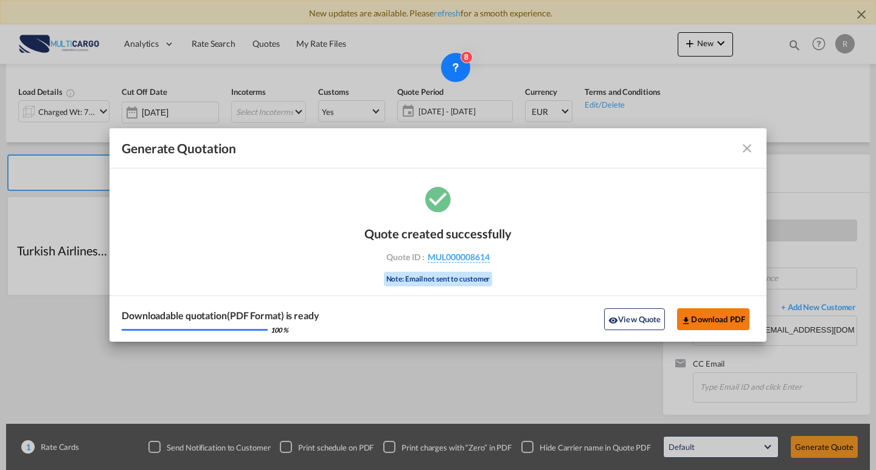
click at [718, 310] on button "Download PDF" at bounding box center [713, 320] width 72 height 22
click at [743, 152] on md-icon "icon-close fg-AAA8AD cursor m-0" at bounding box center [747, 148] width 15 height 15
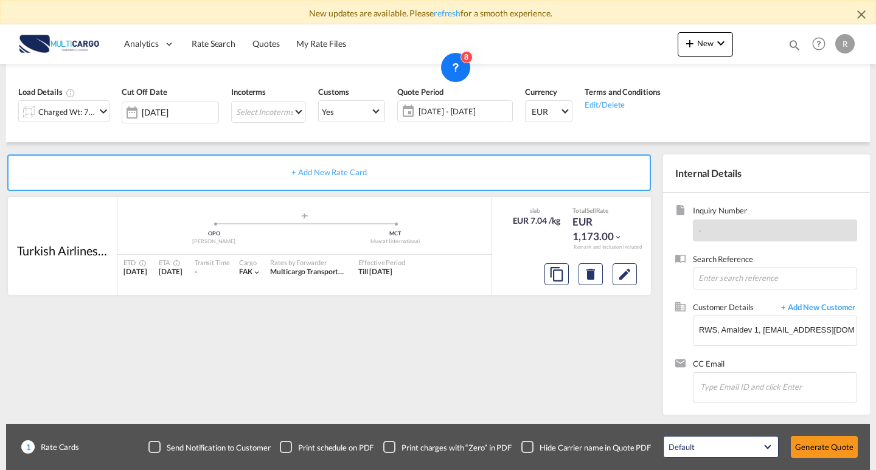
click at [747, 152] on div "Generate Quotation Quote created successfully Quote ID : MUL000008614 Note: Ema…" at bounding box center [438, 235] width 876 height 470
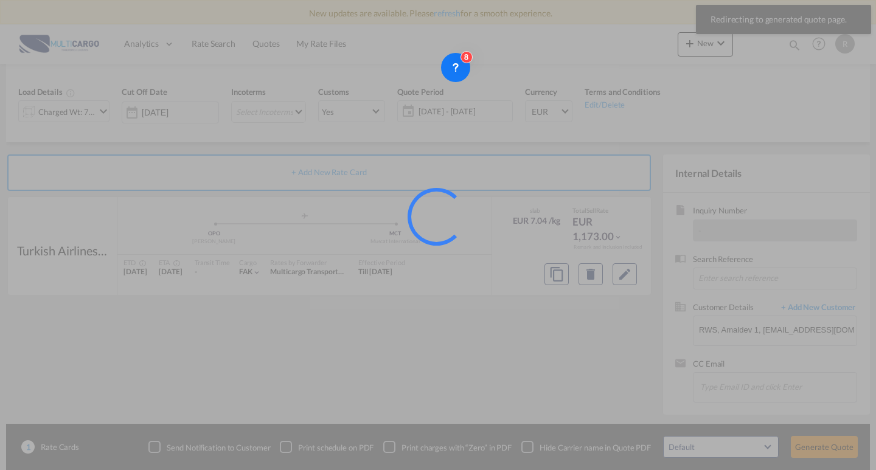
click at [612, 267] on div at bounding box center [438, 235] width 876 height 470
click at [607, 268] on div at bounding box center [438, 235] width 876 height 470
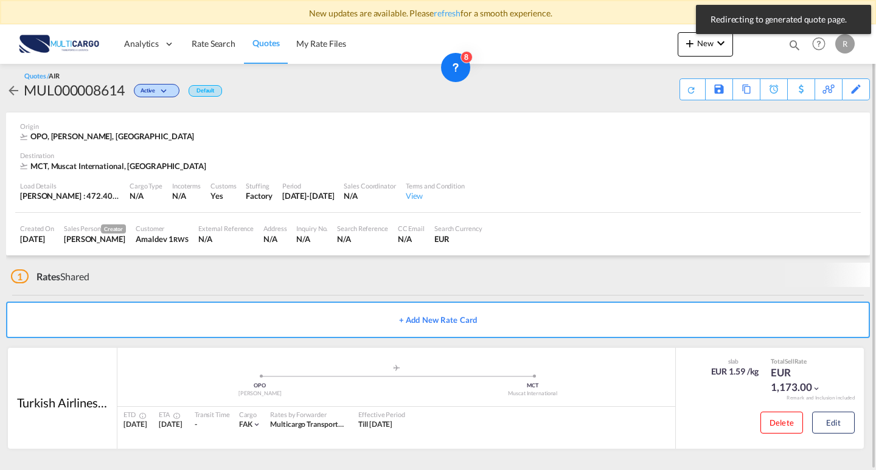
scroll to position [5, 0]
click at [626, 239] on div "Created On [DATE] Sales Person Creator [PERSON_NAME] Customer Amaldev 1 RWS Ext…" at bounding box center [438, 234] width 846 height 43
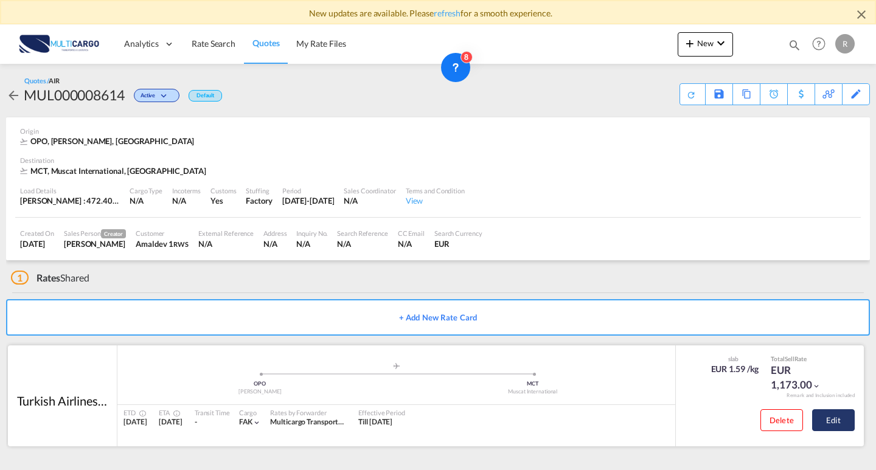
click at [824, 419] on button "Edit" at bounding box center [833, 421] width 43 height 22
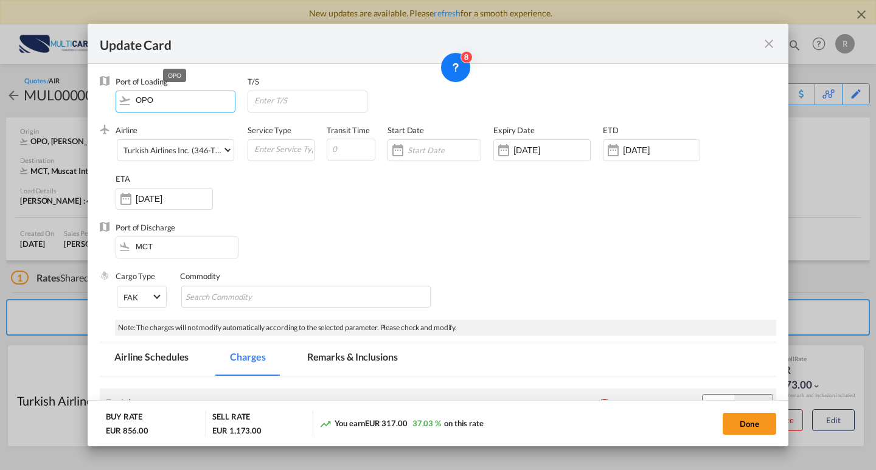
click at [188, 97] on input "OPO" at bounding box center [178, 100] width 113 height 18
drag, startPoint x: 188, startPoint y: 97, endPoint x: 105, endPoint y: 113, distance: 84.8
click at [91, 106] on md-dialog-content "Port of Loading OPO T/S .a{fill:#aaa8ad;} Airline Turkish Airlines Inc. (346-TK…" at bounding box center [438, 255] width 701 height 383
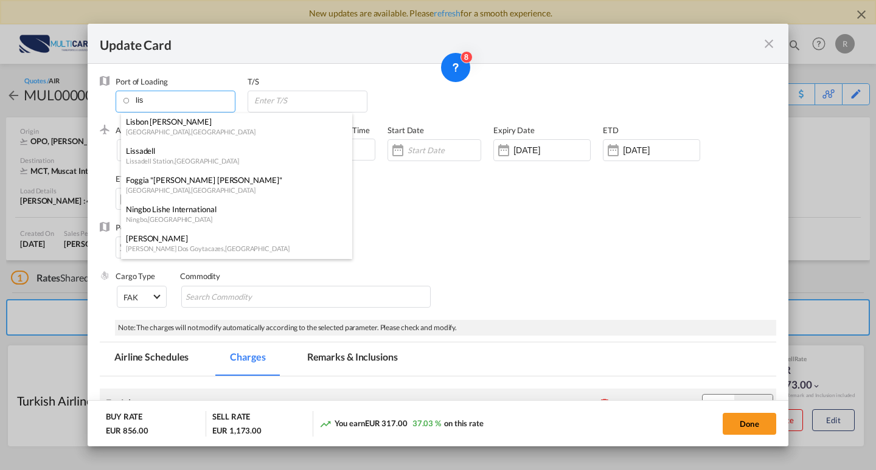
click at [173, 126] on div "Lisbon [PERSON_NAME]" at bounding box center [233, 121] width 214 height 11
type input "Lisbon [PERSON_NAME], [GEOGRAPHIC_DATA], [GEOGRAPHIC_DATA]"
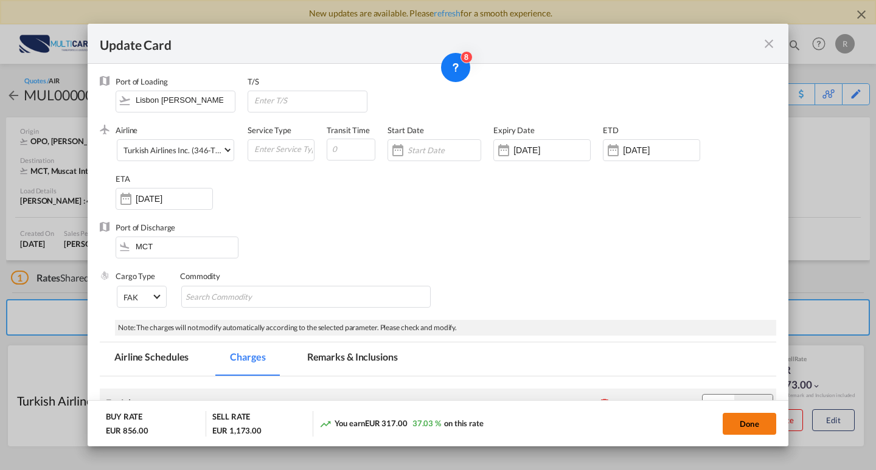
click at [746, 431] on button "Done" at bounding box center [750, 424] width 54 height 22
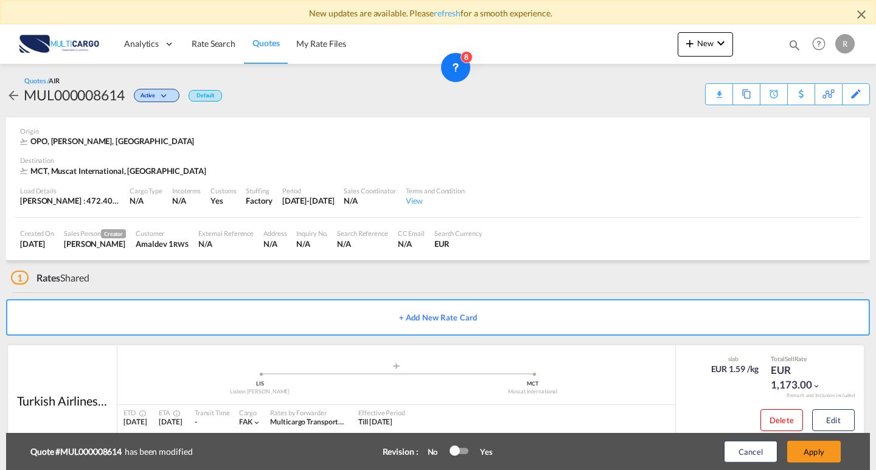
click at [805, 443] on div "Update Card Port of [GEOGRAPHIC_DATA] [GEOGRAPHIC_DATA] [PERSON_NAME], [GEOGRAP…" at bounding box center [438, 235] width 876 height 470
click at [827, 457] on button "Apply" at bounding box center [815, 452] width 54 height 22
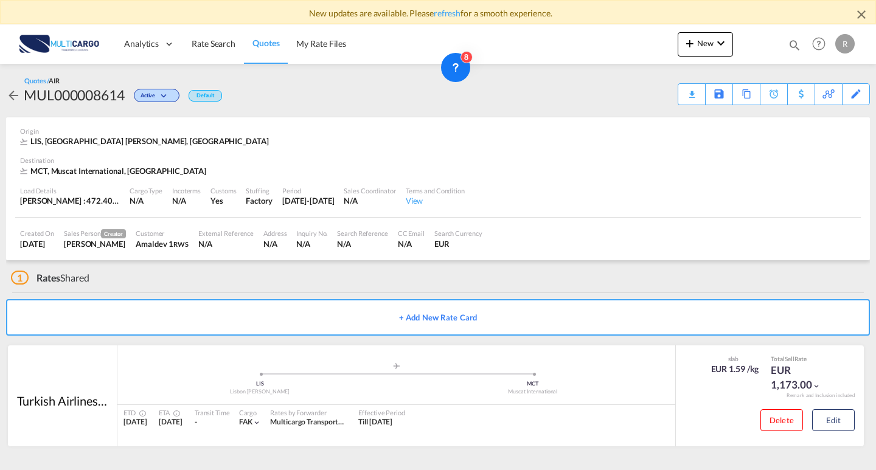
click at [55, 97] on div "MUL000008614" at bounding box center [74, 94] width 101 height 19
copy div "MUL000008614"
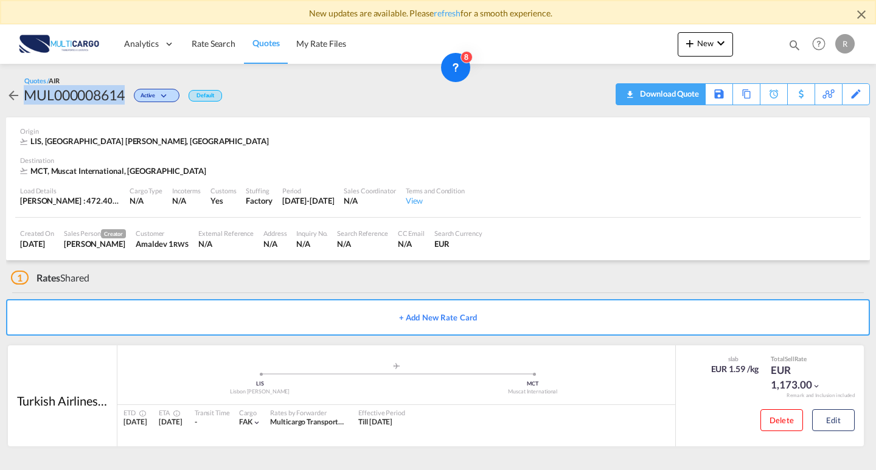
click at [674, 96] on div "Download Quote" at bounding box center [668, 93] width 62 height 19
